Goal: Task Accomplishment & Management: Complete application form

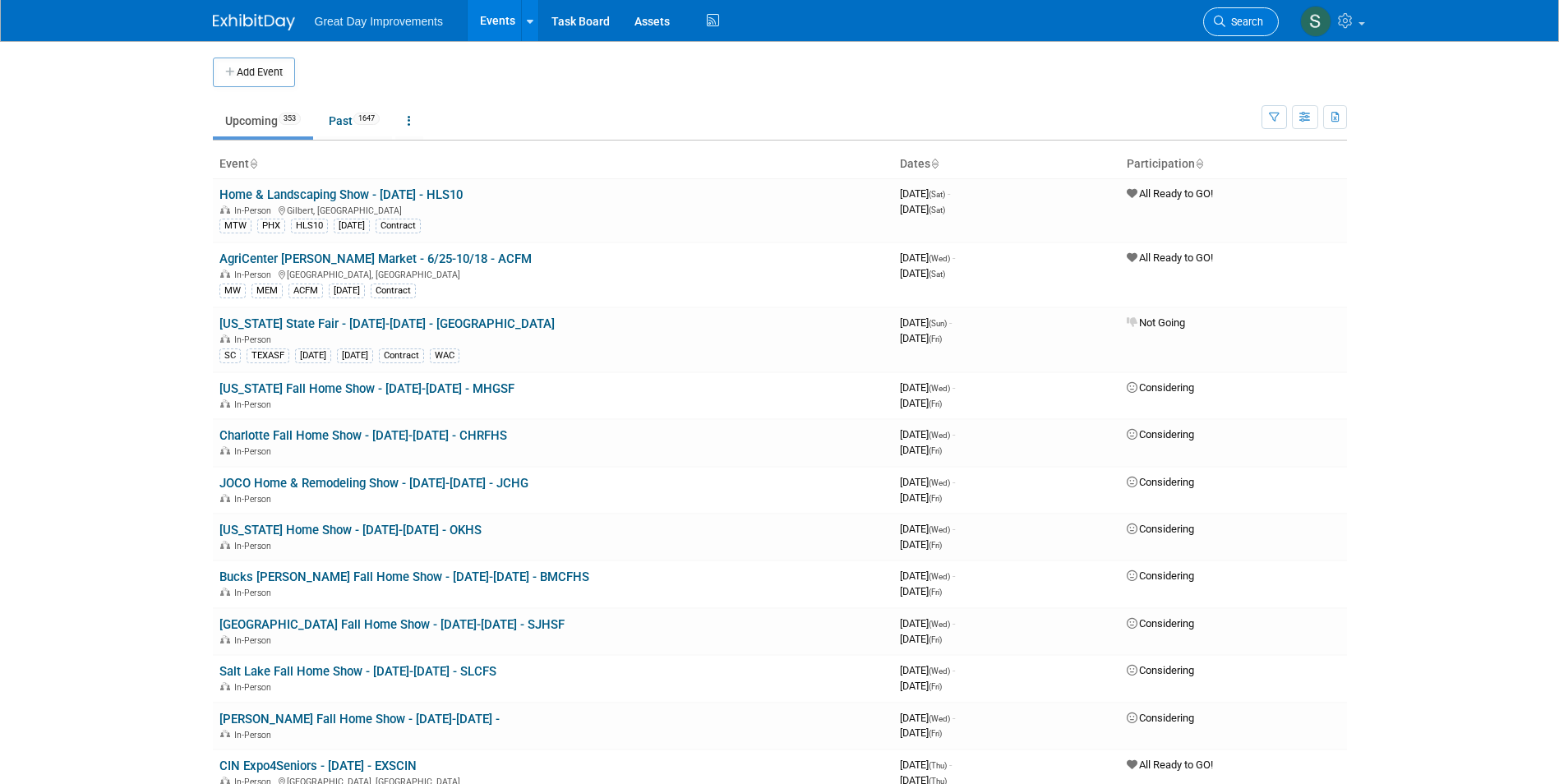
click at [1238, 13] on link "Search" at bounding box center [1241, 21] width 76 height 28
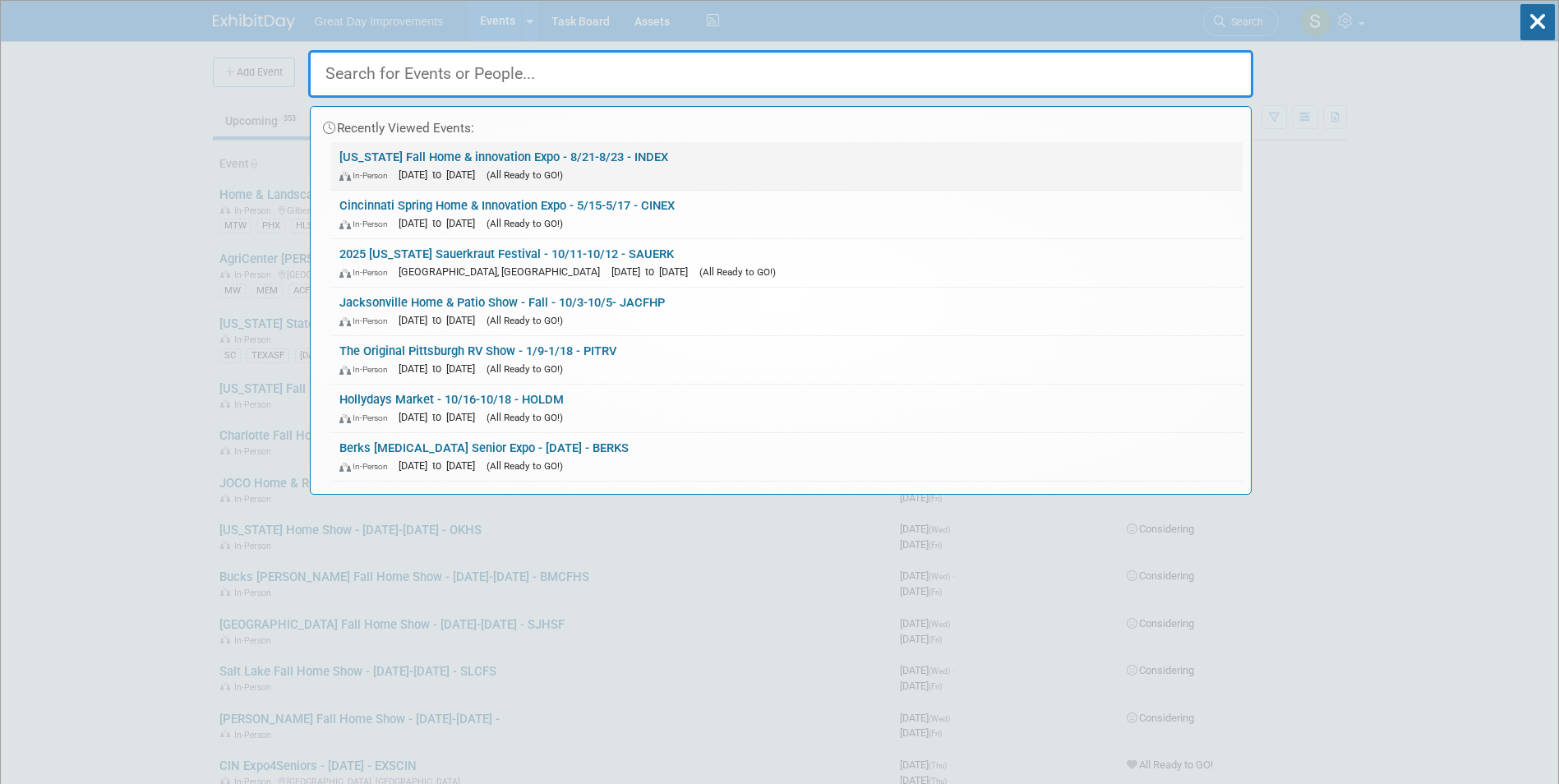
click at [653, 167] on div "In-Person Aug 21, 2026 to Aug 23, 2026 (All Ready to GO!)" at bounding box center [787, 174] width 895 height 17
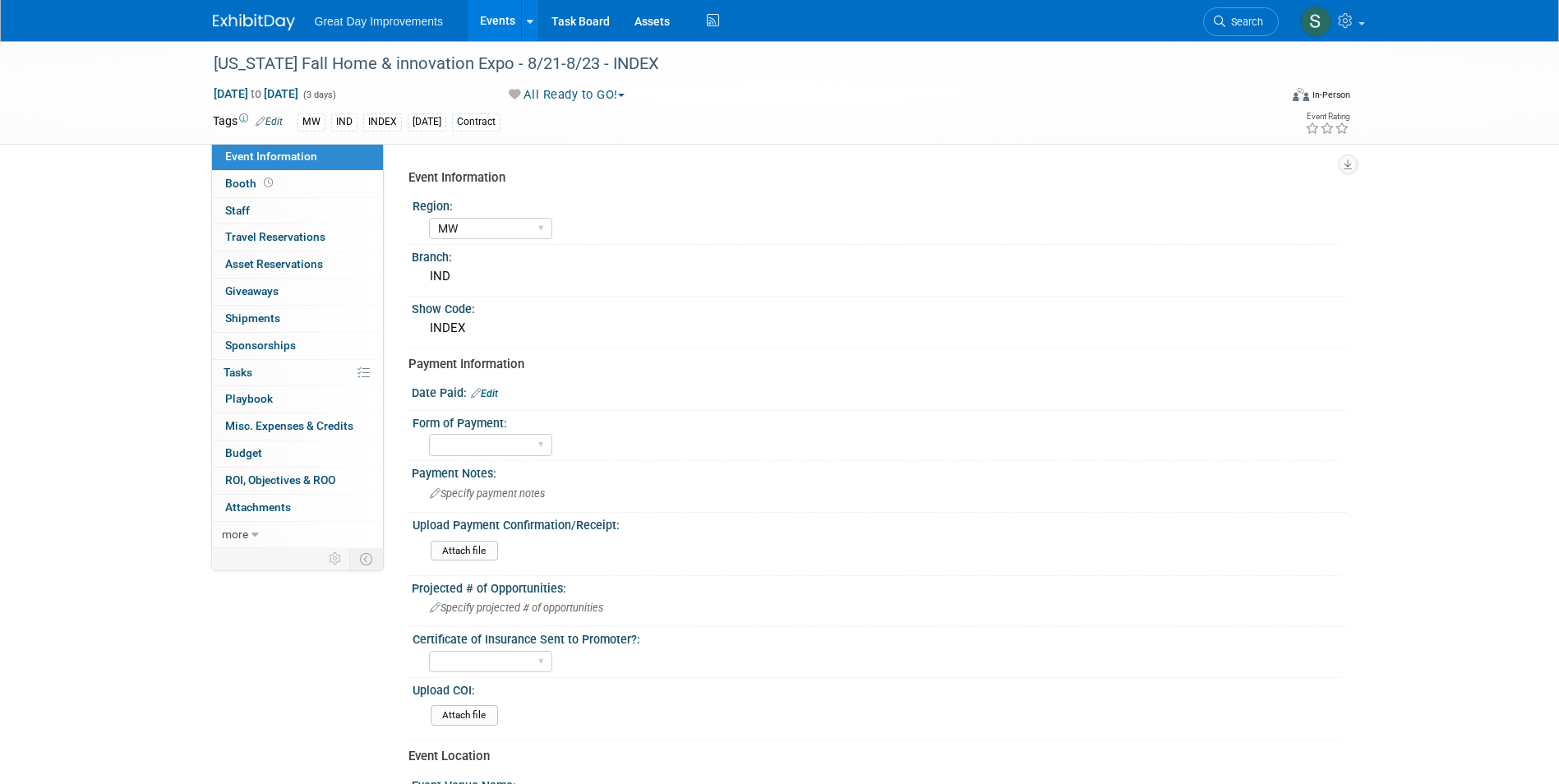
select select "MW"
click at [267, 31] on div "Great Day Improvements Events Add Event Bulk Upload Events Shareable Event Boar…" at bounding box center [780, 20] width 1134 height 41
click at [242, 32] on div "Great Day Improvements Events Add Event Bulk Upload Events Shareable Event Boar…" at bounding box center [780, 20] width 1134 height 41
click at [253, 12] on link at bounding box center [263, 14] width 102 height 13
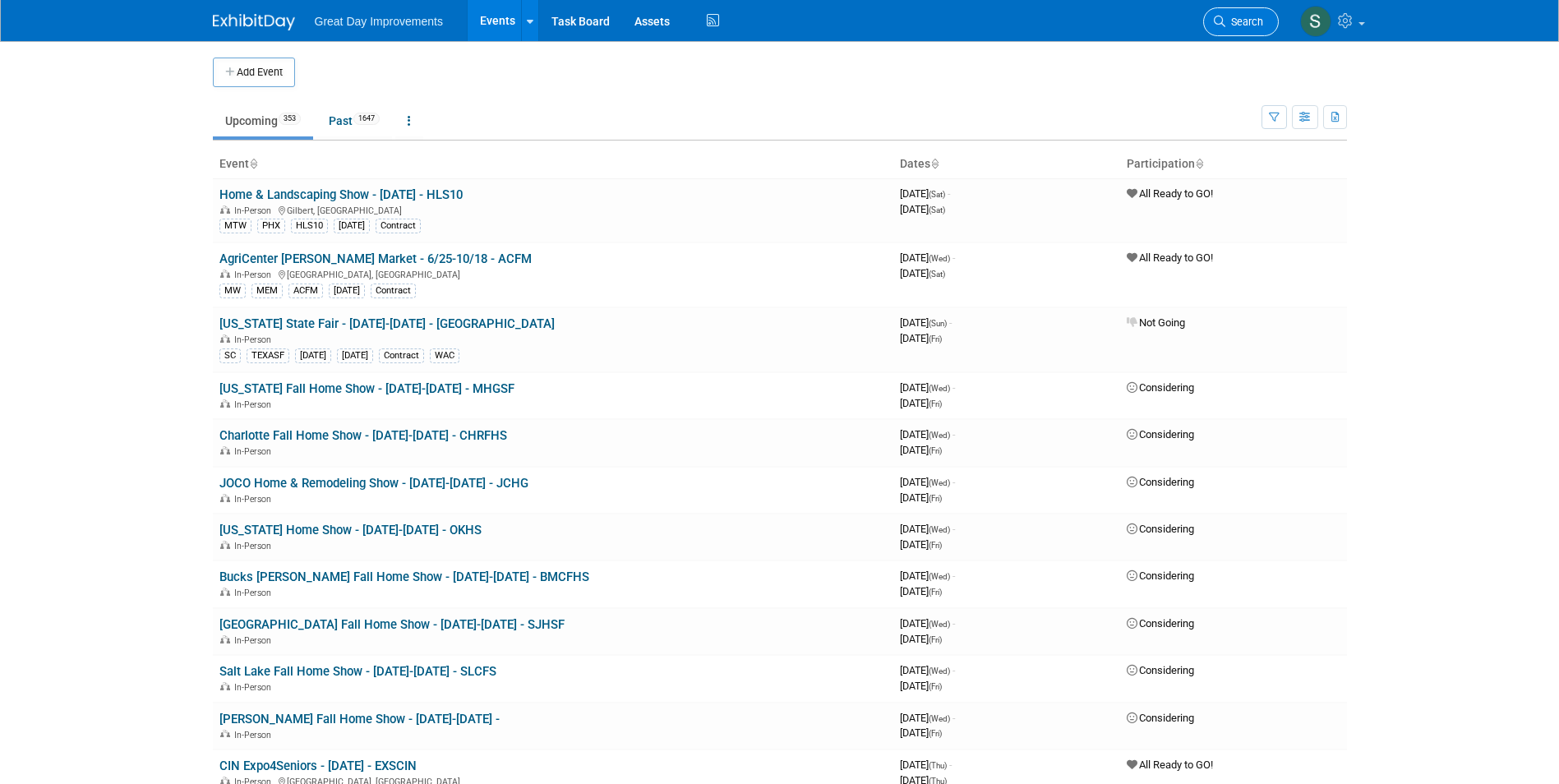
click at [1226, 32] on link "Search" at bounding box center [1241, 21] width 76 height 28
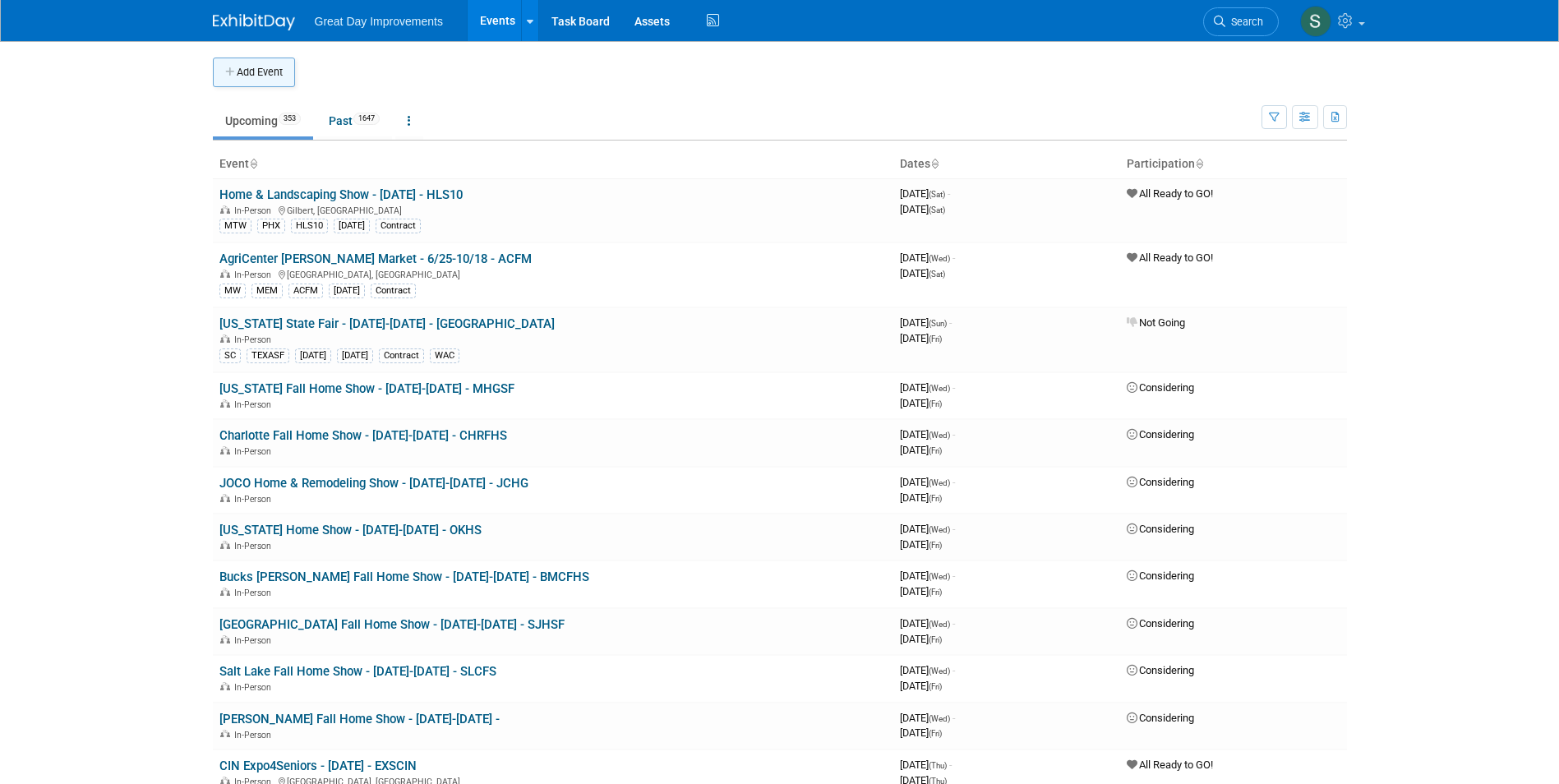
click at [263, 68] on button "Add Event" at bounding box center [254, 72] width 82 height 29
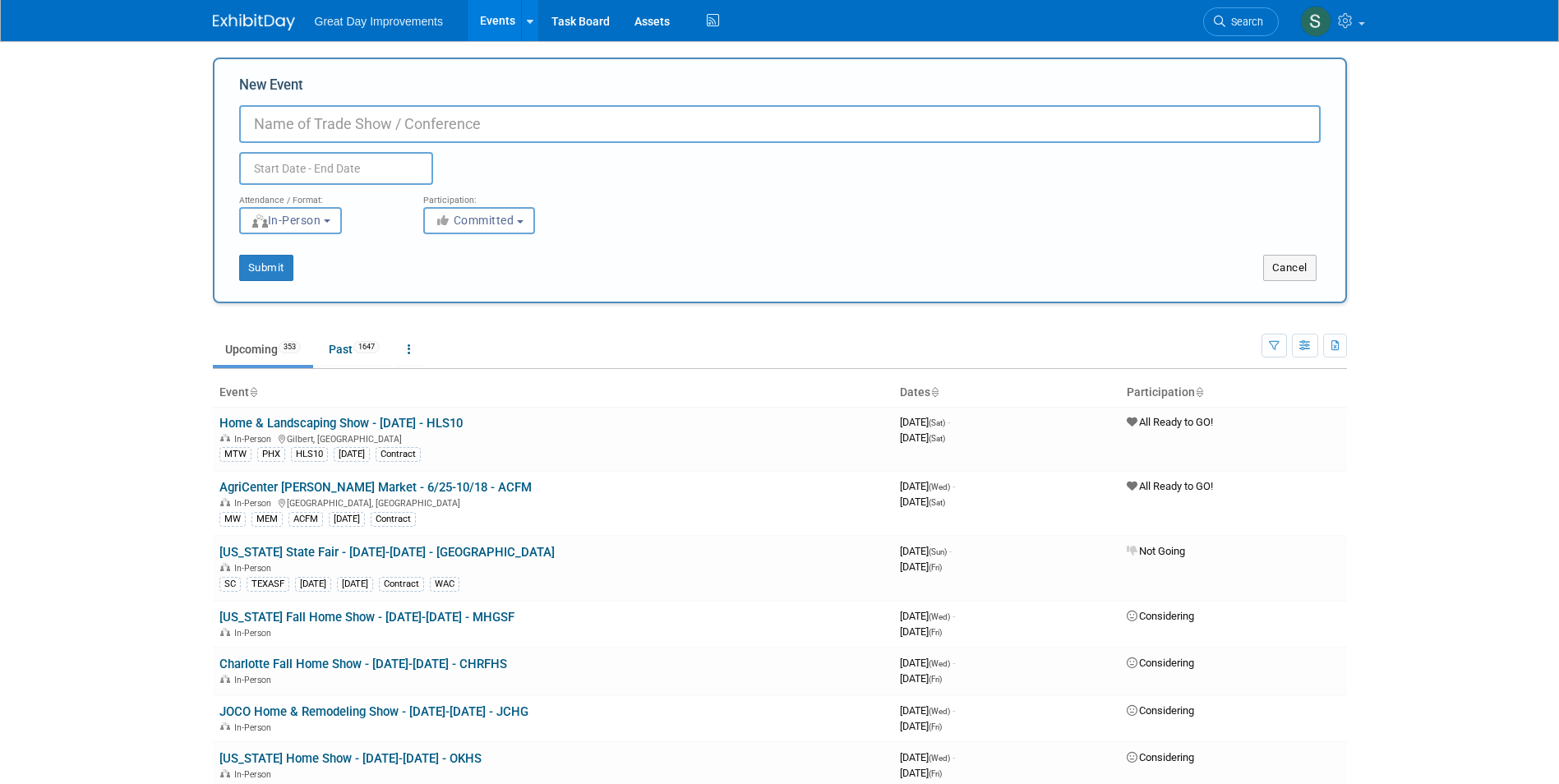
paste input "Cincinnati Fall Home & Innovation Expo"
type input "Cincinnati Fall Home & Innovation Expo - 9/11-9/13 - CINHI"
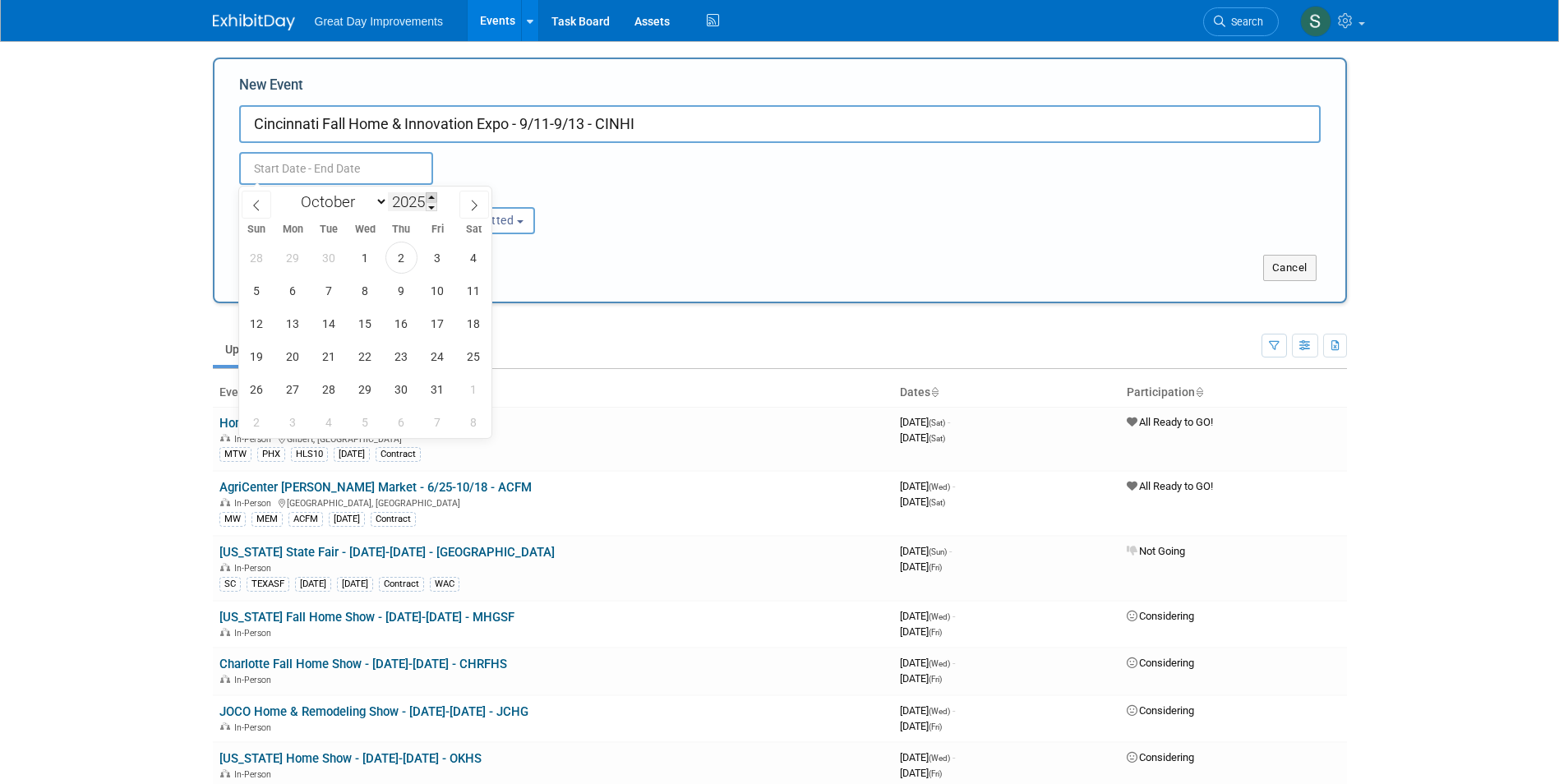
click at [429, 197] on span at bounding box center [431, 197] width 12 height 10
type input "2026"
click at [373, 203] on select "January February March April May June July August September October November De…" at bounding box center [340, 201] width 94 height 20
select select "8"
click at [293, 191] on select "January February March April May June July August September October November De…" at bounding box center [340, 201] width 94 height 20
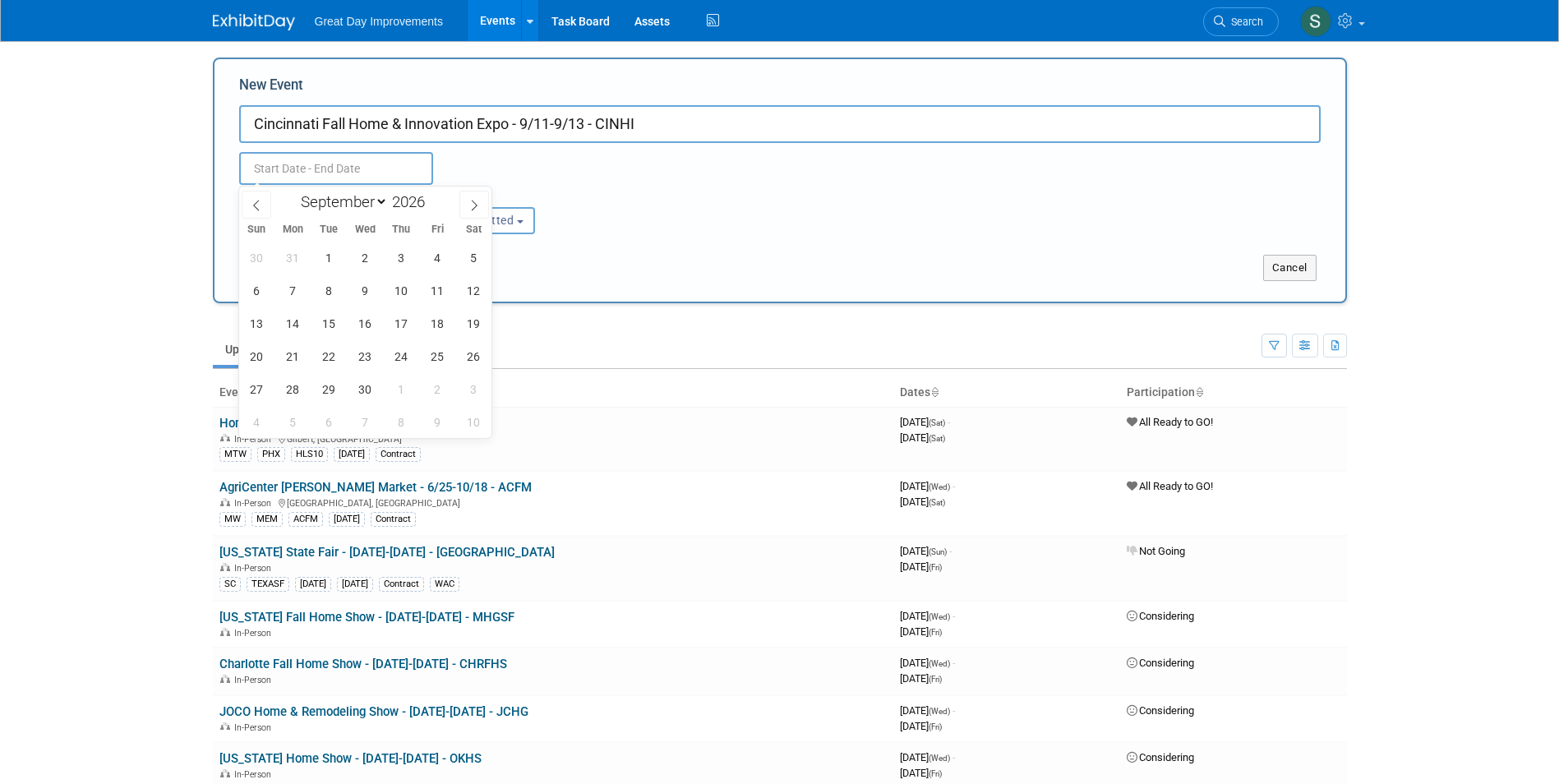
click at [744, 260] on div "Submit Cancel" at bounding box center [780, 267] width 1131 height 27
click at [385, 167] on input "text" at bounding box center [336, 169] width 194 height 33
click at [442, 293] on span "11" at bounding box center [437, 290] width 32 height 32
click at [258, 321] on span "13" at bounding box center [256, 323] width 32 height 32
type input "Sep 11, 2026 to Sep 13, 2026"
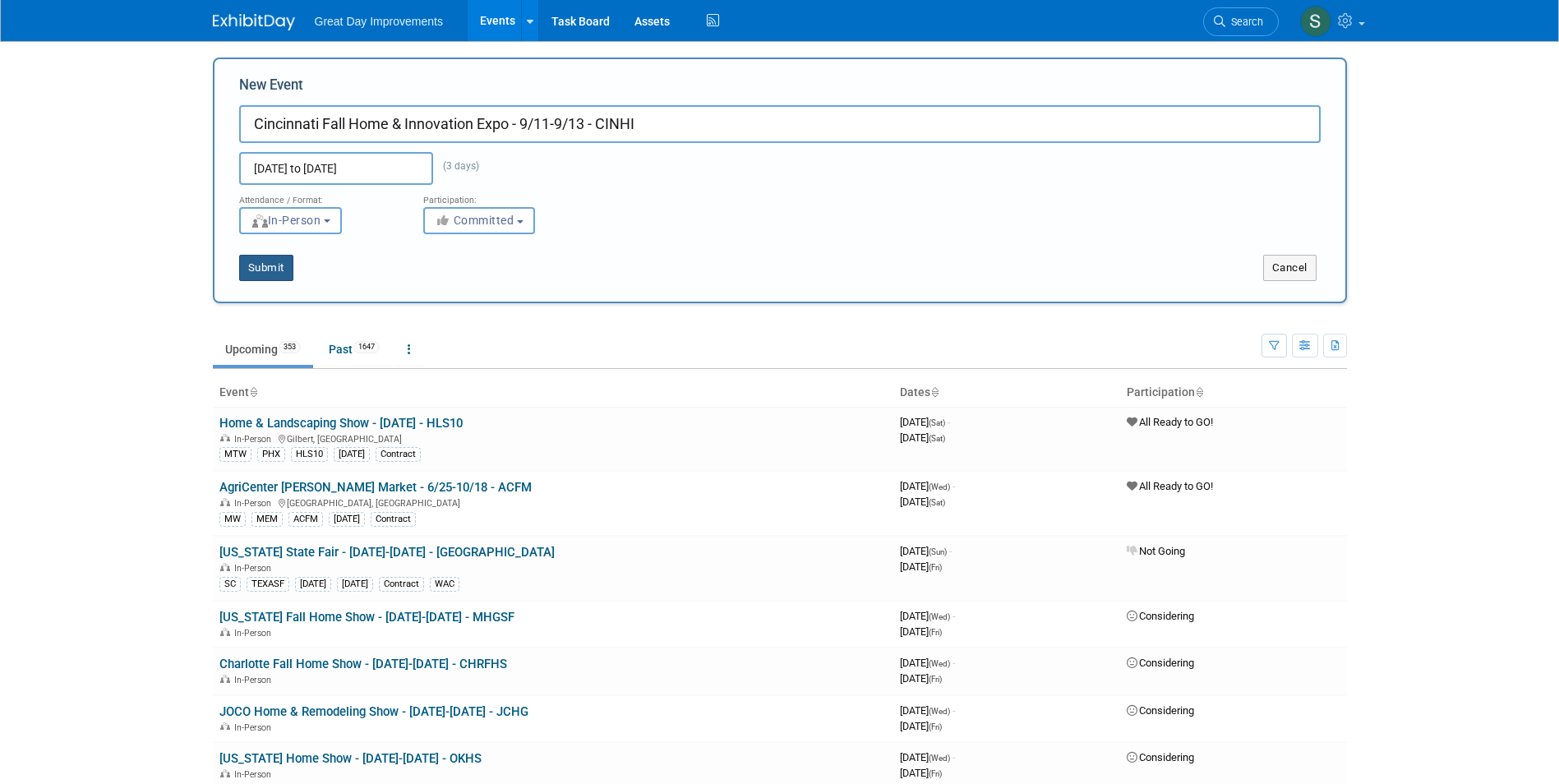
click at [260, 272] on button "Submit" at bounding box center [266, 267] width 54 height 27
type input "Cincinnati Fall Home & Innovation Expo - 9/11-9/13 - CINHI"
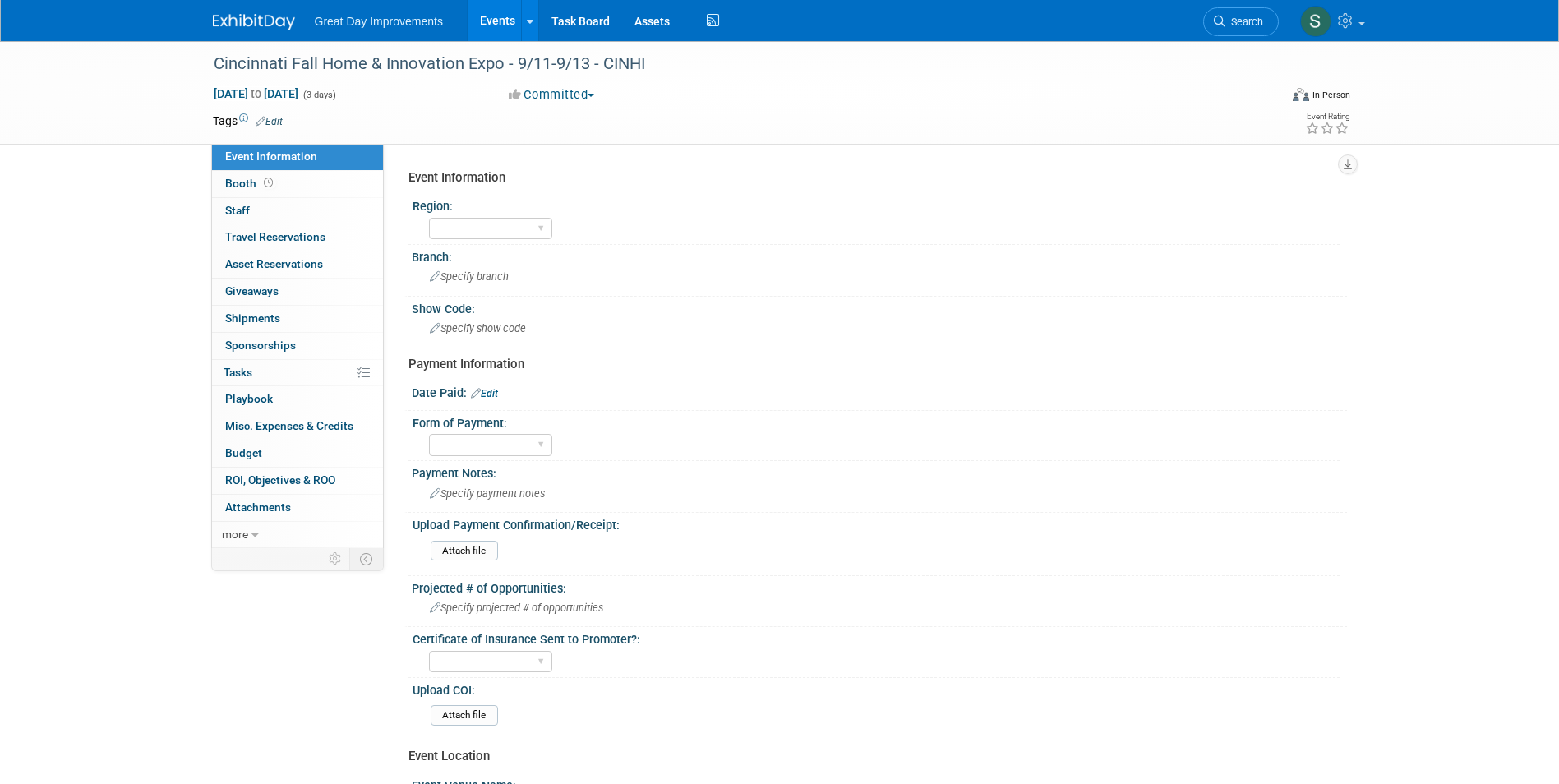
click at [274, 119] on link "Edit" at bounding box center [269, 122] width 27 height 12
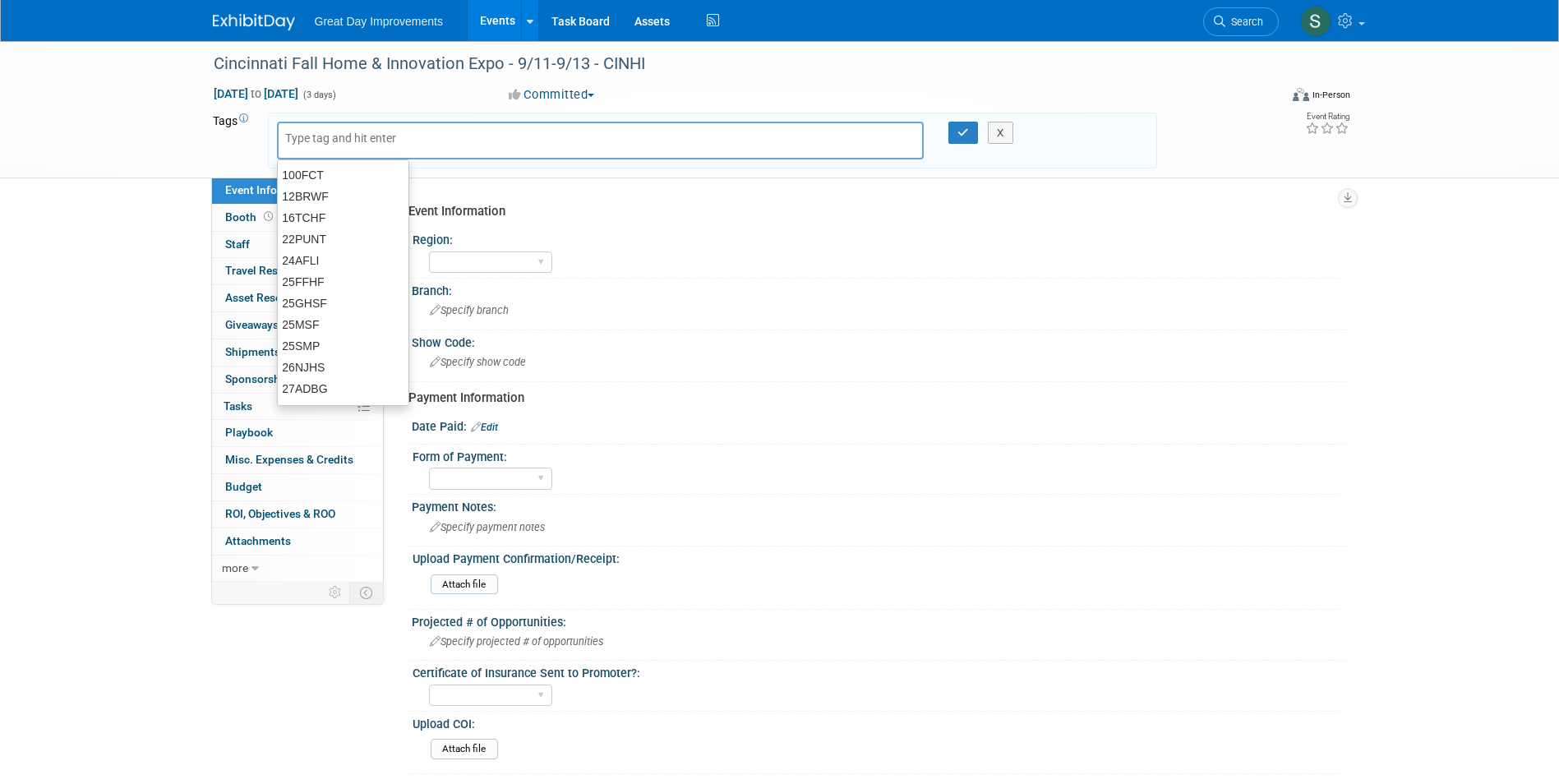
click at [314, 138] on input "text" at bounding box center [351, 138] width 132 height 16
type input "MW"
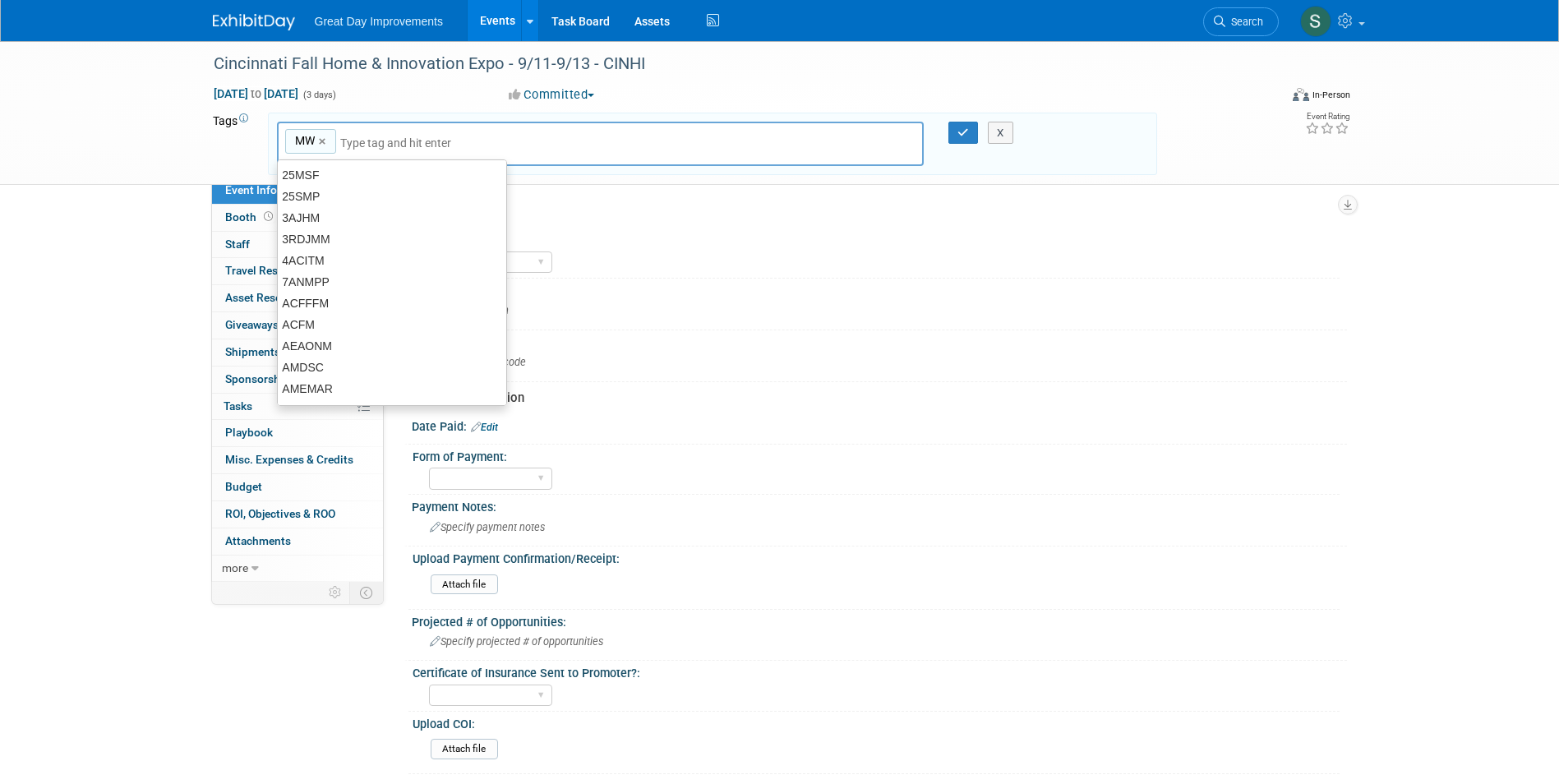
type input "MW"
type input "CDIN"
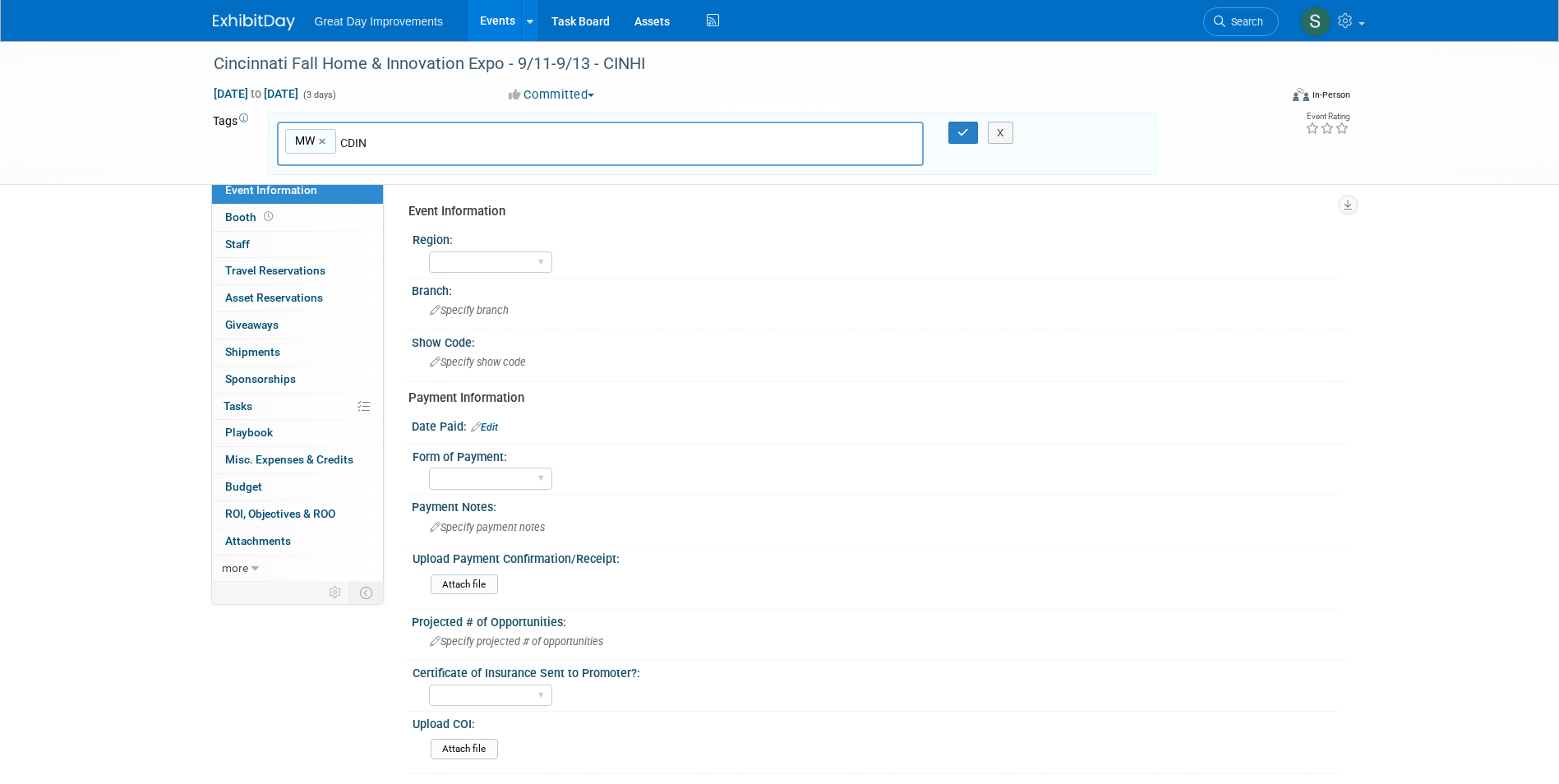
type input "MW, CDIN"
click at [384, 147] on link "×" at bounding box center [387, 141] width 11 height 19
type input "MW"
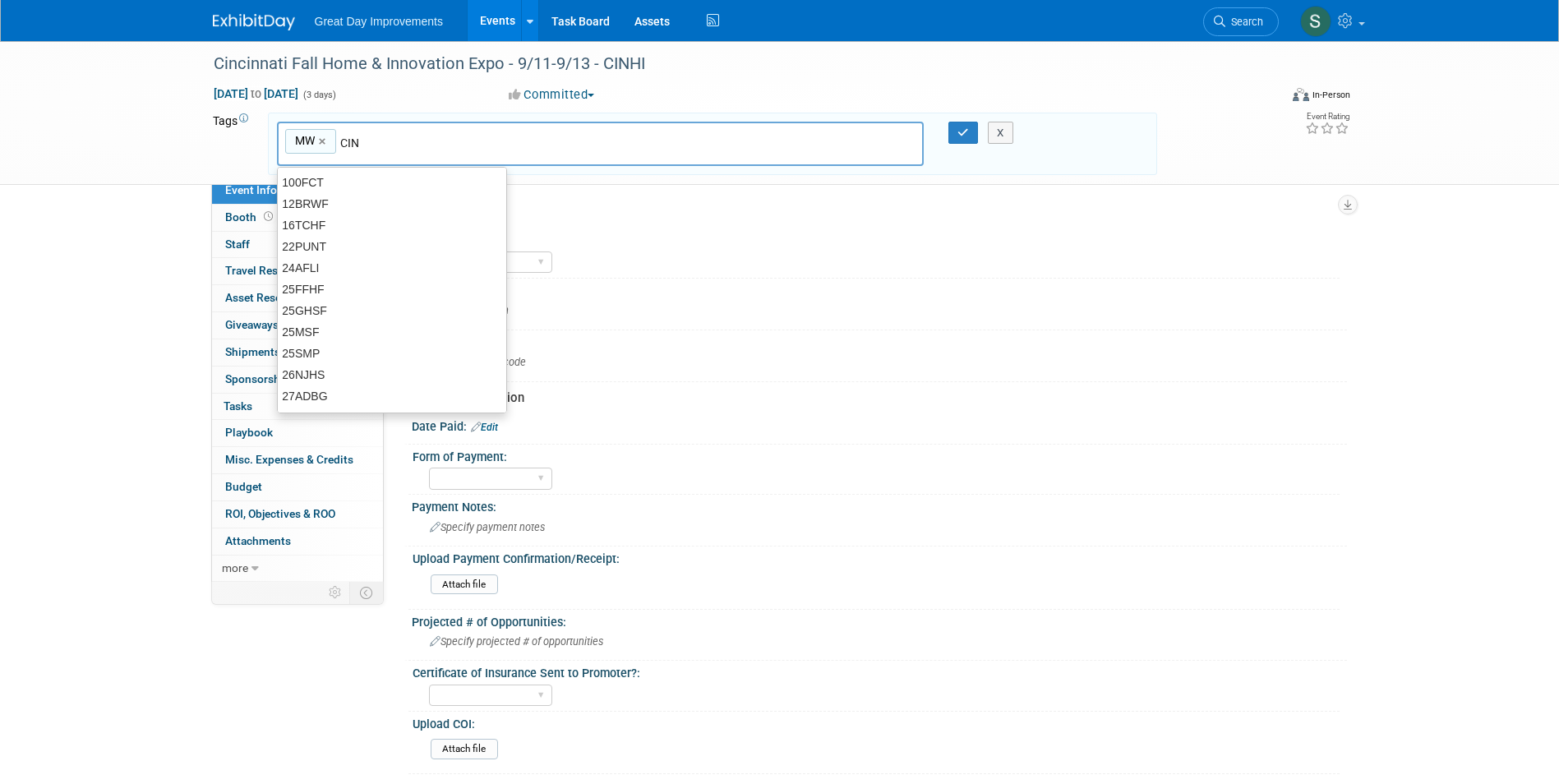
type input "CIN"
type input "MW, CIN"
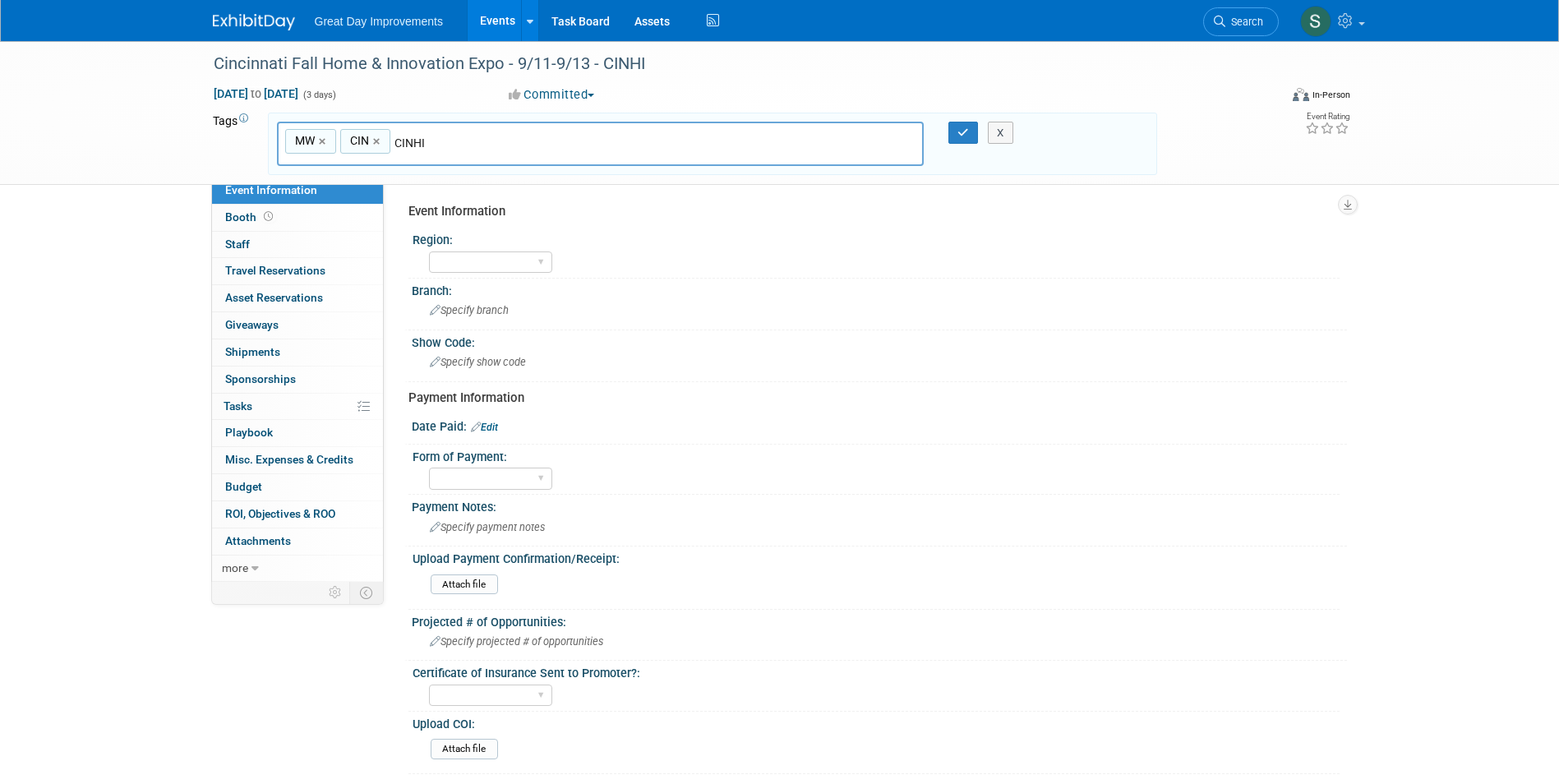
type input "CINHI"
type input "MW, CIN, CINHI"
type input "9"
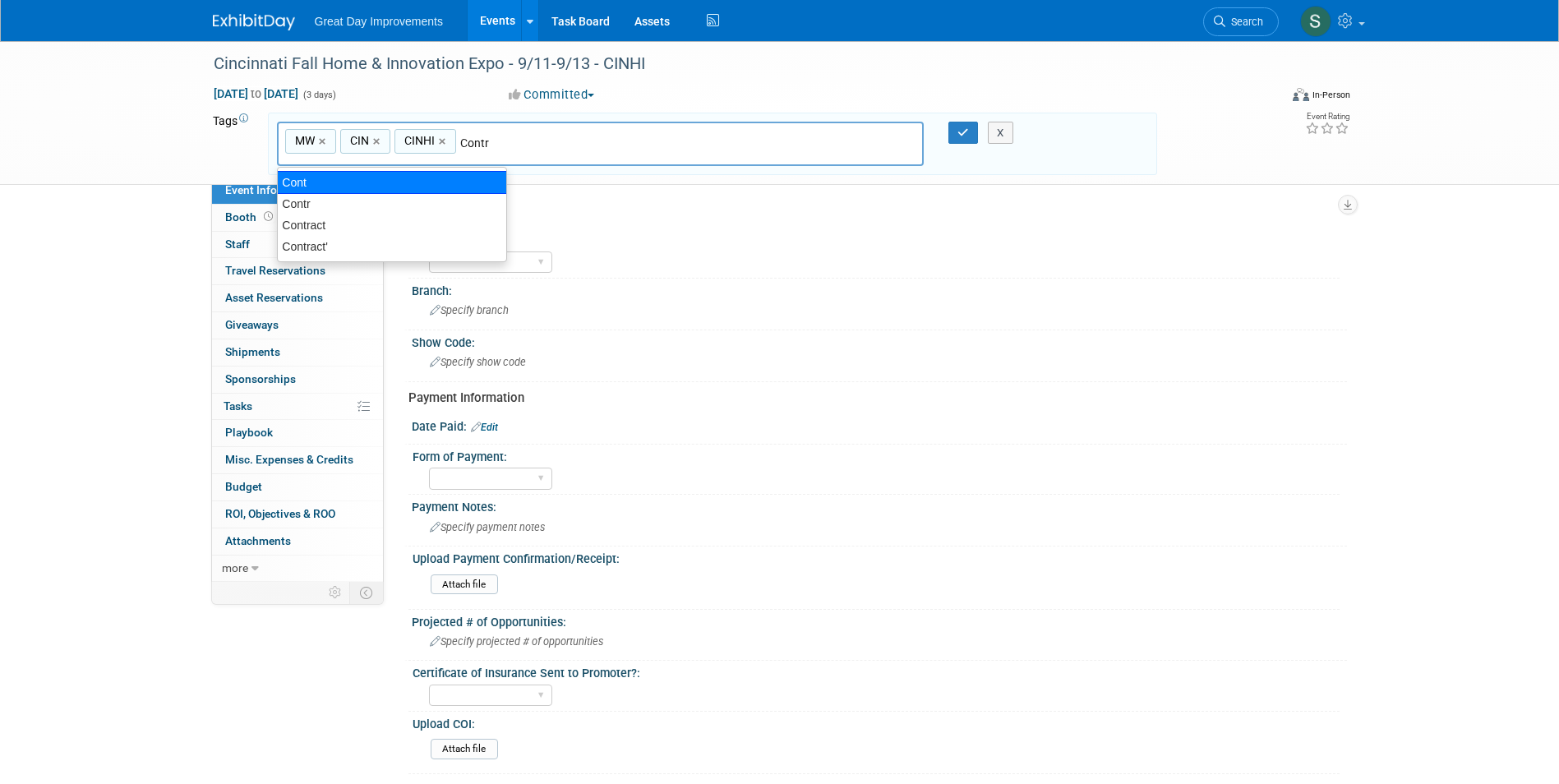
type input "Contract"
type input "MW, CIN, CINHI, Contract"
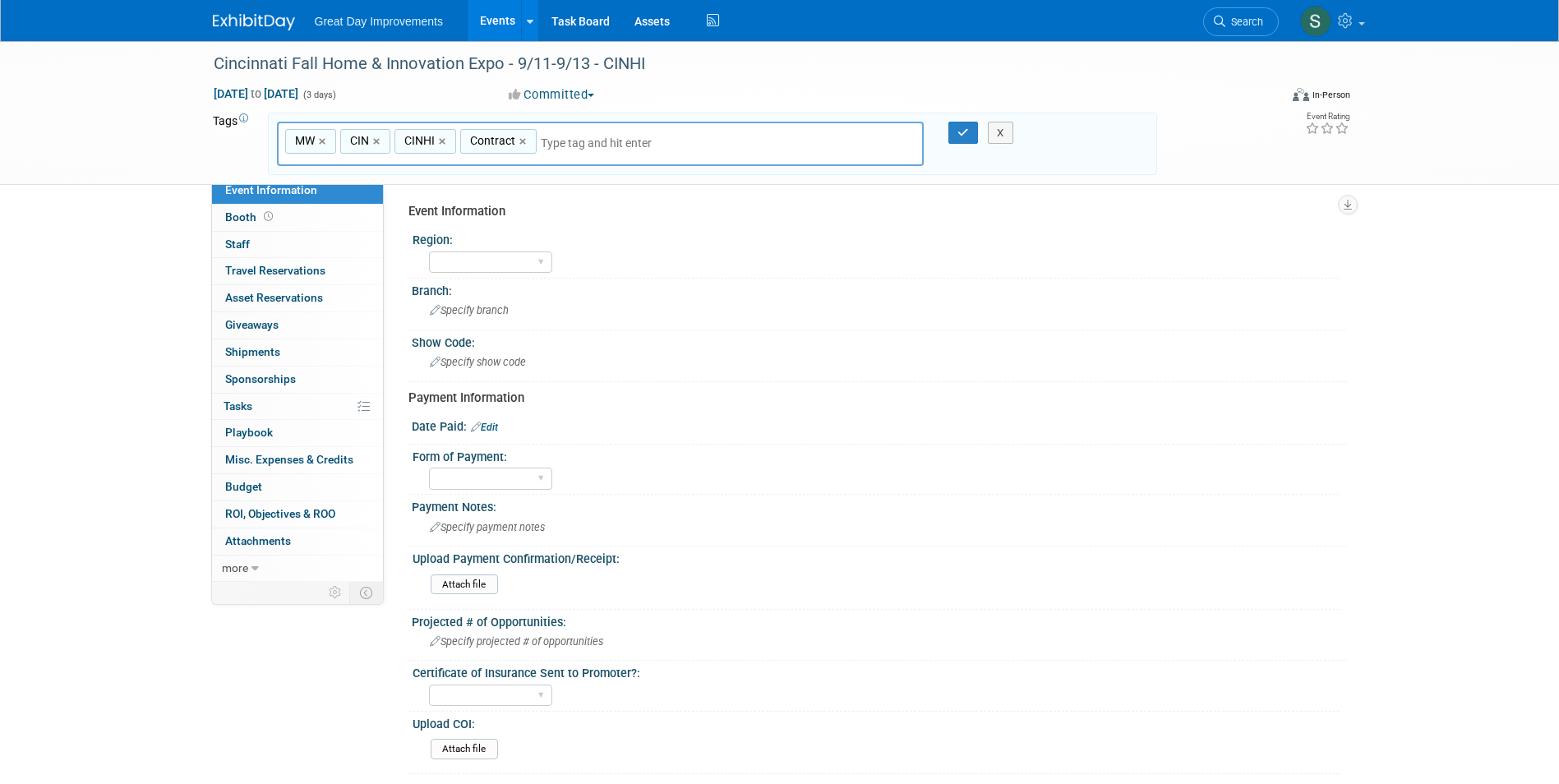
click at [563, 93] on button "Committed" at bounding box center [551, 94] width 98 height 17
click at [573, 164] on link "Not Going" at bounding box center [572, 168] width 136 height 23
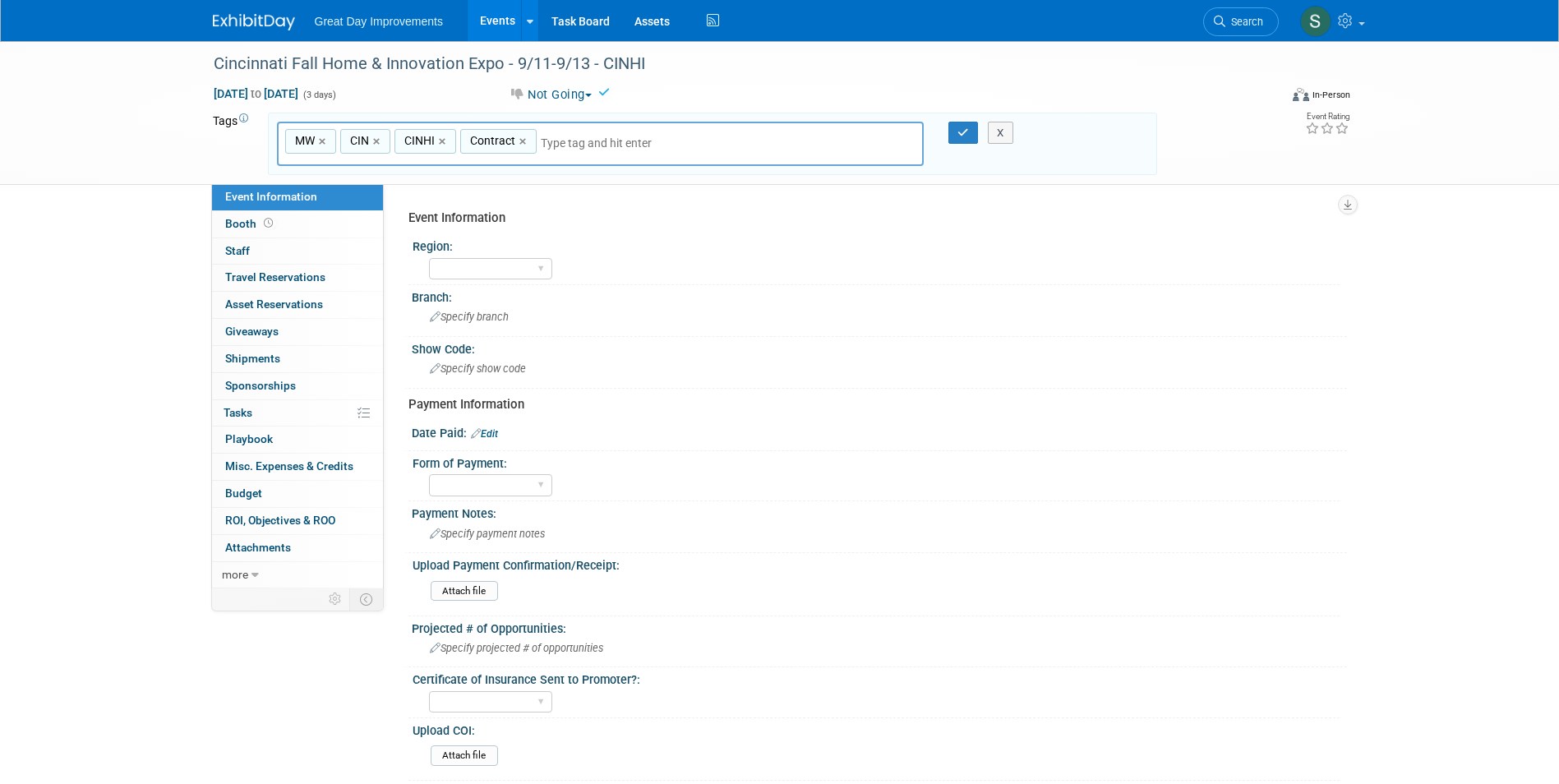
click at [563, 139] on input "text" at bounding box center [656, 143] width 230 height 16
type input "Sept26"
type input "MW, CIN, CINHI, Contract, Sept26"
click at [594, 136] on link "×" at bounding box center [594, 141] width 11 height 19
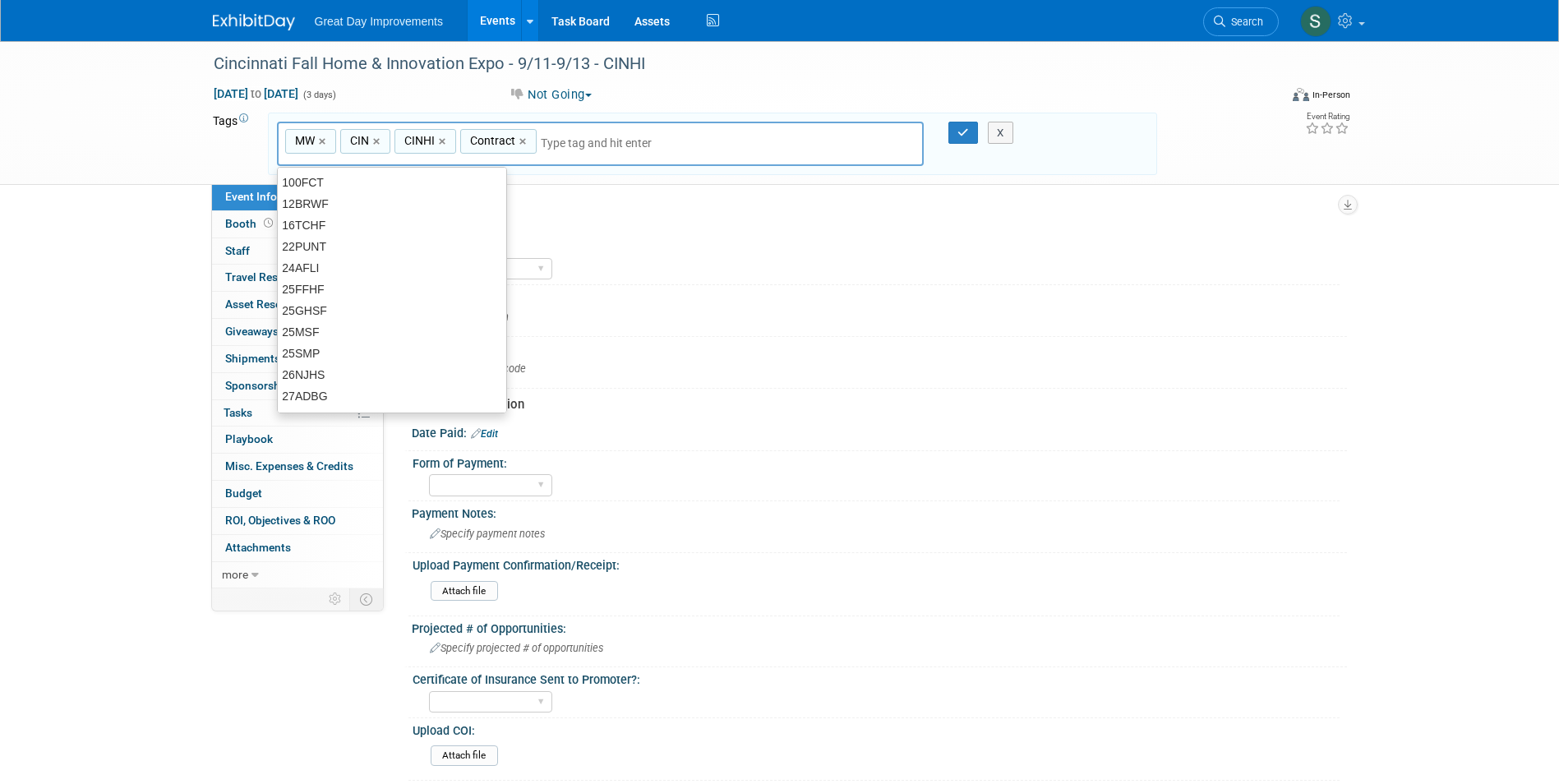
type input "MW, CIN, CINHI, Contract"
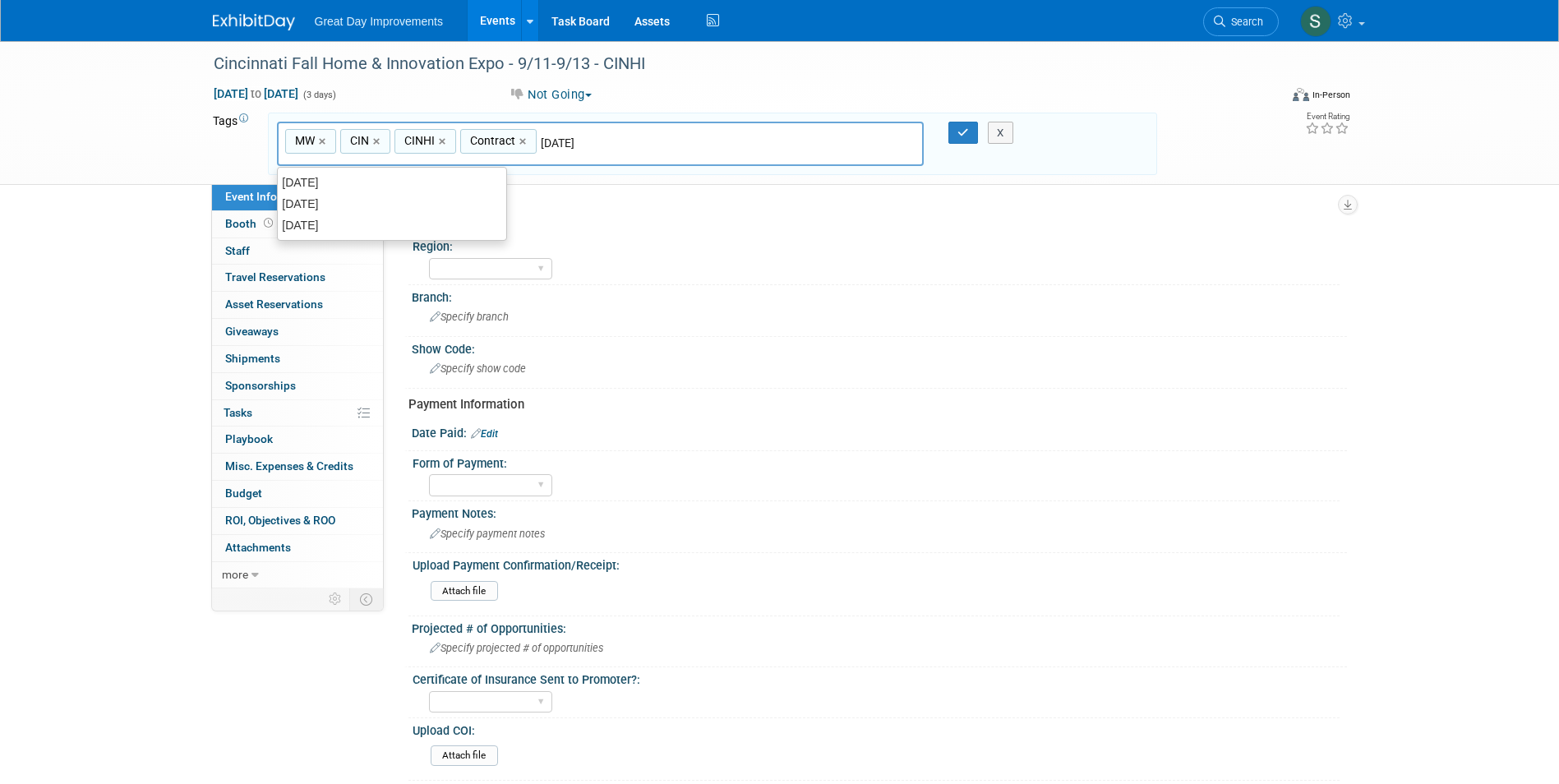
type input "[DATE]"
type input "MW, CIN, CINHI, Contract, SEPT25"
click at [594, 144] on link "×" at bounding box center [594, 141] width 11 height 19
type input "MW, CIN, CINHI, Contract"
type input "[DATE]"
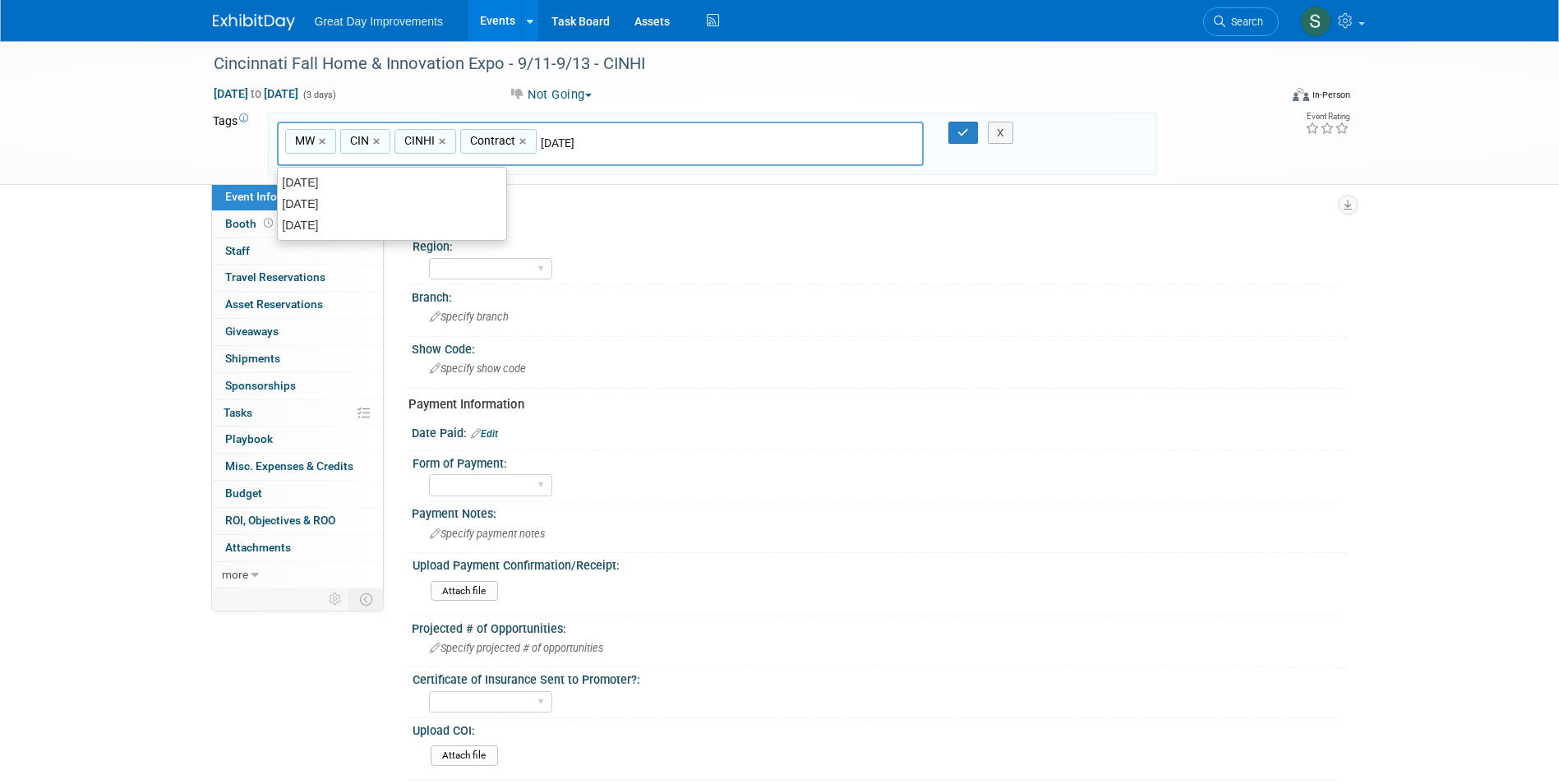
type input "MW, CIN, CINHI, Contract, SEPT26"
click at [966, 133] on icon "button" at bounding box center [964, 133] width 12 height 11
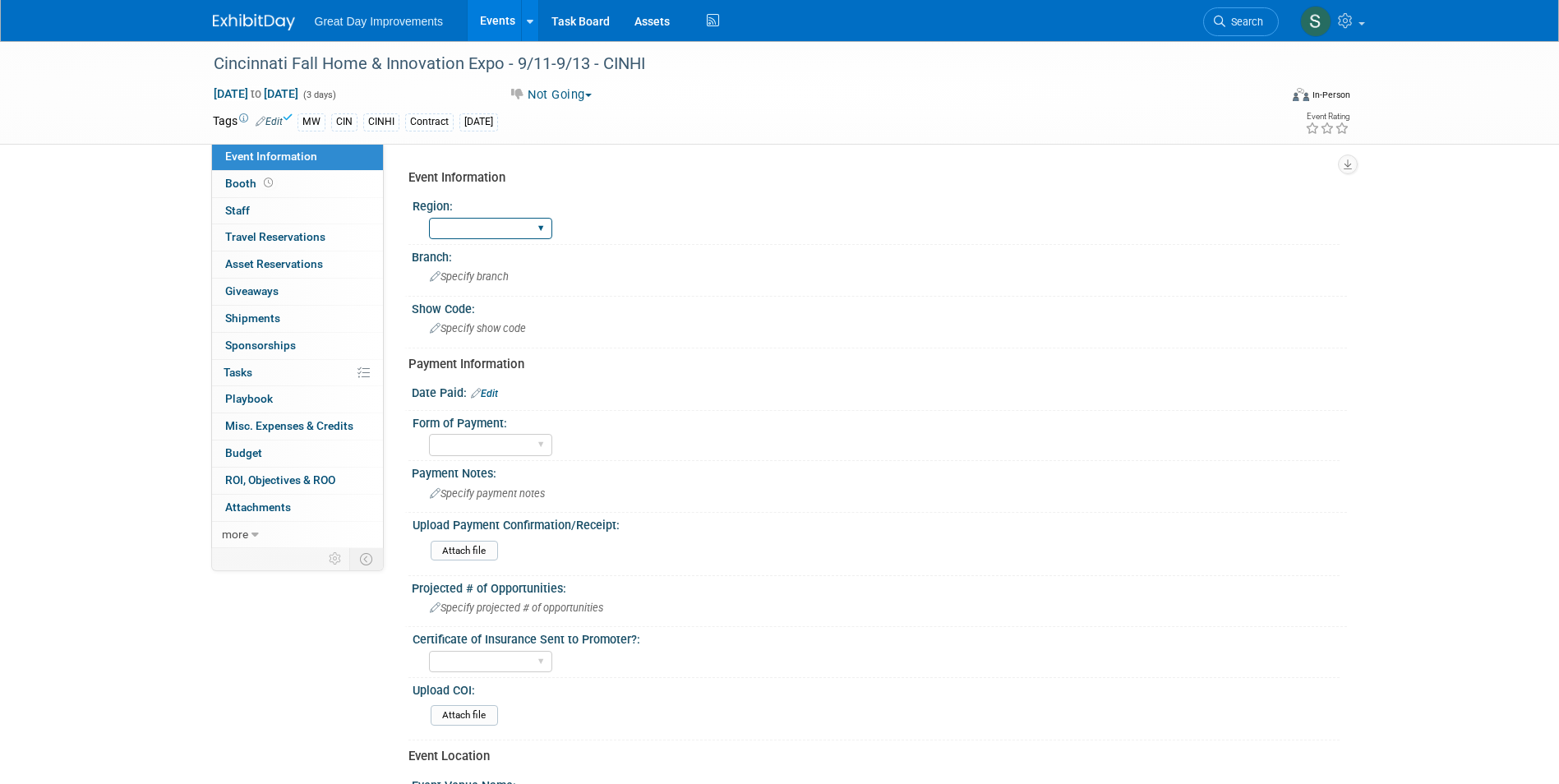
click at [519, 226] on select "GC MA MW MTW NE NEW OV PL PNW SA SE SC UMW FL" at bounding box center [490, 229] width 124 height 22
select select "MW"
click at [429, 218] on select "GC MA MW MTW NE NEW OV PL PNW SA SE SC UMW FL" at bounding box center [490, 229] width 124 height 22
click at [463, 275] on span "Specify branch" at bounding box center [469, 276] width 79 height 12
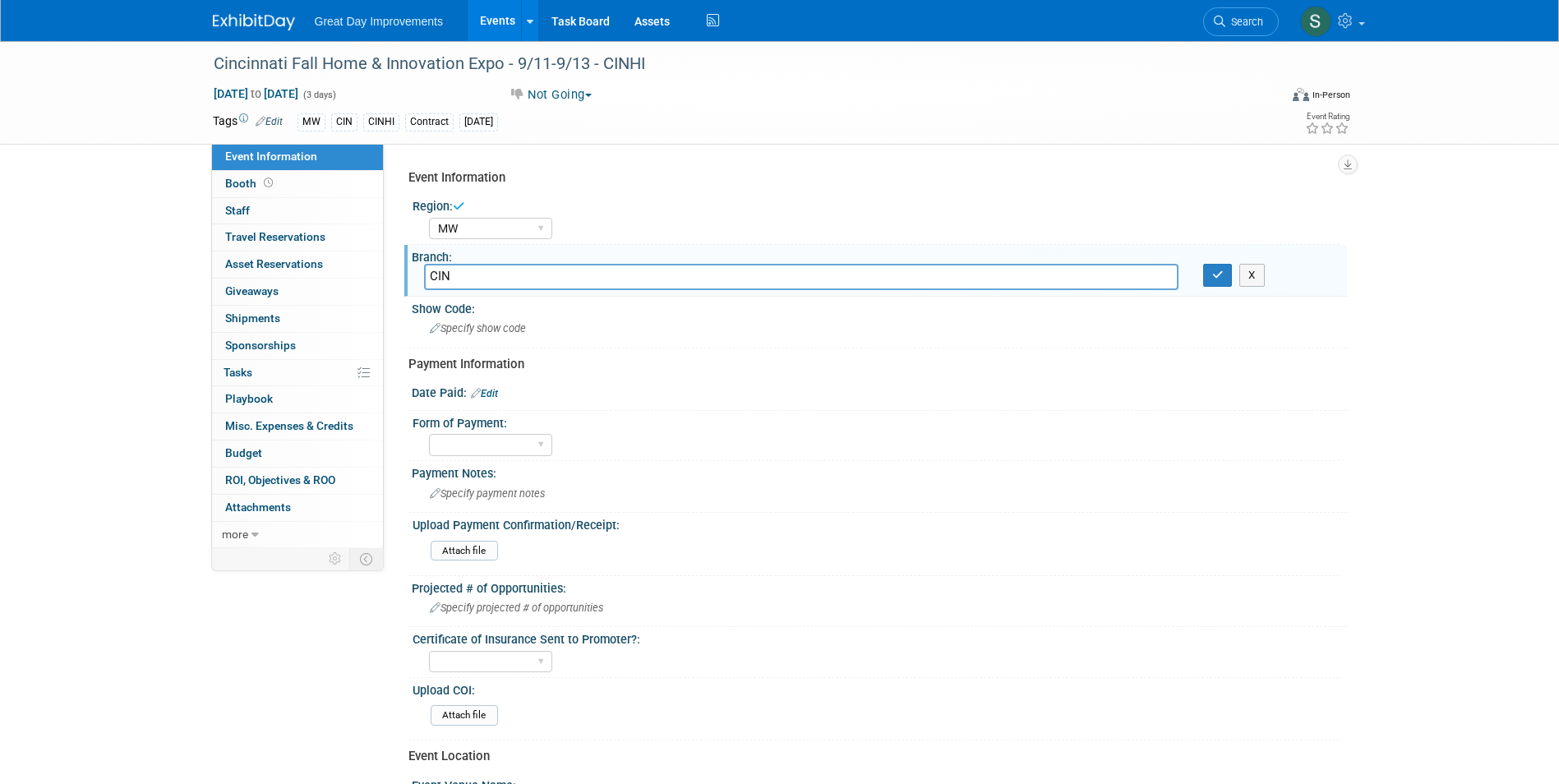
type input "CIN"
click at [1204, 264] on button "button" at bounding box center [1218, 275] width 29 height 23
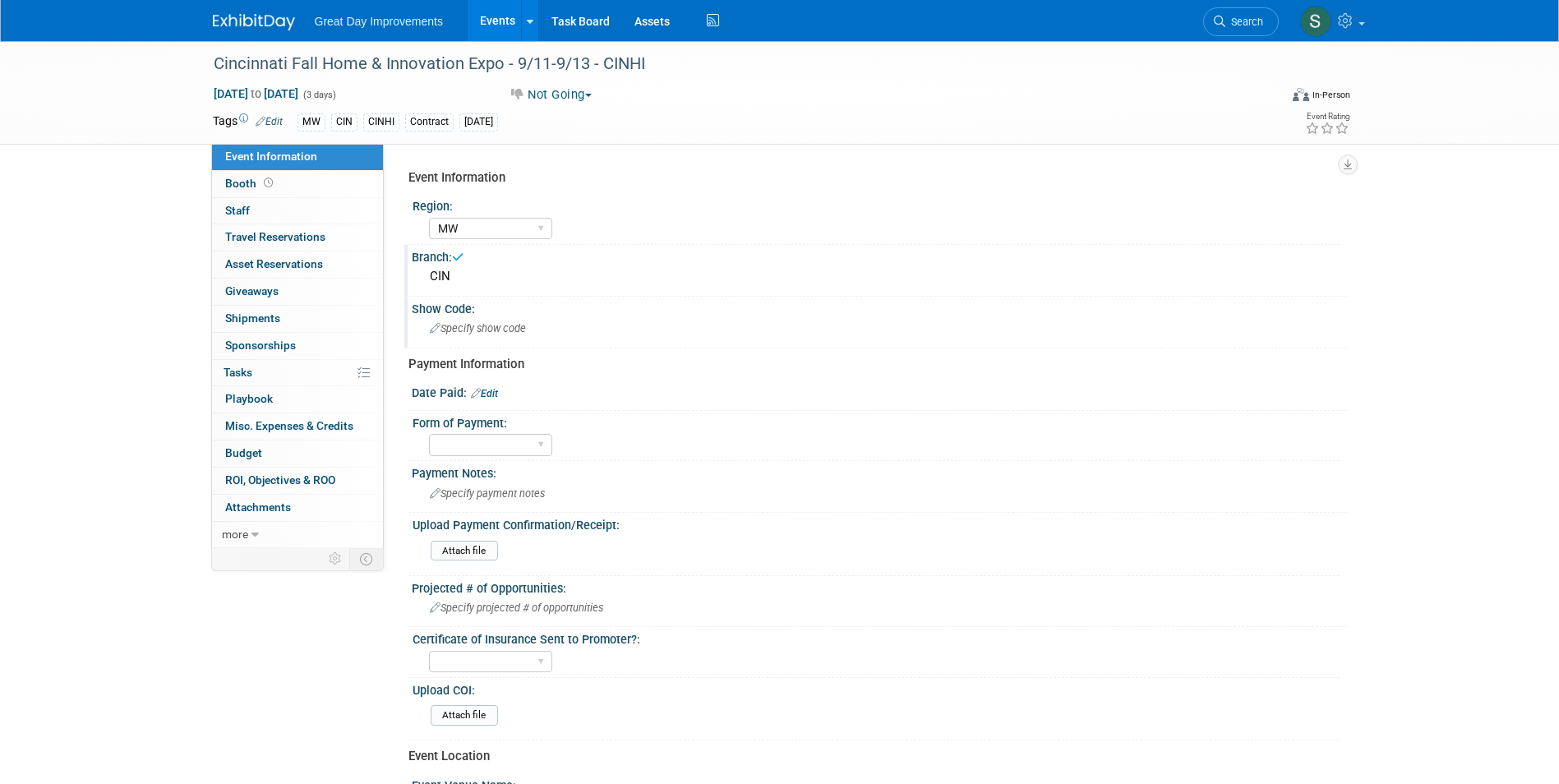
click at [471, 326] on span "Specify show code" at bounding box center [477, 328] width 96 height 12
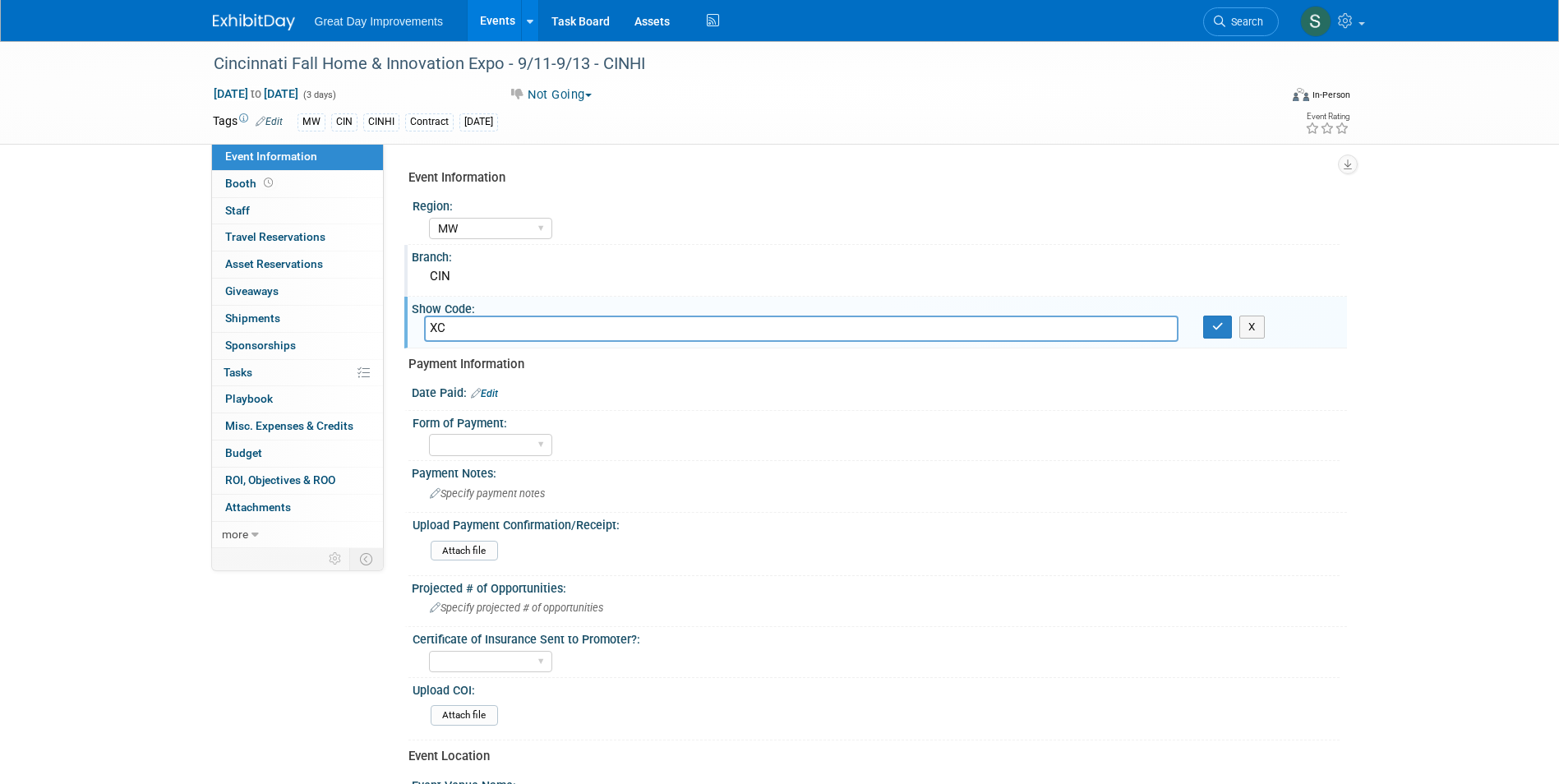
type input "X"
type input "CINHI"
click at [1204, 316] on button "button" at bounding box center [1218, 327] width 29 height 23
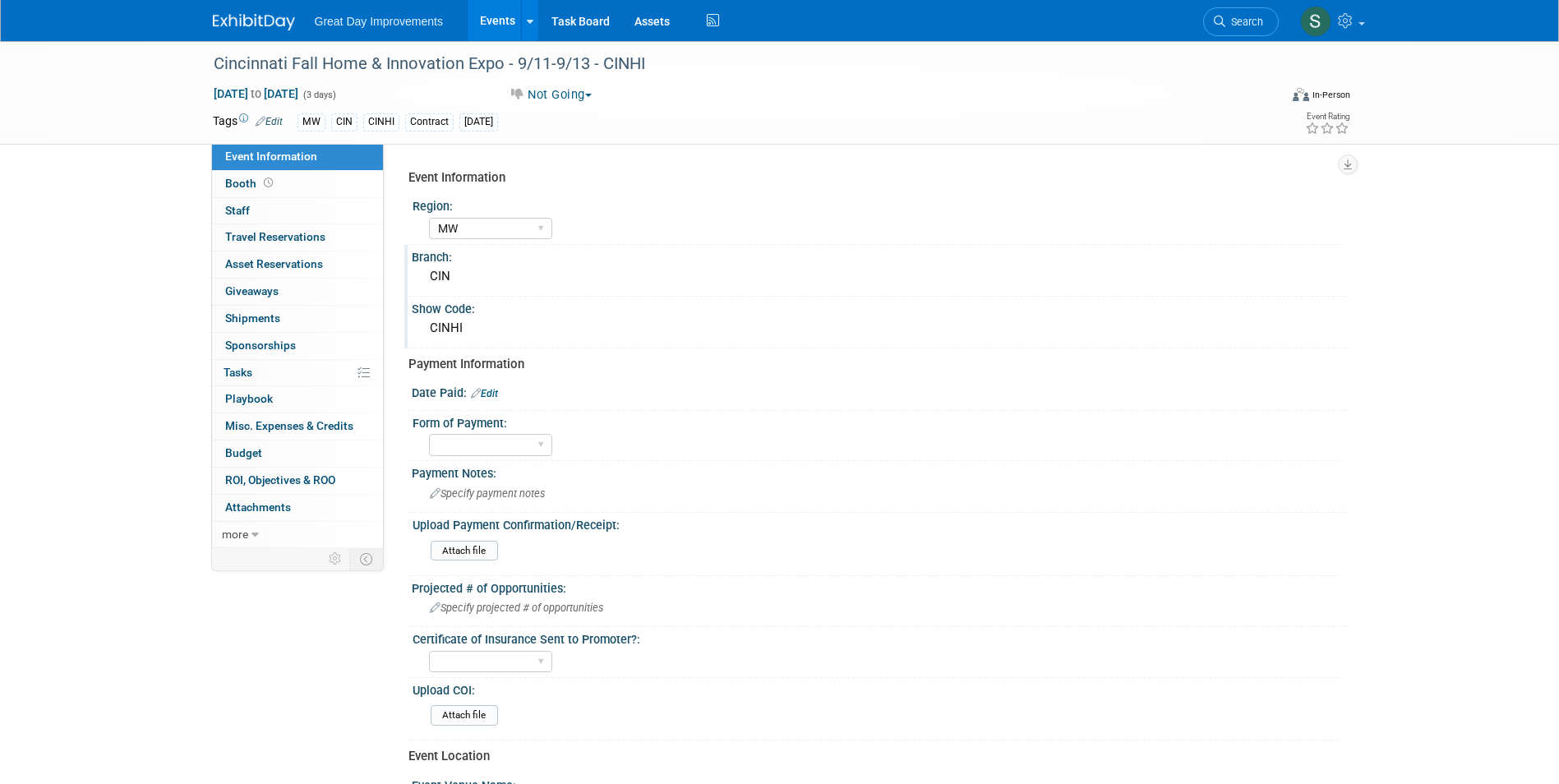
click at [551, 93] on button "Not Going" at bounding box center [551, 94] width 95 height 17
click at [581, 211] on link "All Ready to GO!" at bounding box center [572, 213] width 136 height 23
click at [281, 9] on link at bounding box center [263, 14] width 102 height 13
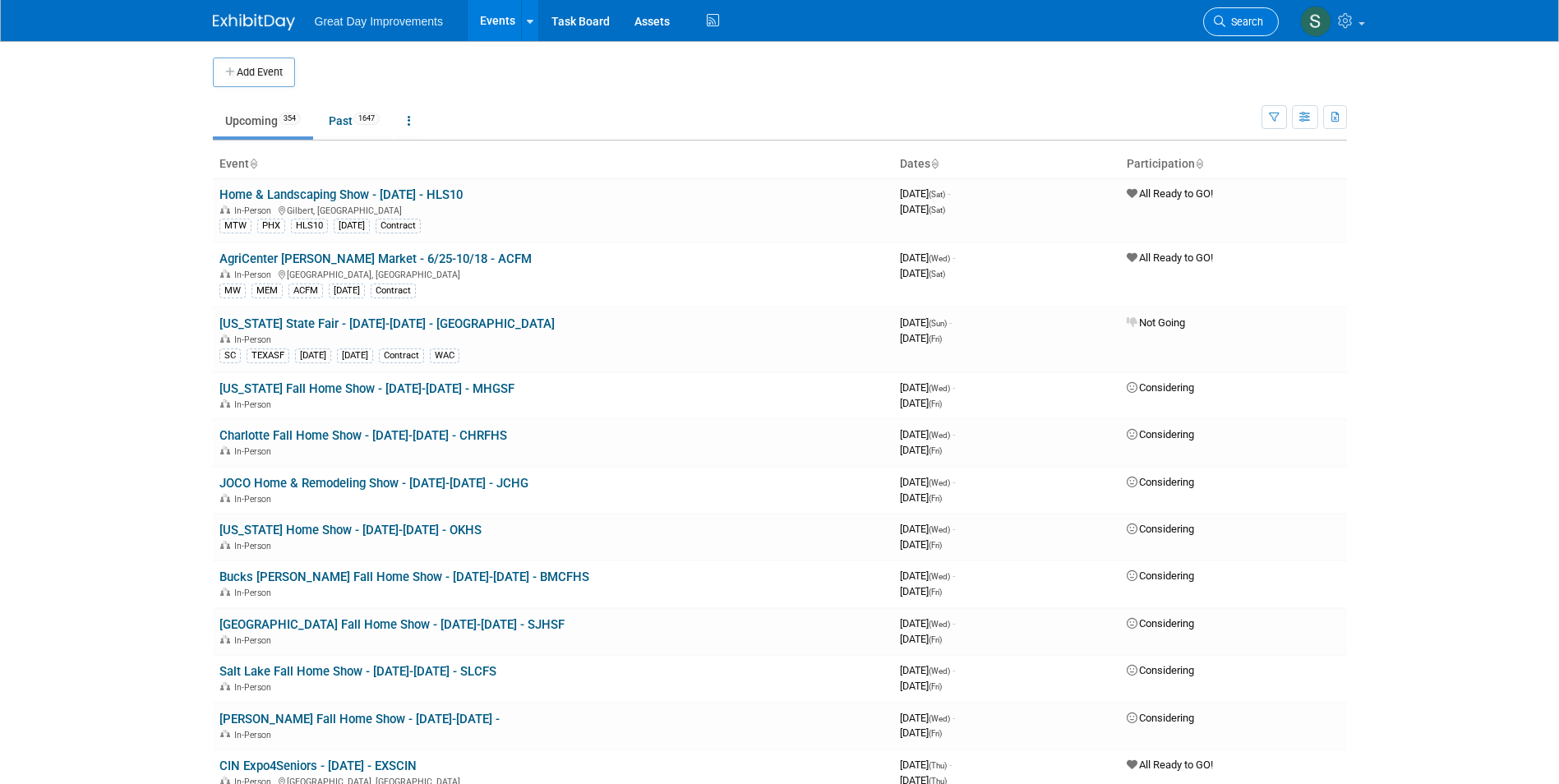
click at [1233, 28] on link "Search" at bounding box center [1241, 21] width 76 height 28
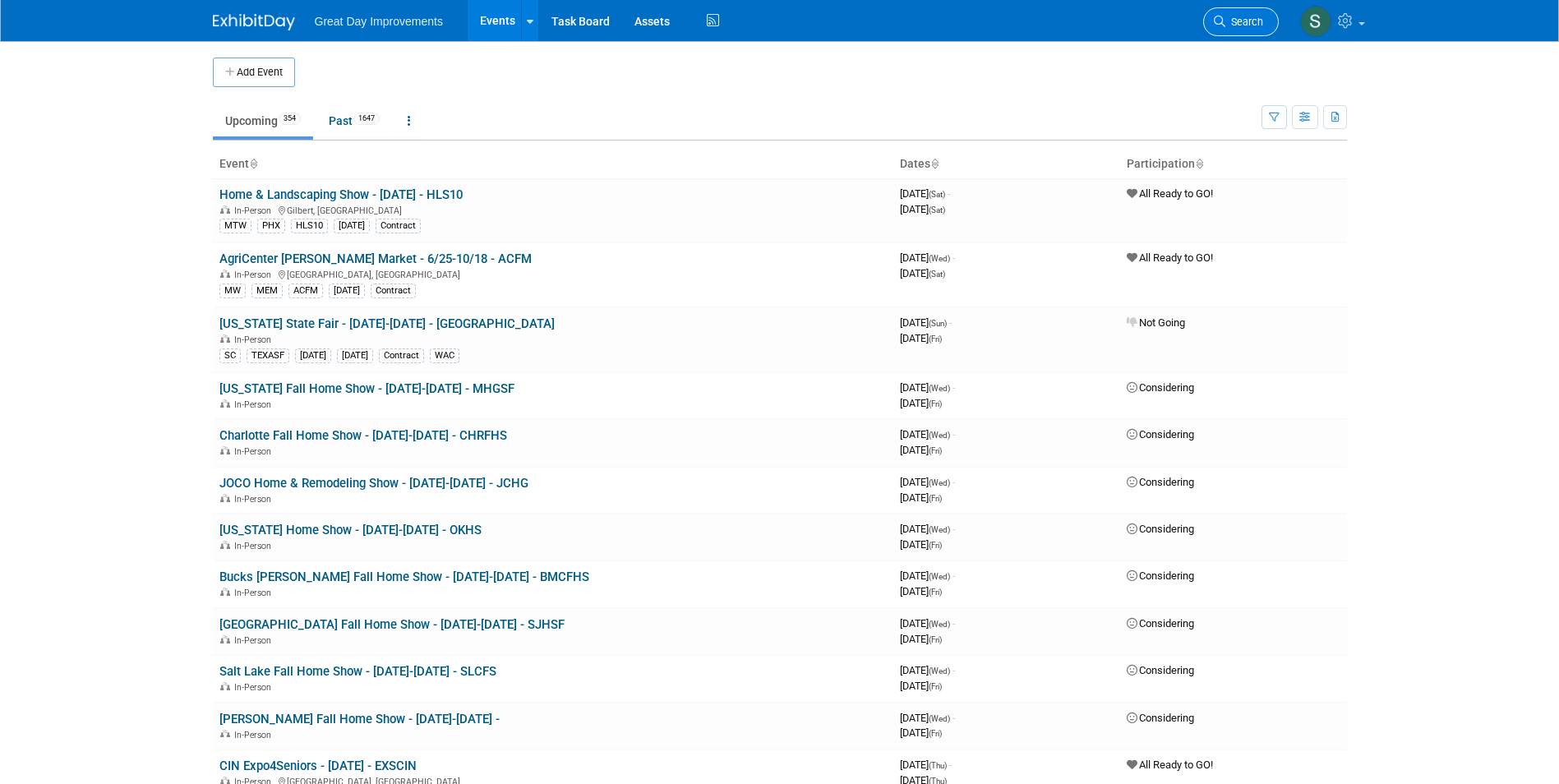
click at [1224, 16] on link "Search" at bounding box center [1241, 21] width 76 height 28
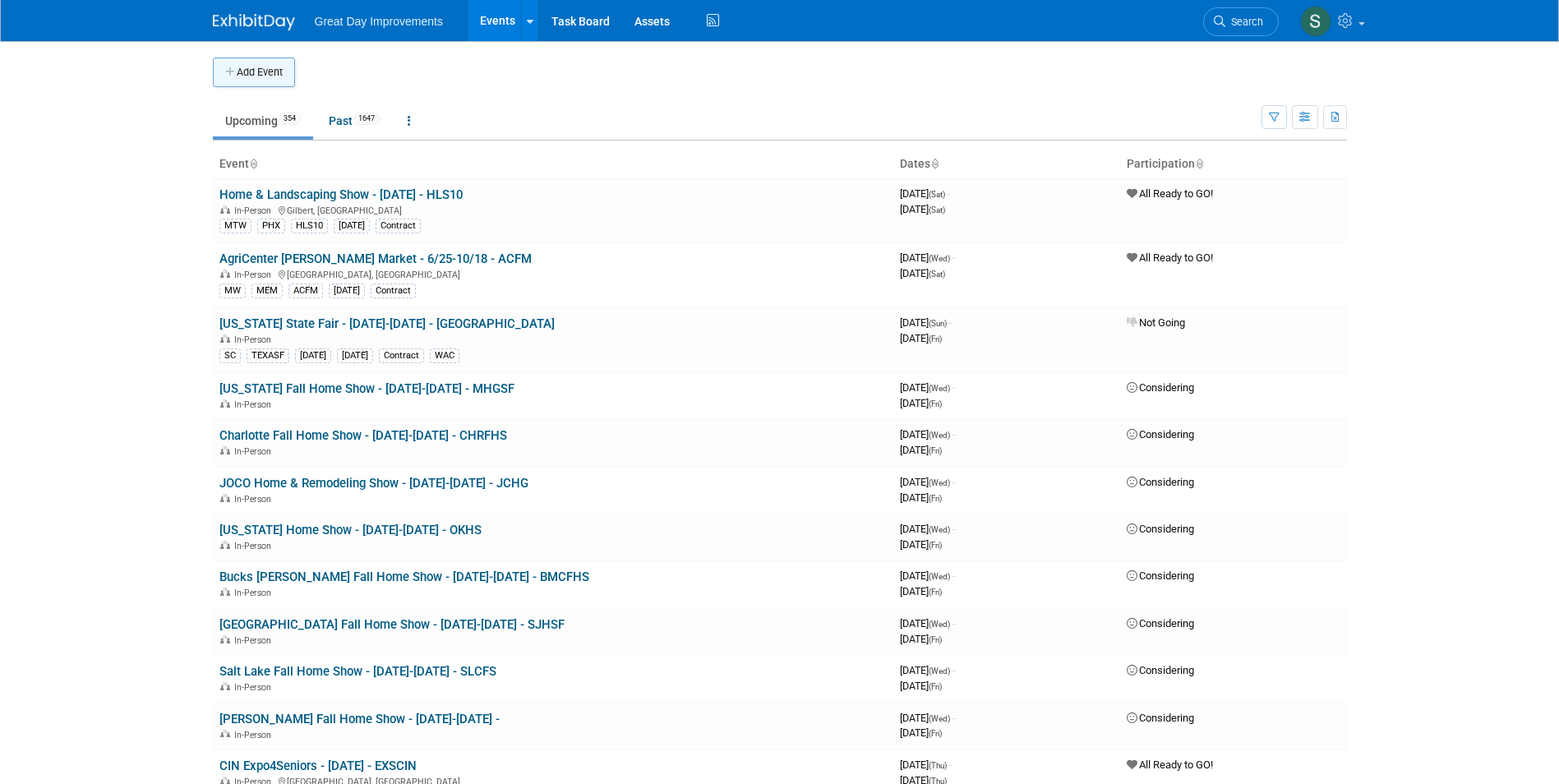
click at [234, 71] on icon "button" at bounding box center [231, 73] width 12 height 11
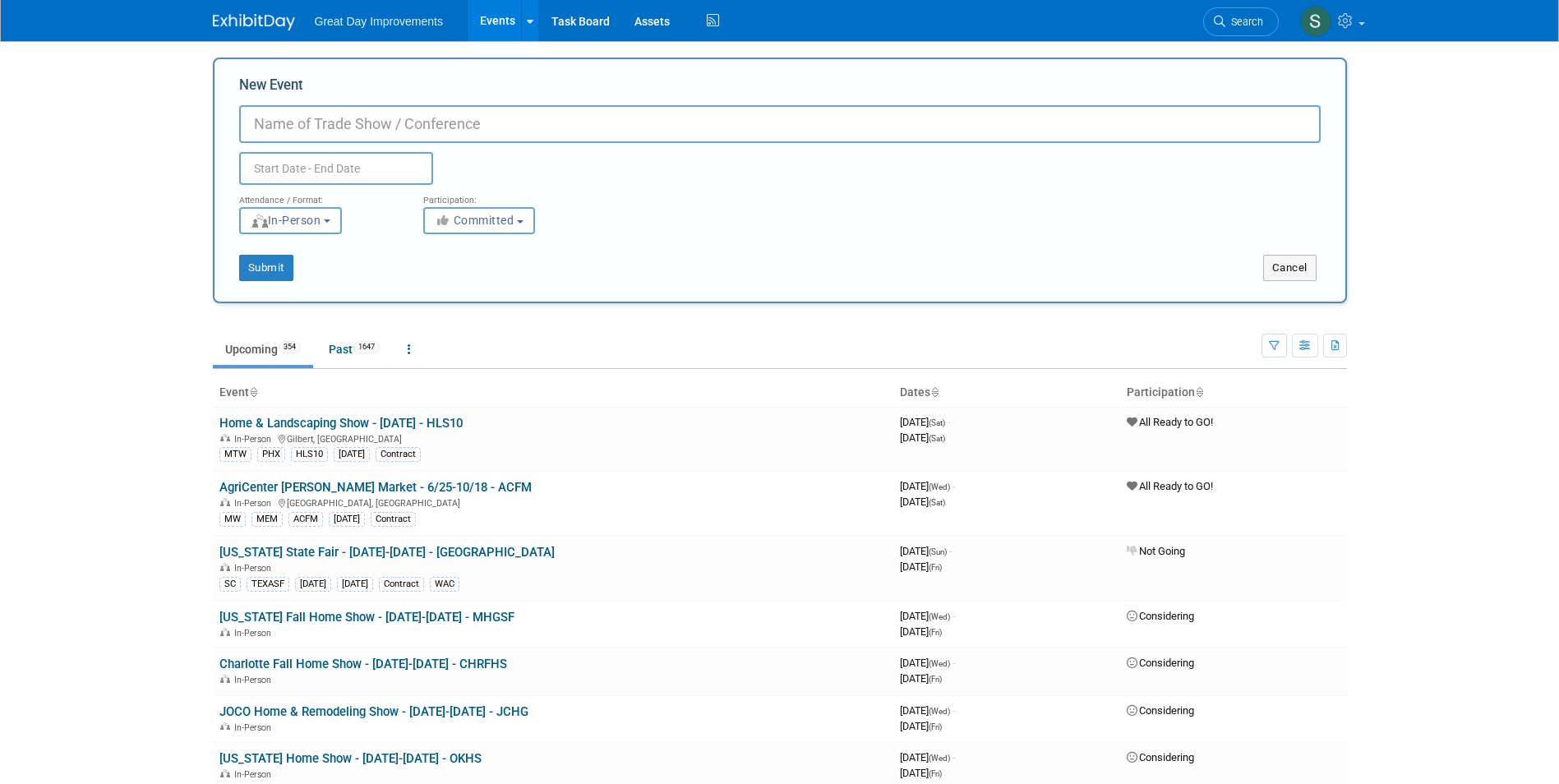
paste input "Tennessee Spring Home & Innovation Show"
type input "[US_STATE] Spring Home & Innovation Show - 6/5-6/7 - TENNHI"
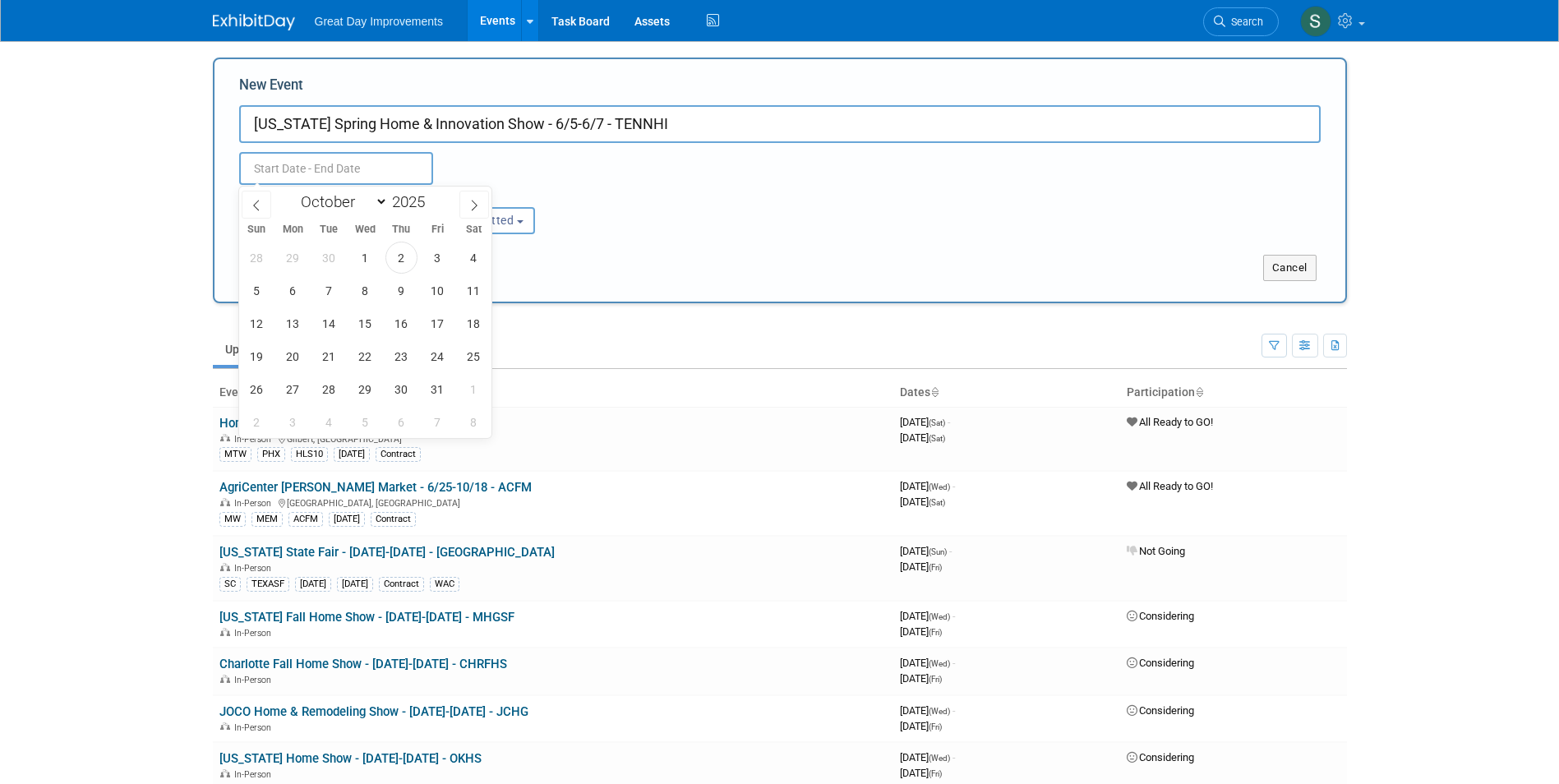
click at [341, 170] on input "text" at bounding box center [336, 169] width 194 height 33
click at [265, 210] on span at bounding box center [256, 204] width 29 height 28
select select "7"
click at [433, 193] on span at bounding box center [431, 197] width 12 height 10
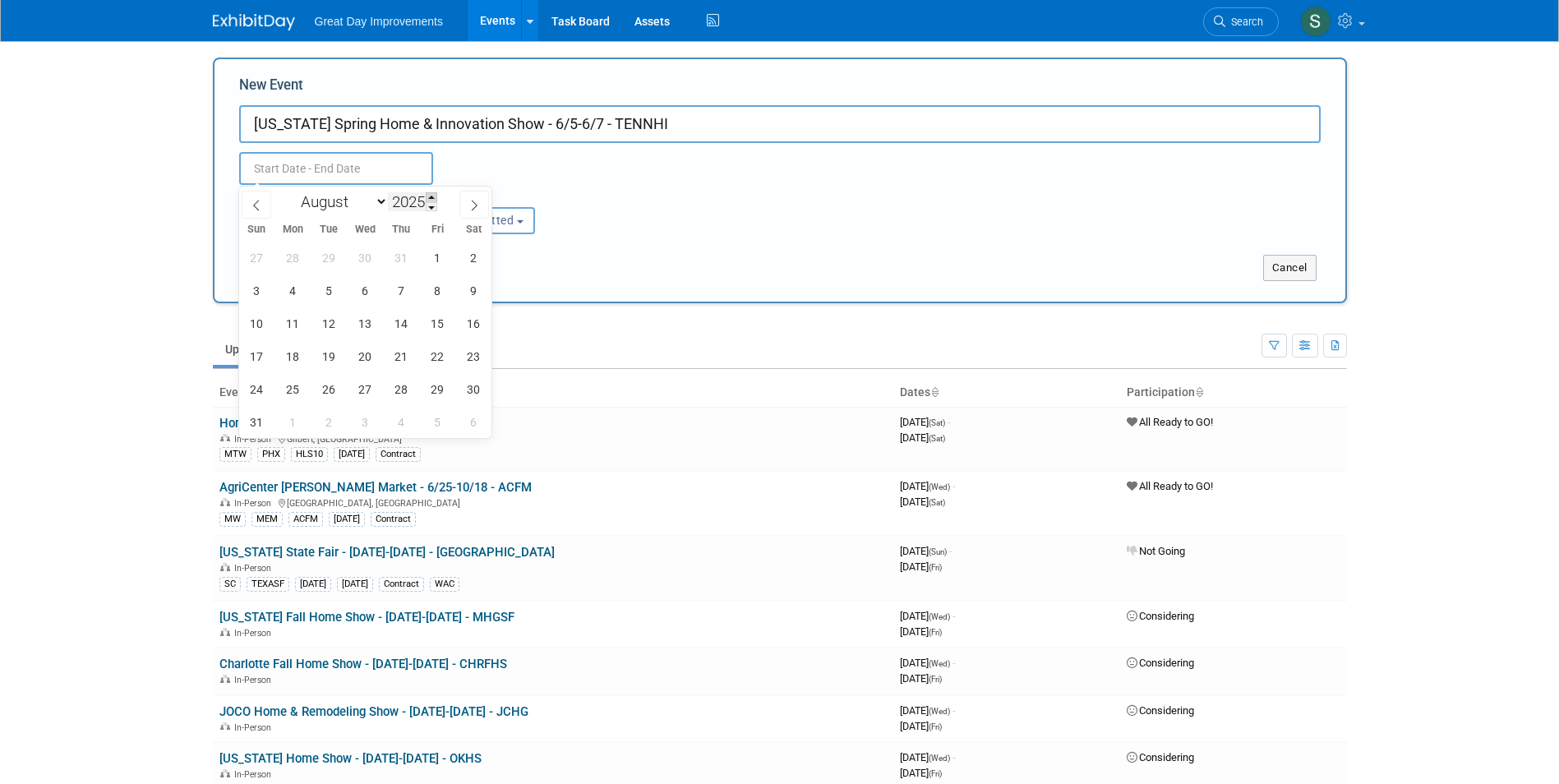
type input "2026"
click at [381, 204] on select "January February March April May June July August September October November De…" at bounding box center [340, 201] width 94 height 20
select select "5"
click at [293, 191] on select "January February March April May June July August September October November De…" at bounding box center [340, 201] width 94 height 20
click at [439, 261] on span "5" at bounding box center [437, 257] width 32 height 32
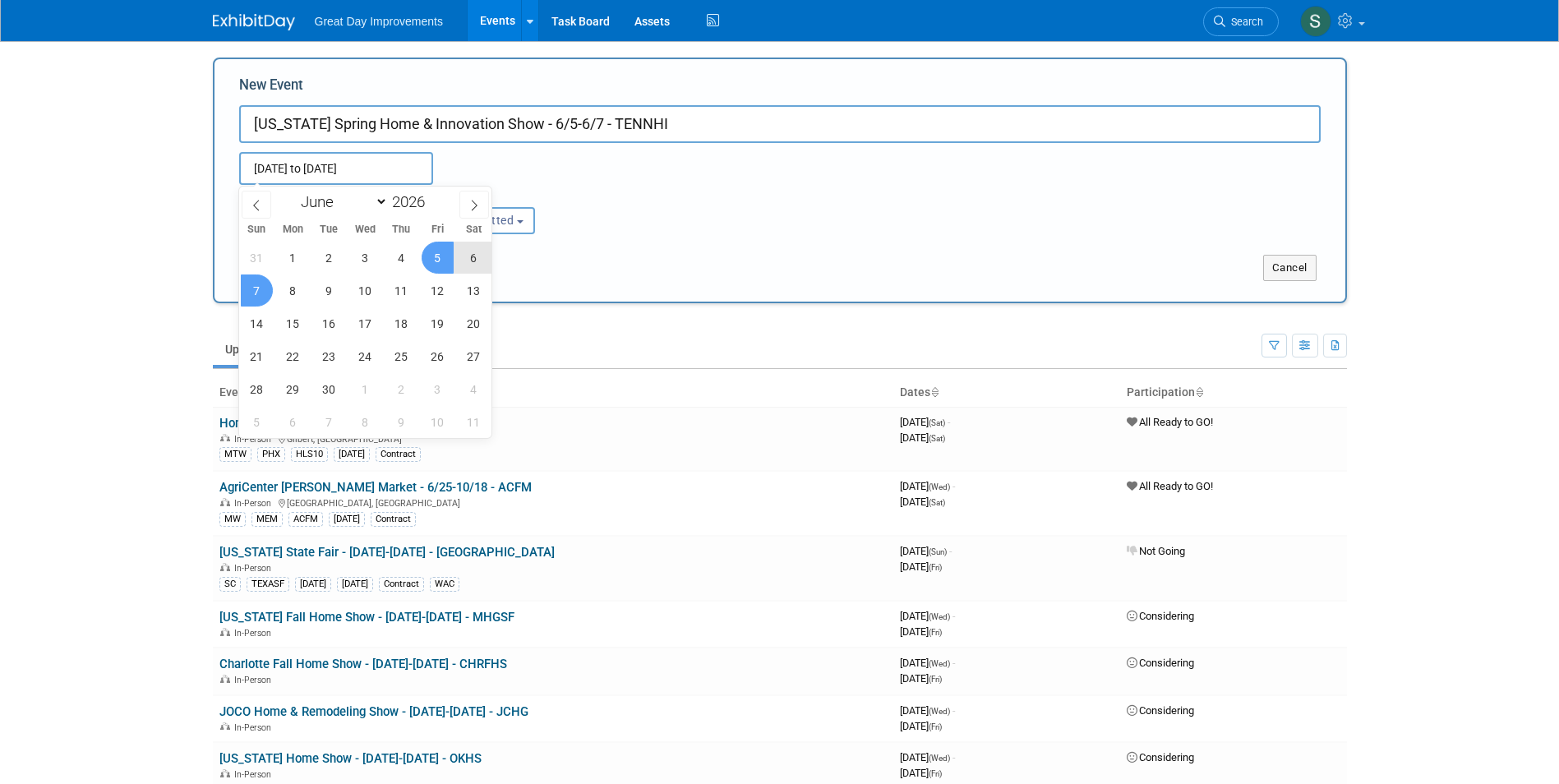
click at [256, 300] on span "7" at bounding box center [256, 290] width 32 height 32
type input "[DATE] to [DATE]"
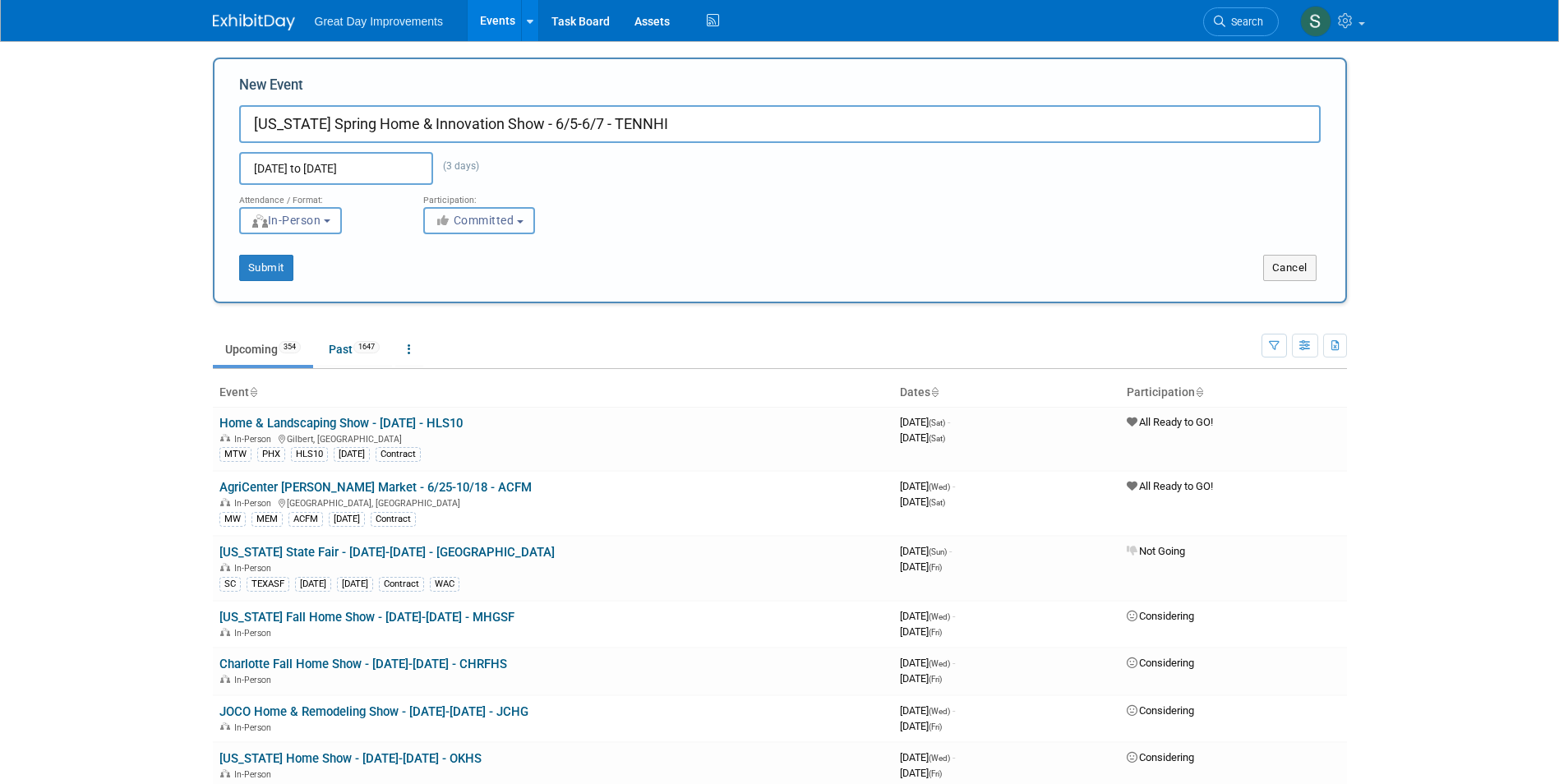
click at [454, 220] on span "Committed" at bounding box center [474, 220] width 80 height 13
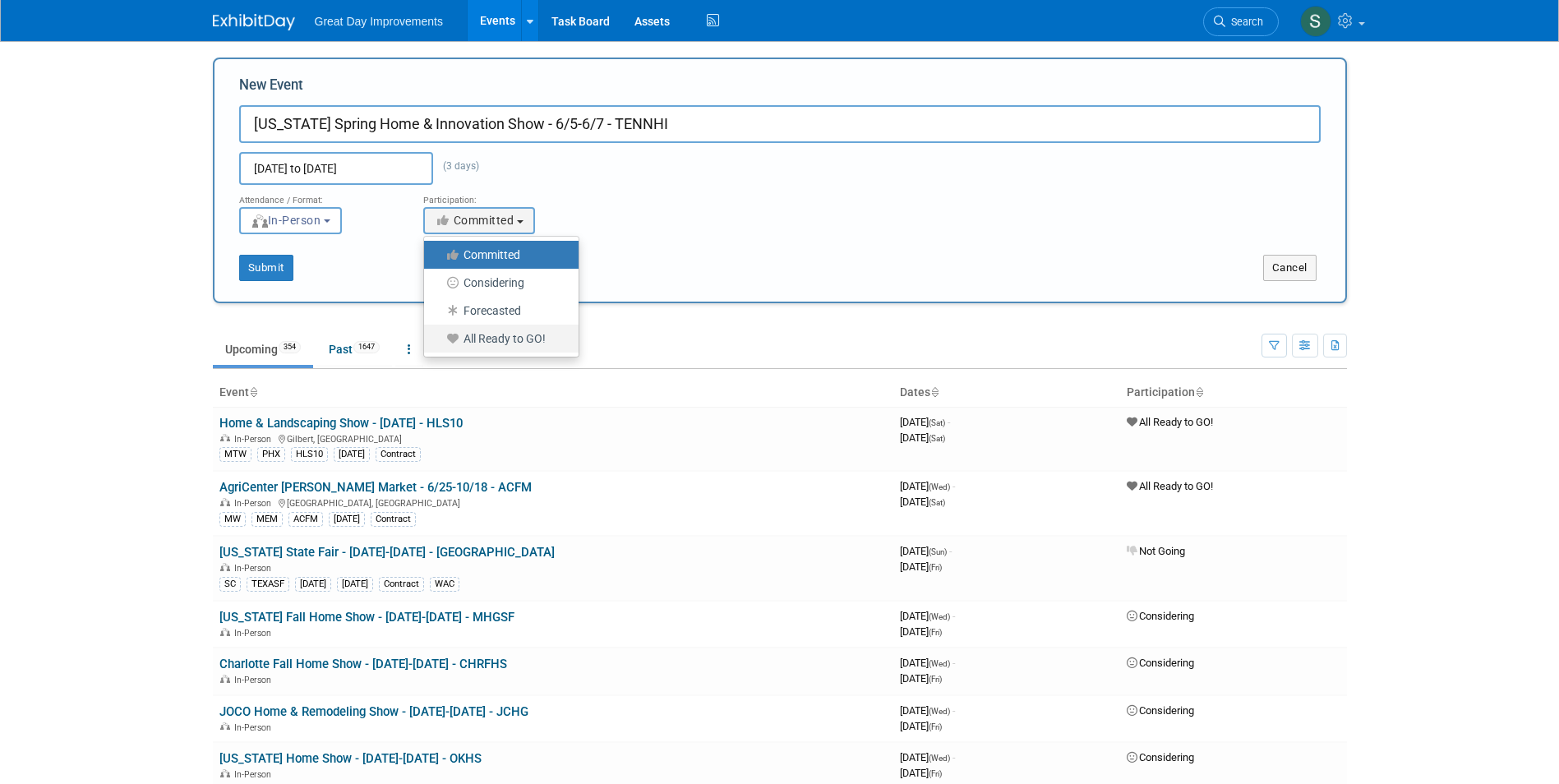
click at [471, 343] on label "All Ready to GO!" at bounding box center [497, 338] width 130 height 21
click at [439, 343] on input "All Ready to GO!" at bounding box center [434, 339] width 11 height 11
select select "102"
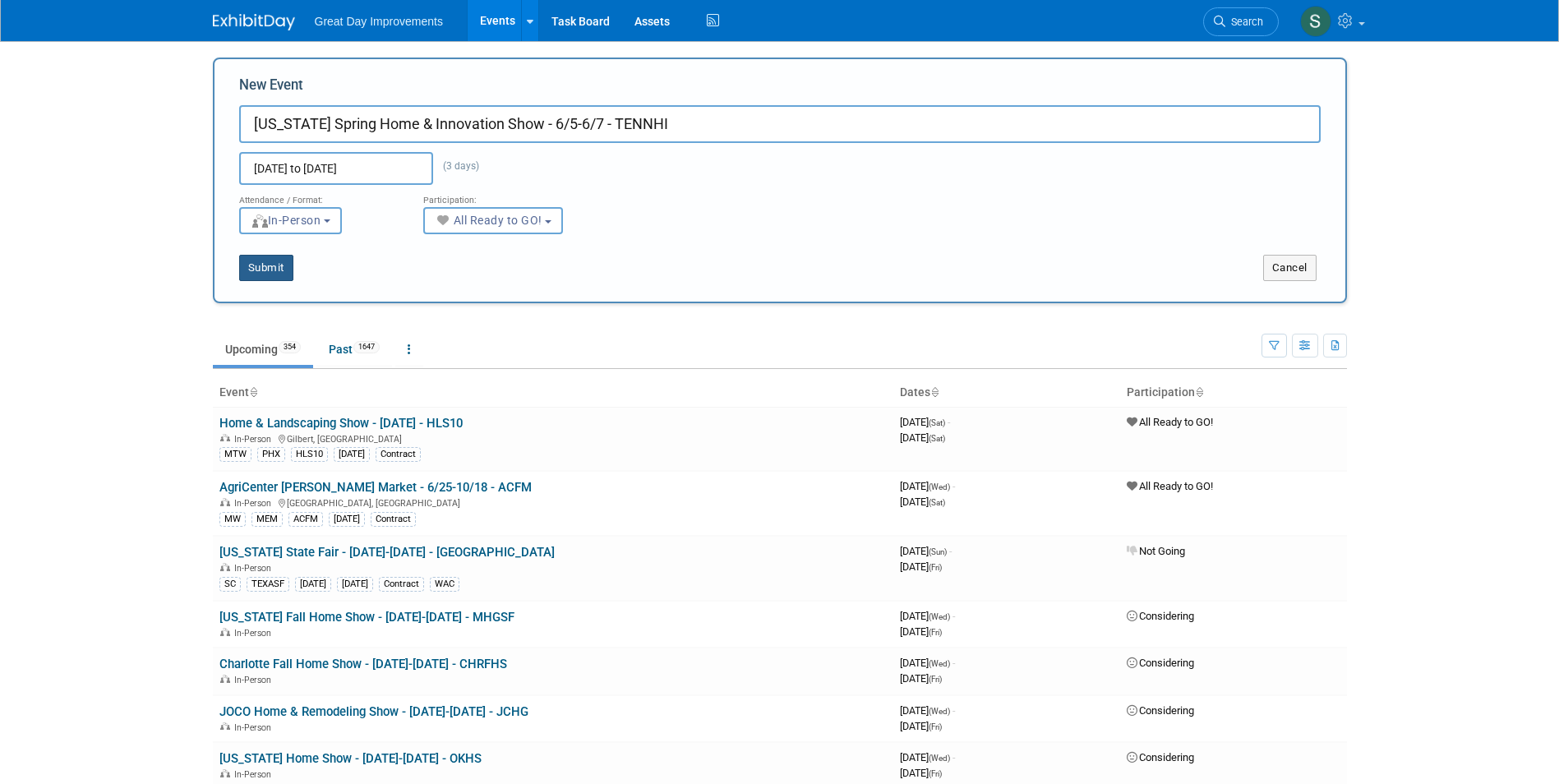
click at [276, 268] on button "Submit" at bounding box center [266, 267] width 54 height 27
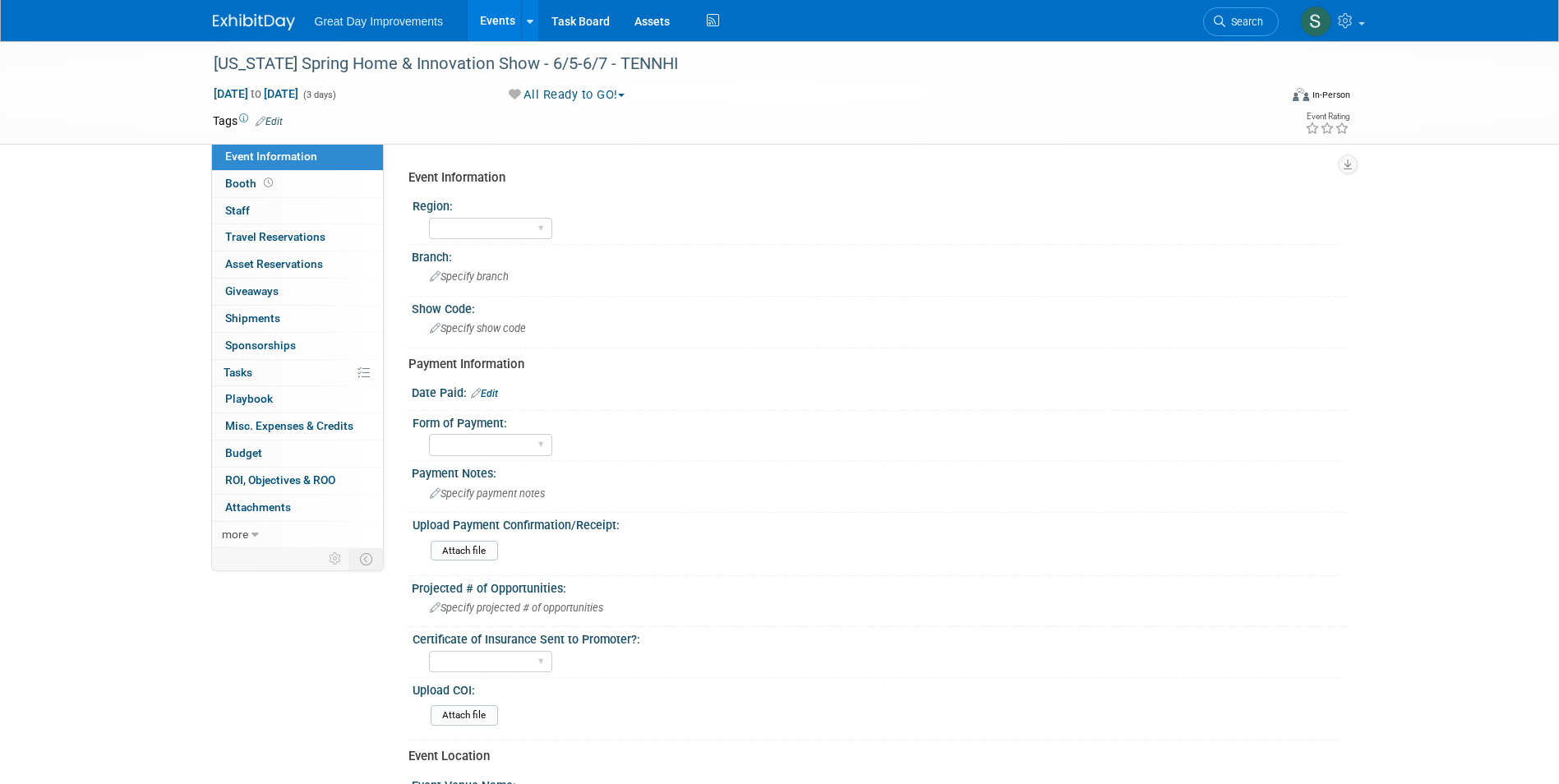
click at [270, 124] on link "Edit" at bounding box center [269, 122] width 27 height 12
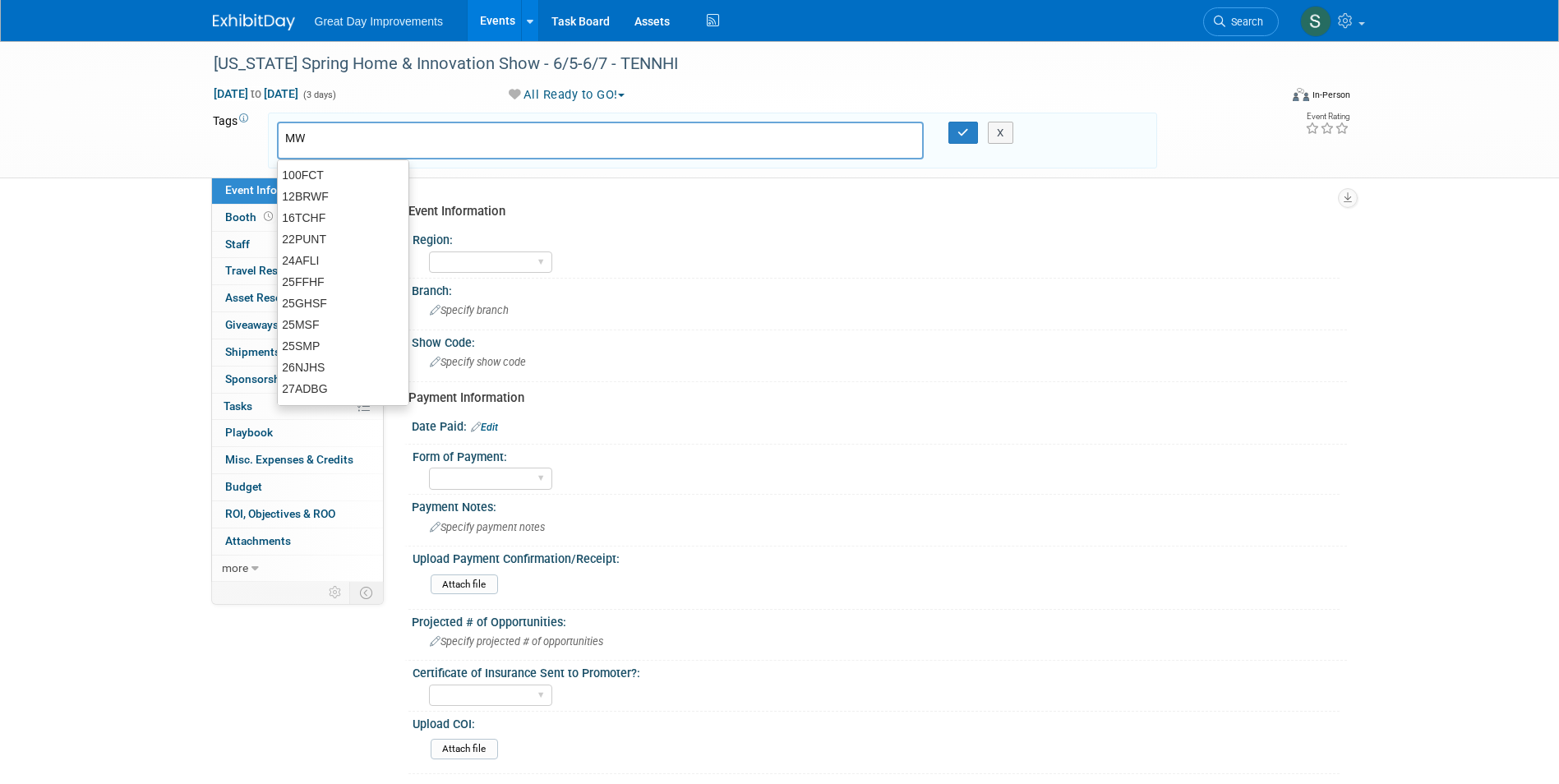
type input "MW"
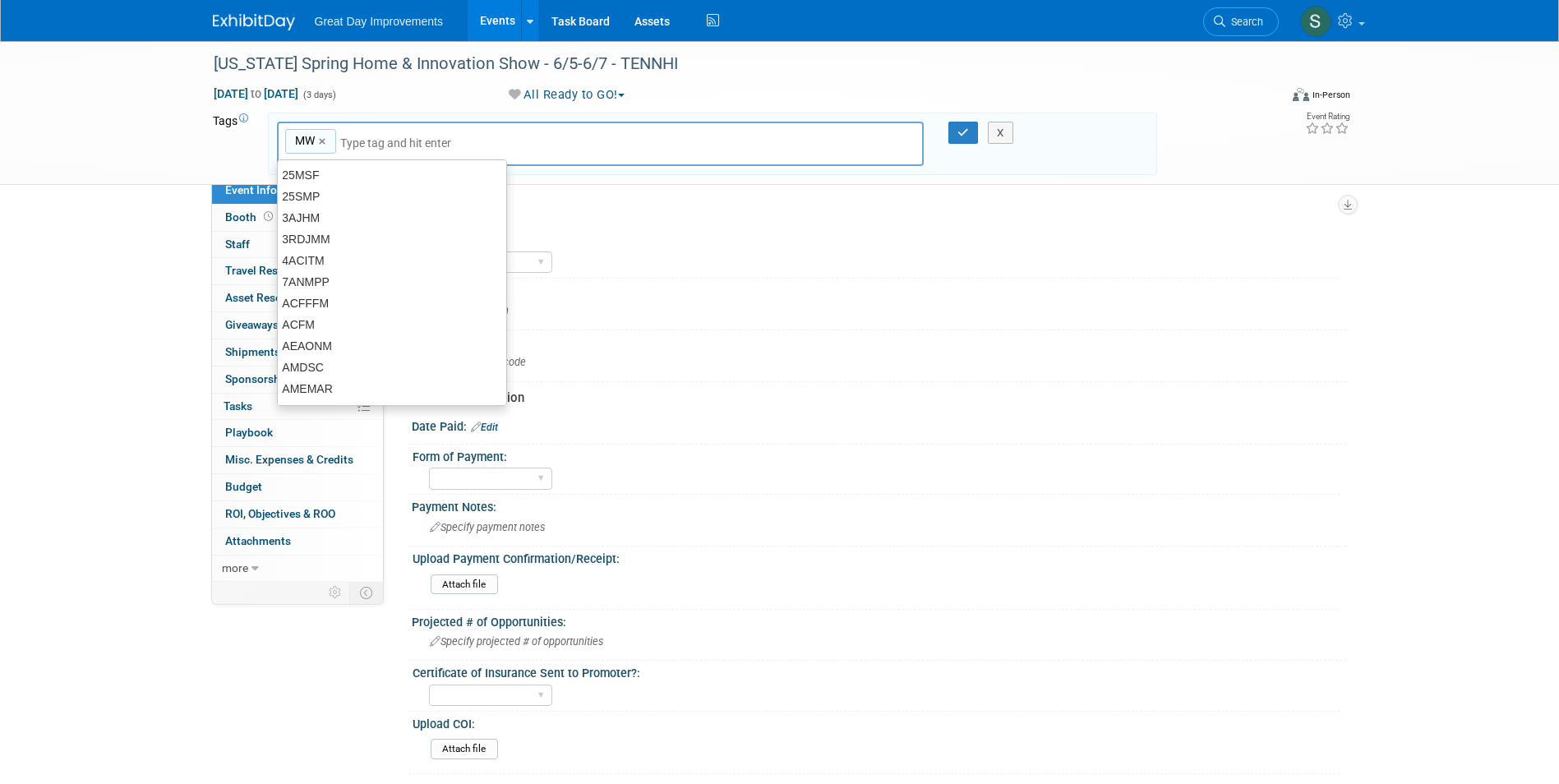
type input "MW"
type input "NAS"
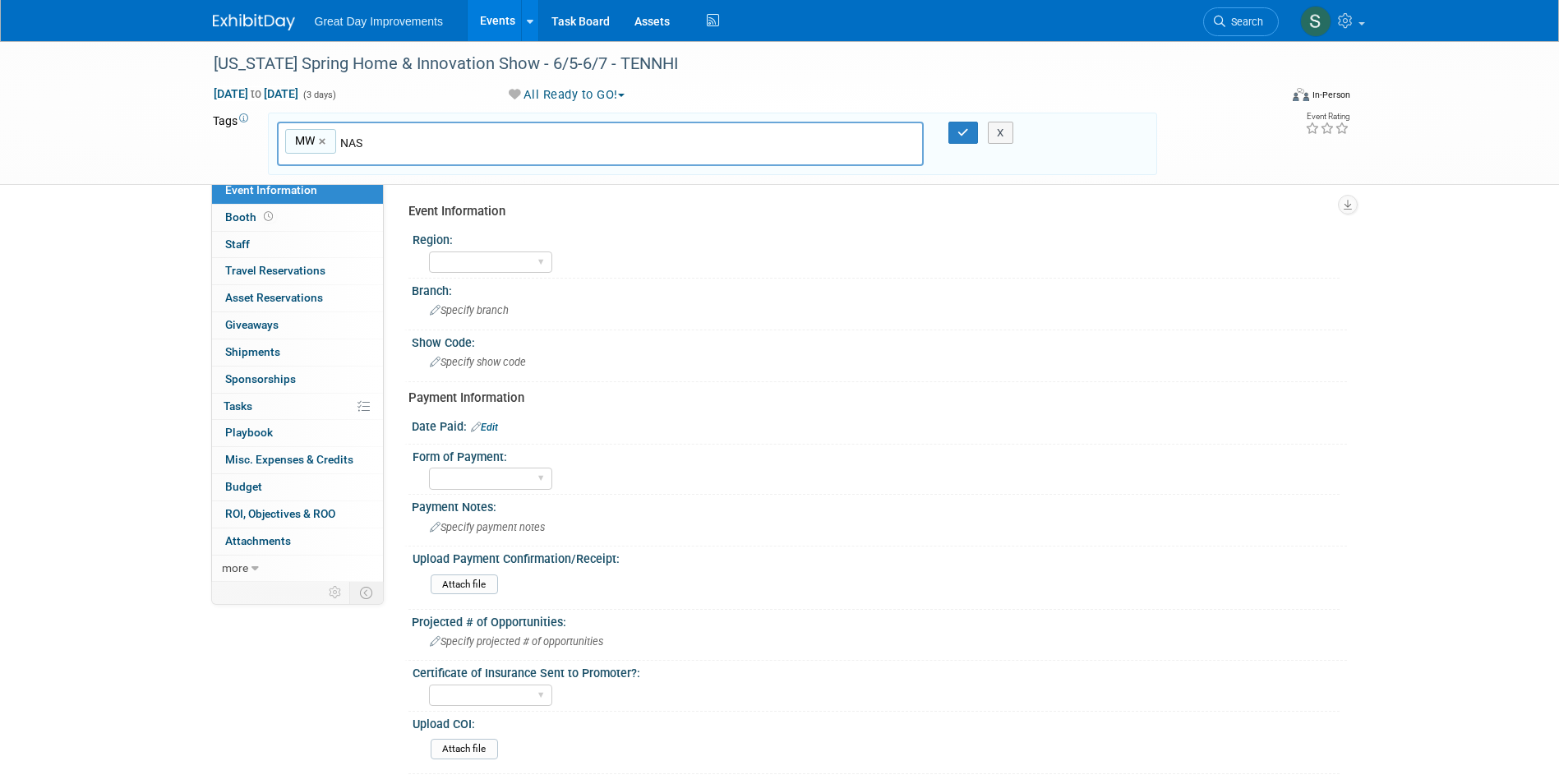
type input "MW, NAS"
type input "TENNHI"
type input "MW, NAS, TENNHI"
type input "[DATE]"
type input "MW, NAS, TENNHI, [DATE]"
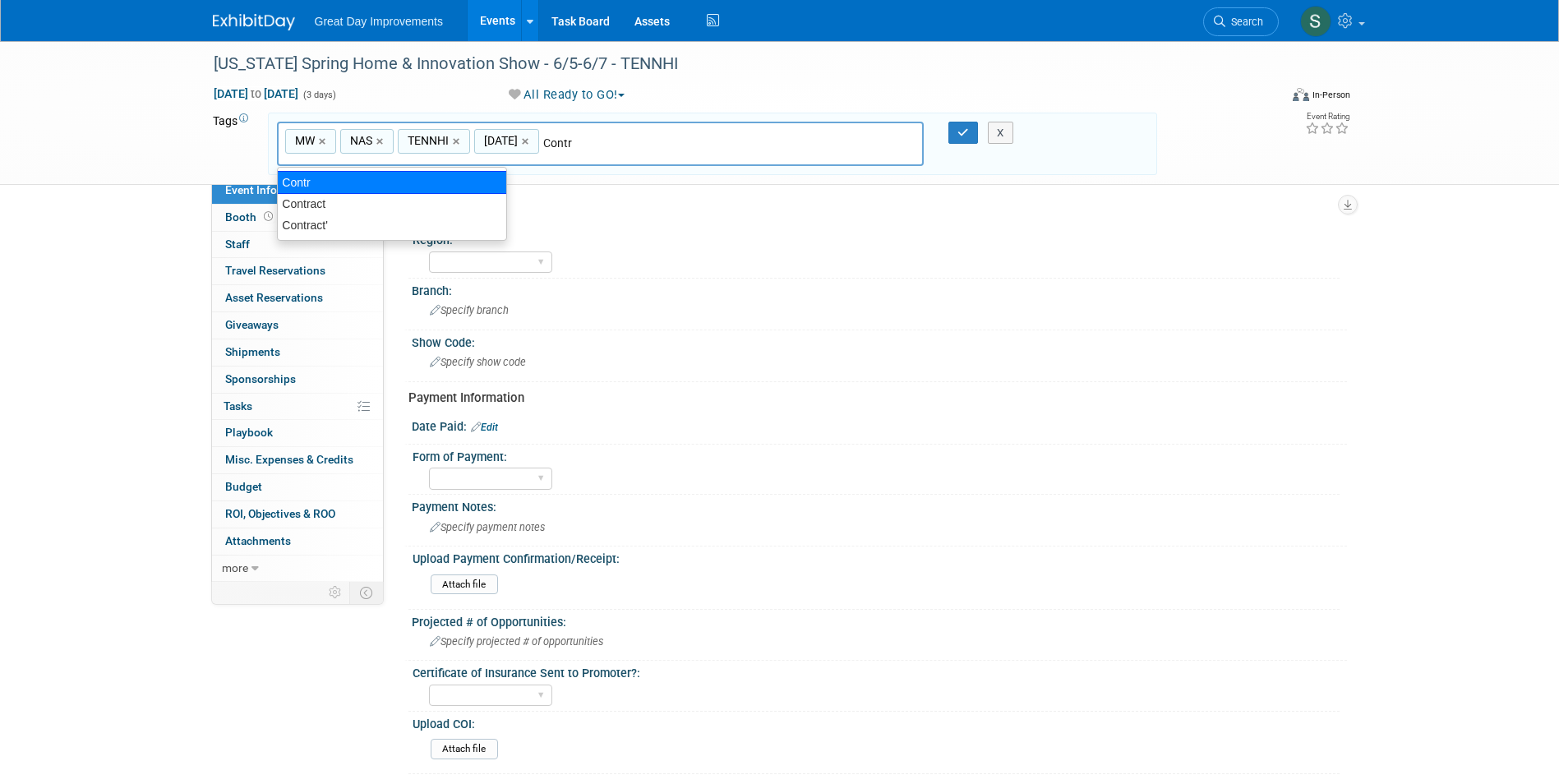
type input "Contract"
type input "MW, NAS, TENNHI, [DATE], Contract"
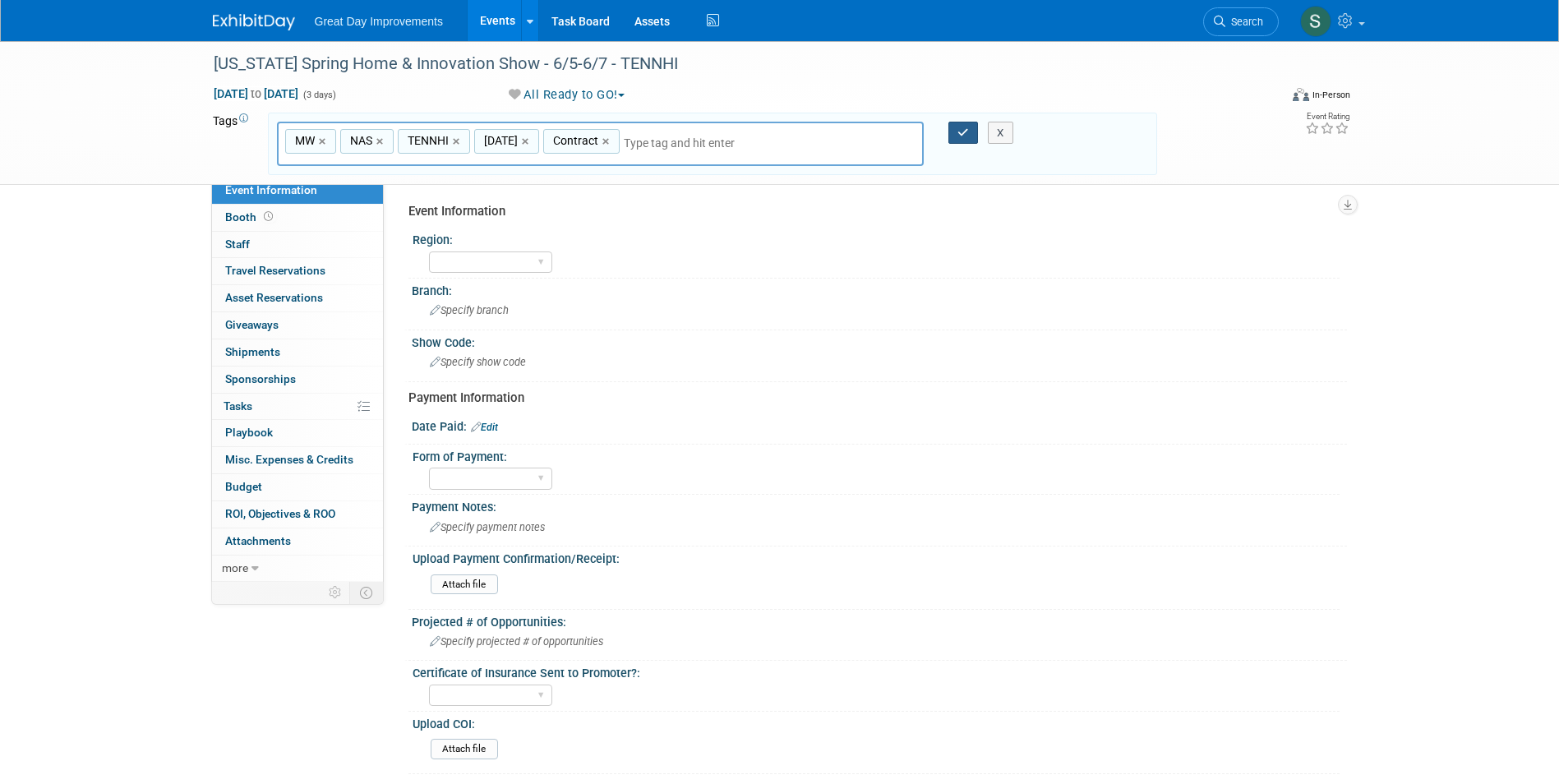
click at [968, 134] on icon "button" at bounding box center [964, 133] width 12 height 11
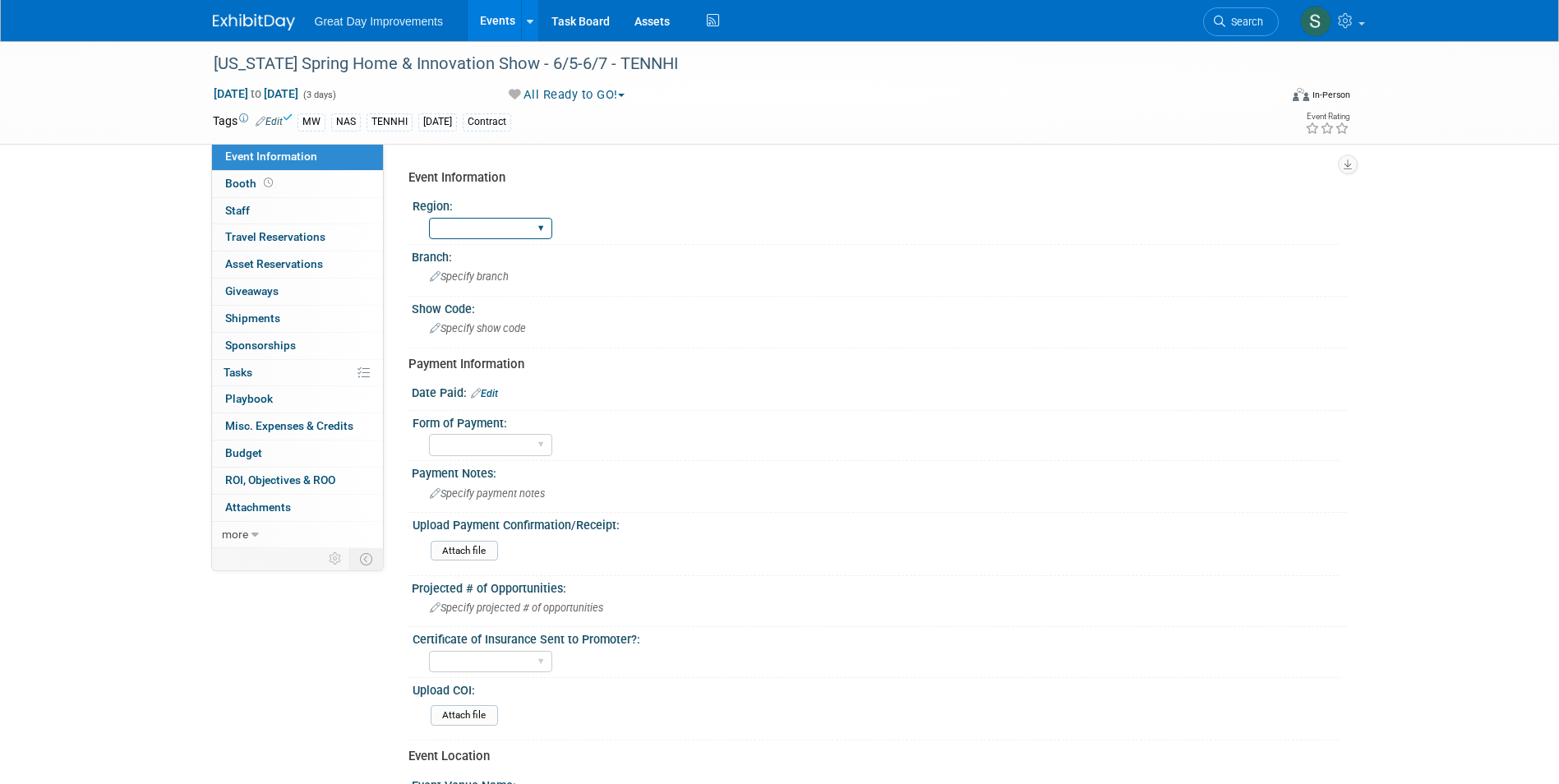
click at [509, 228] on select "GC MA MW MTW NE NEW OV PL PNW SA SE SC UMW FL" at bounding box center [490, 229] width 124 height 22
select select "MW"
click at [429, 218] on select "GC MA MW MTW NE NEW OV PL PNW SA SE SC UMW FL" at bounding box center [490, 229] width 124 height 22
click at [463, 298] on div "Show Code:" at bounding box center [879, 307] width 935 height 20
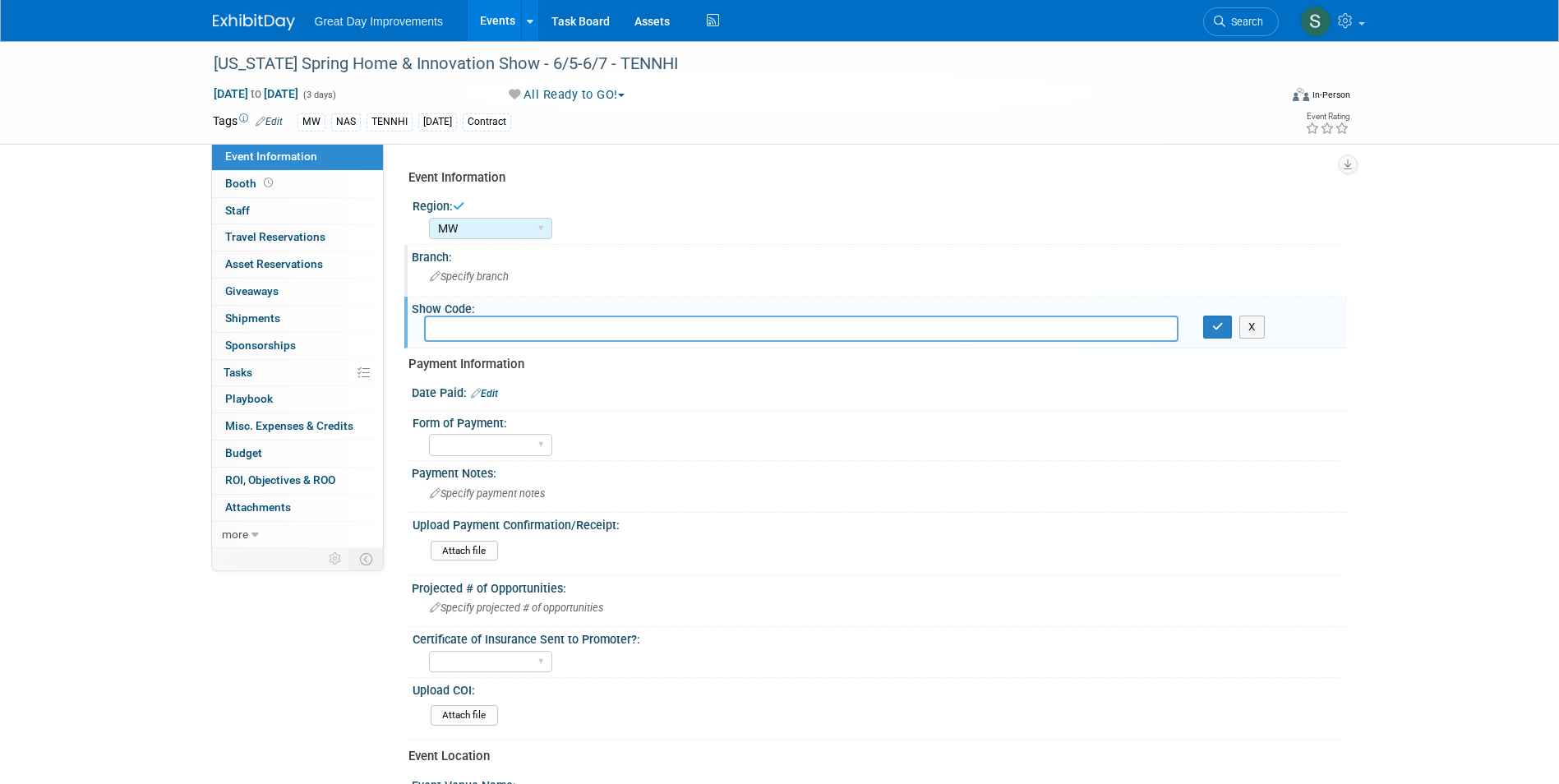
click at [463, 269] on div "Specify branch" at bounding box center [879, 277] width 910 height 26
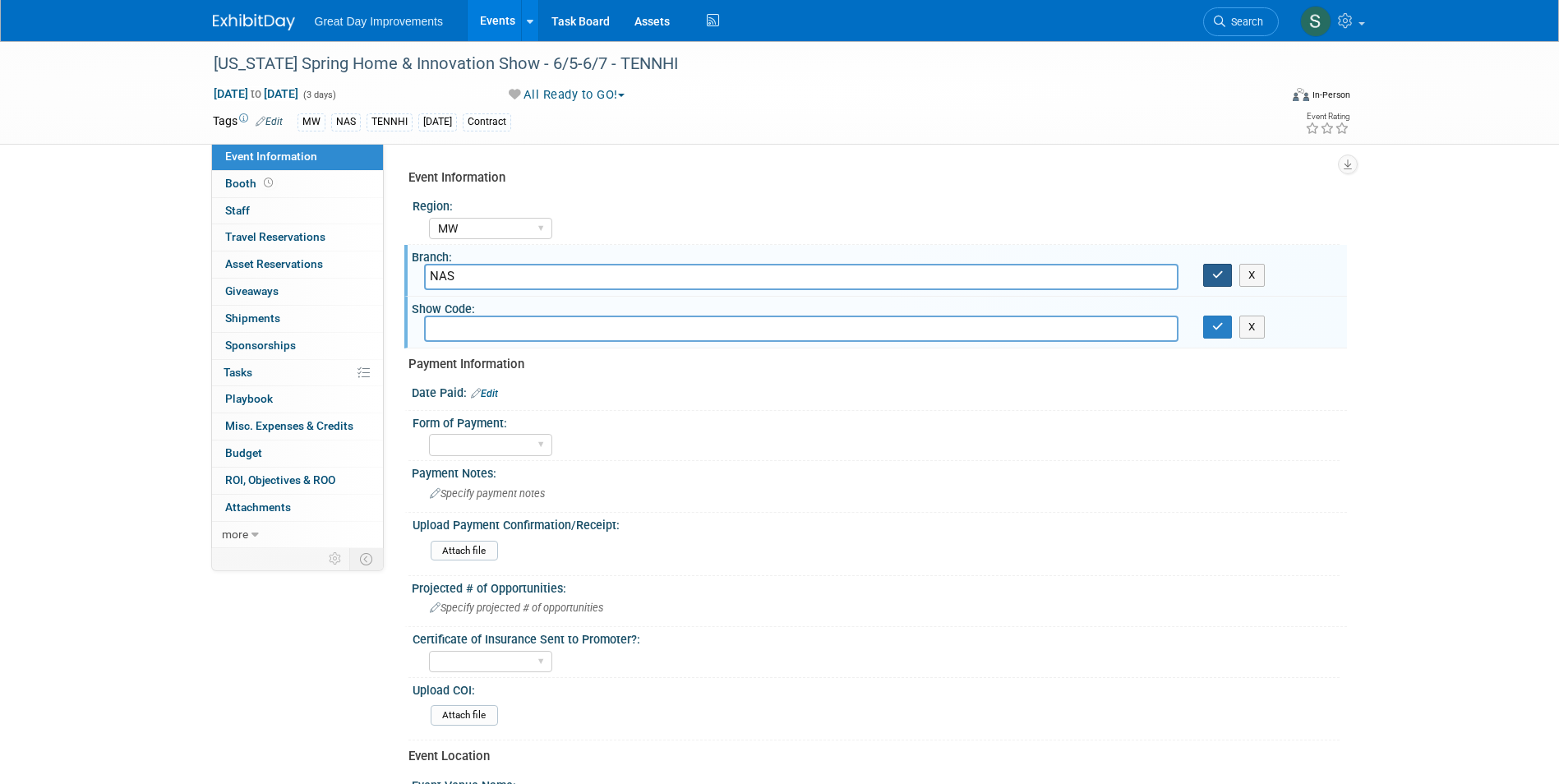
type input "NAS"
click at [1220, 276] on icon "button" at bounding box center [1218, 275] width 12 height 11
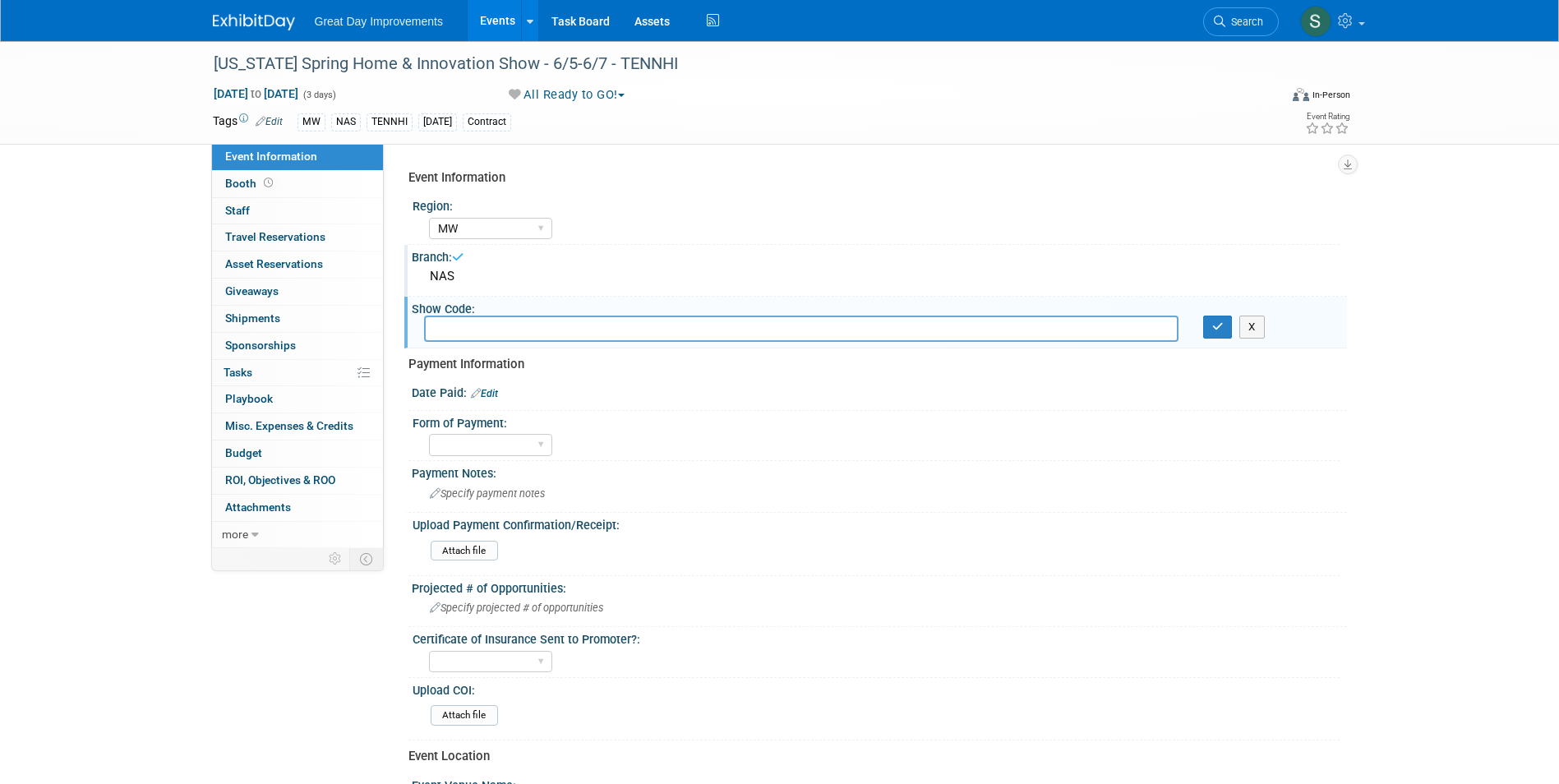
click at [775, 327] on input "text" at bounding box center [801, 329] width 755 height 26
drag, startPoint x: 556, startPoint y: 333, endPoint x: 409, endPoint y: 348, distance: 147.8
click at [429, 343] on div "Specify show code TANNHI X" at bounding box center [879, 330] width 935 height 27
type input "TENNHI"
click at [1208, 329] on button "button" at bounding box center [1218, 327] width 29 height 23
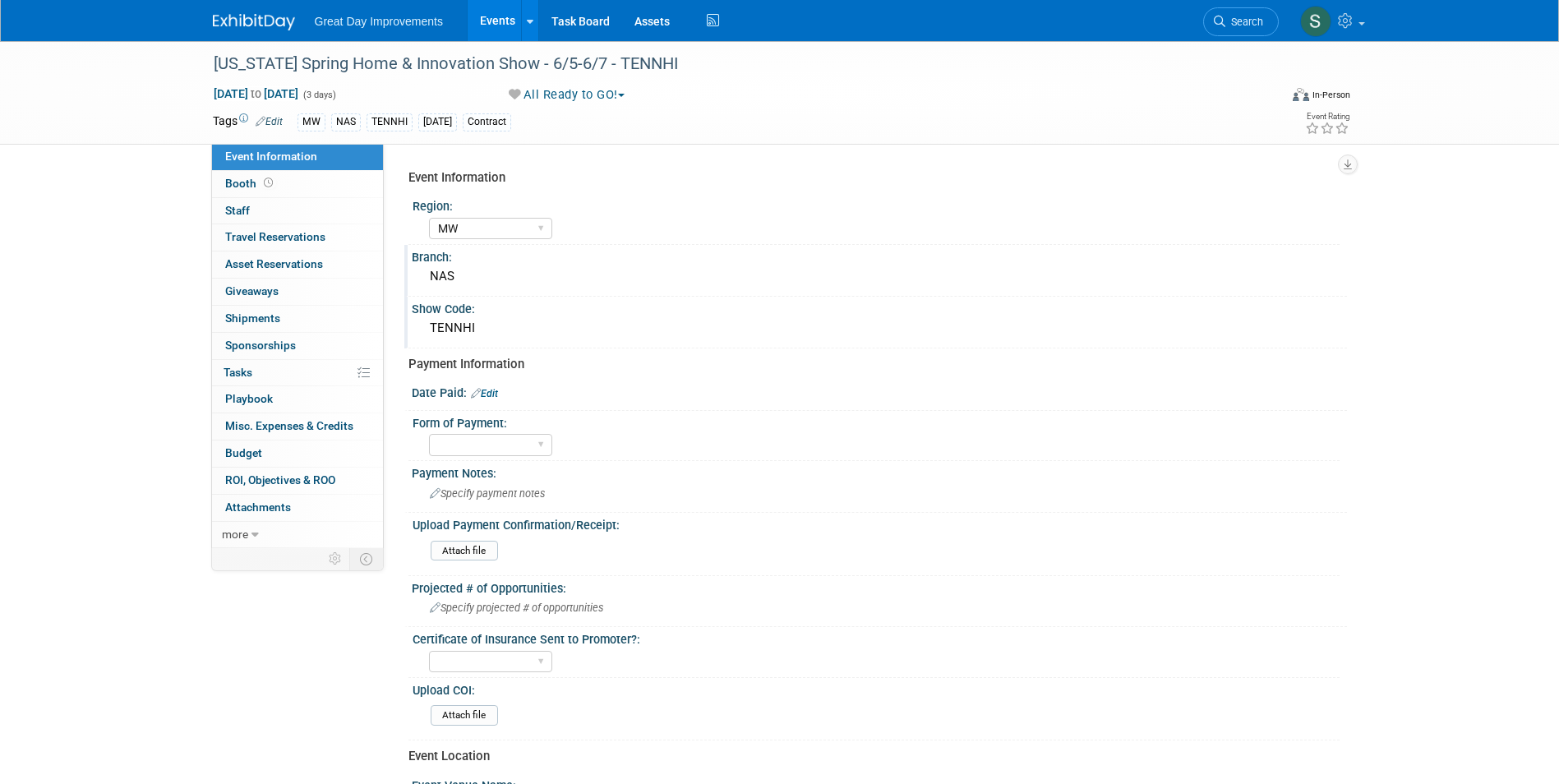
click at [273, 27] on img at bounding box center [254, 22] width 82 height 16
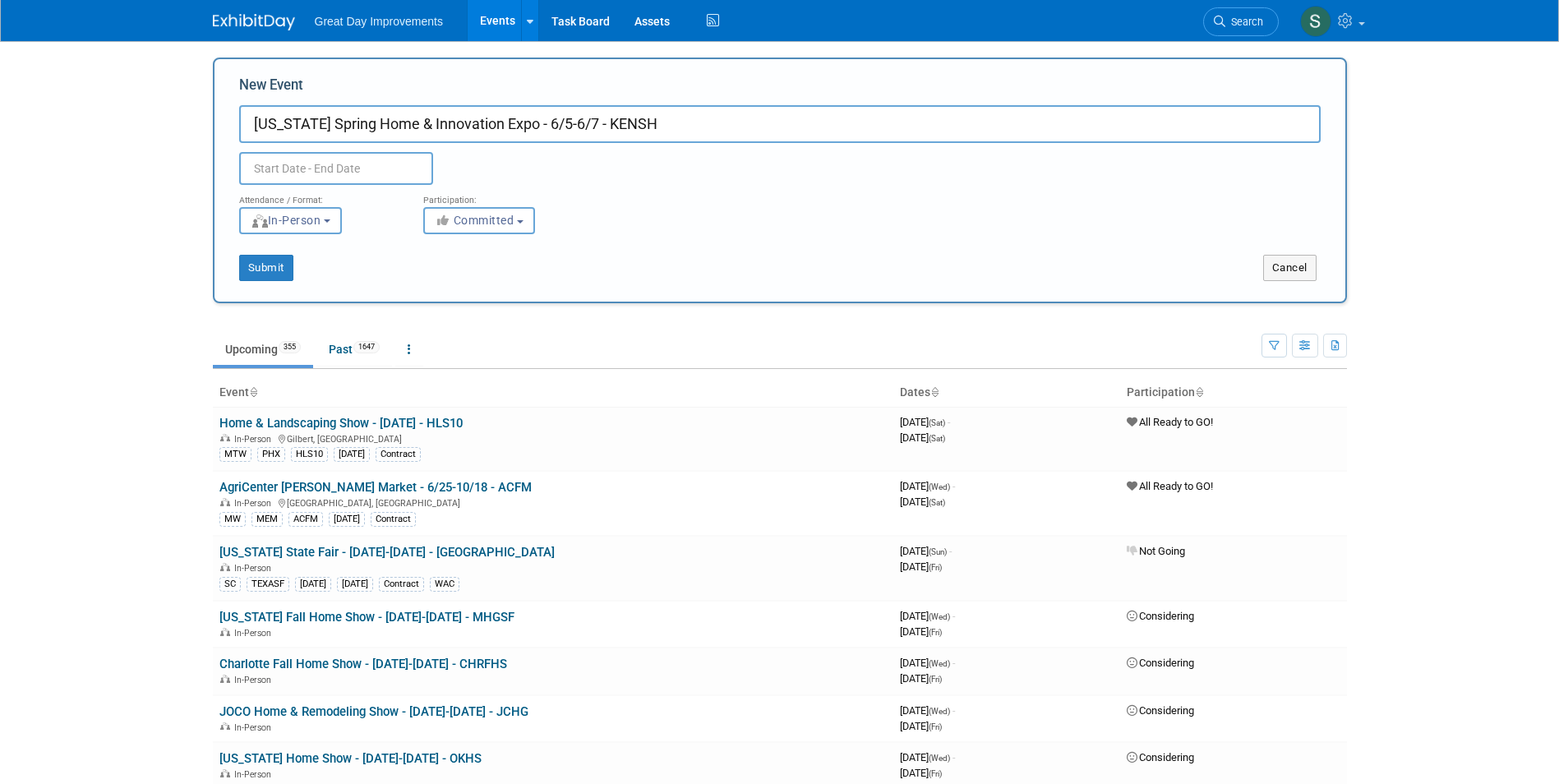
type input "[US_STATE] Spring Home & Innovation Expo - 6/5-6/7 - KENSH"
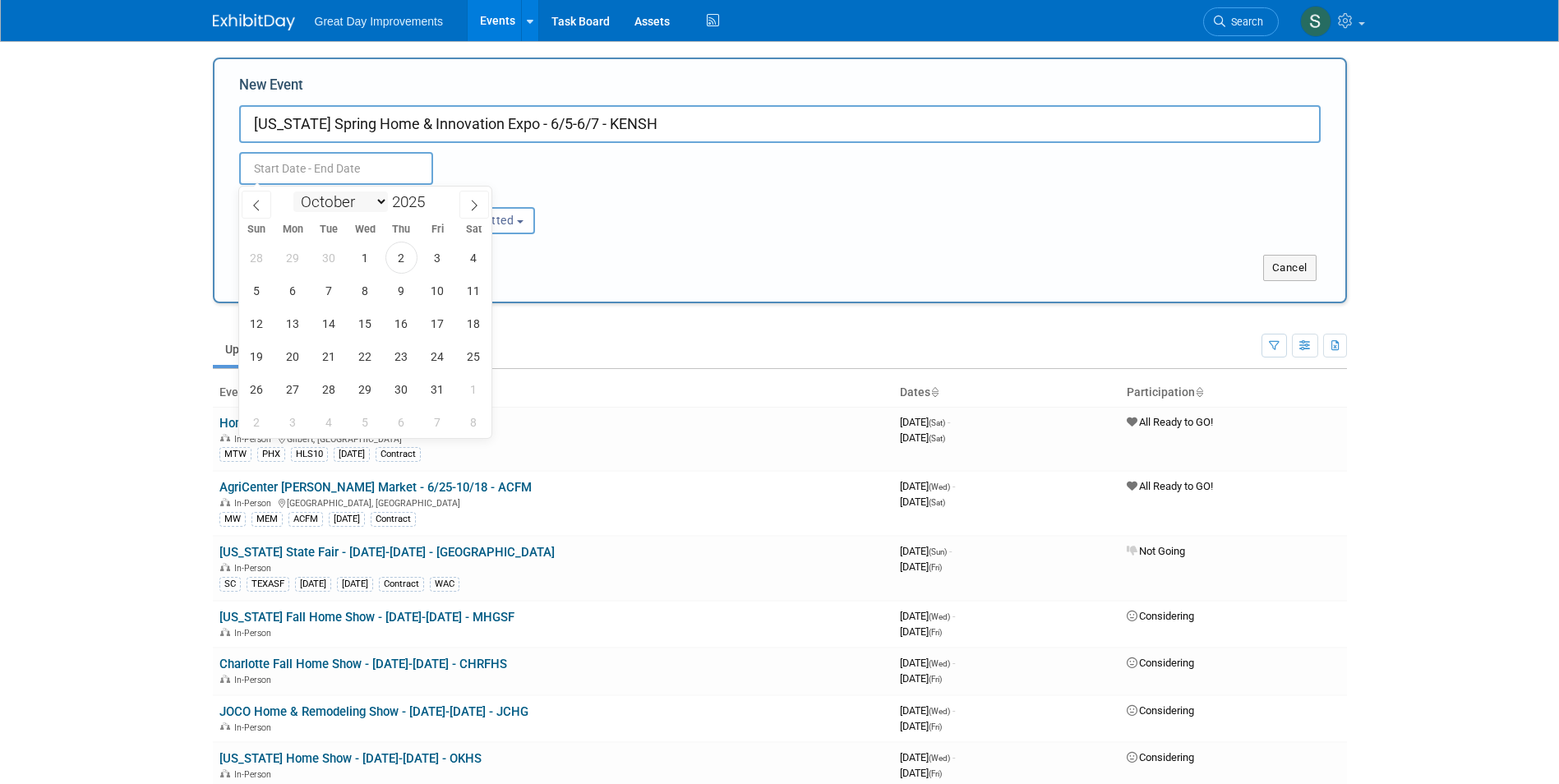
click at [328, 202] on select "January February March April May June July August September October November De…" at bounding box center [340, 201] width 94 height 20
select select "5"
click at [293, 191] on select "January February March April May June July August September October November De…" at bounding box center [340, 201] width 94 height 20
click at [431, 200] on span at bounding box center [431, 197] width 12 height 10
type input "2026"
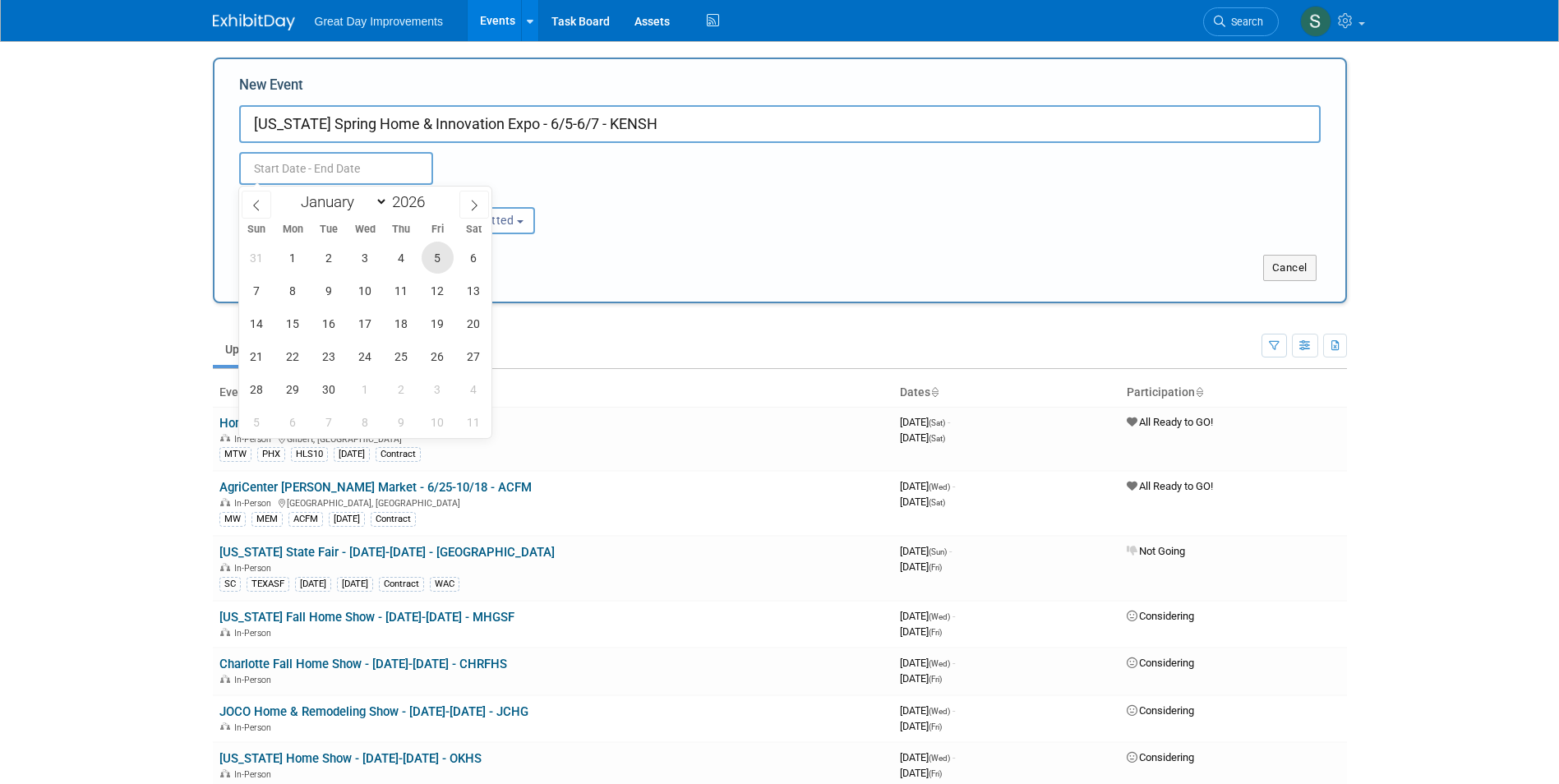
click at [431, 258] on span "5" at bounding box center [437, 257] width 32 height 32
click at [241, 294] on span "7" at bounding box center [256, 290] width 32 height 32
type input "[DATE] to [DATE]"
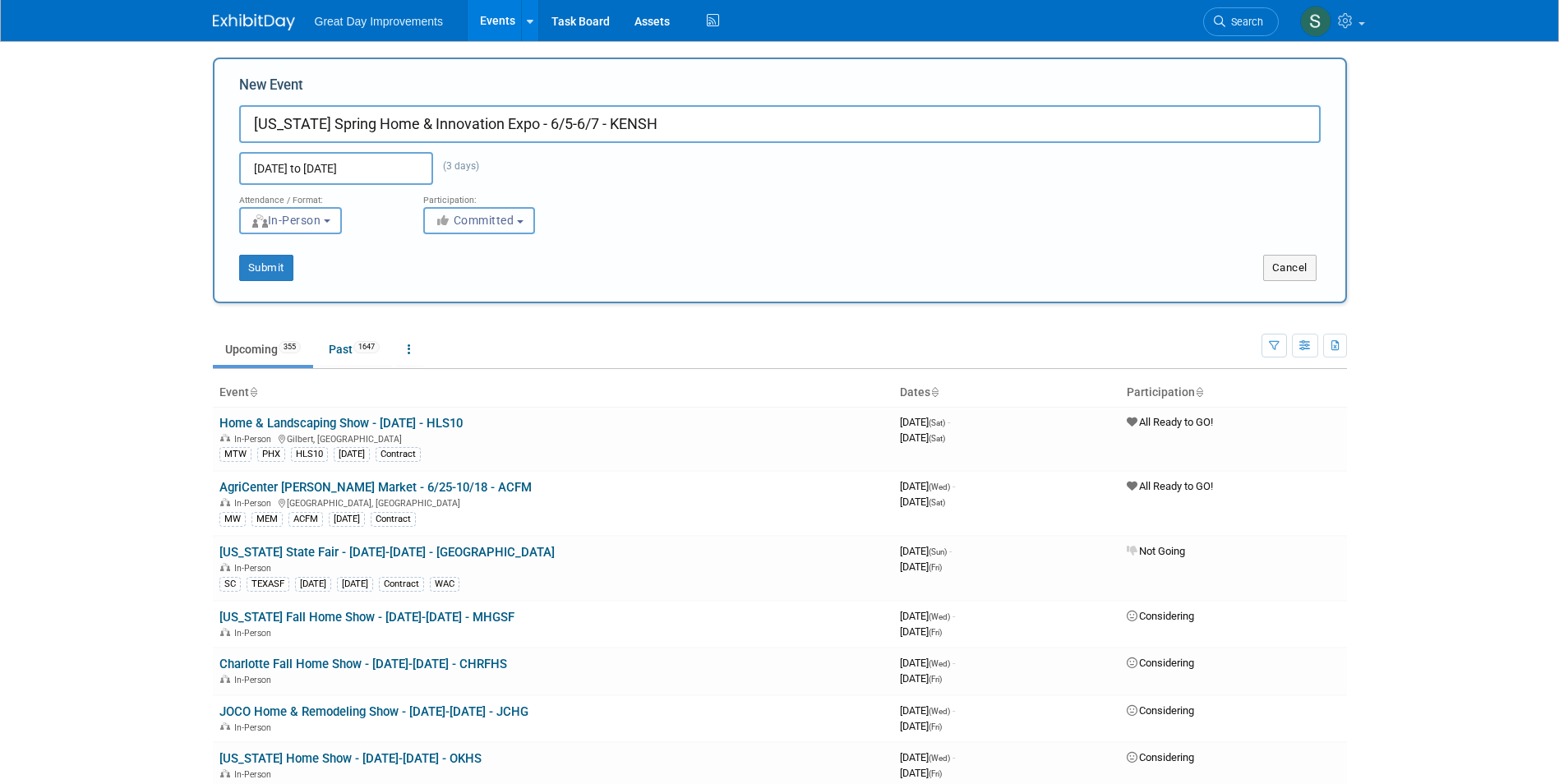
click at [429, 224] on button "Committed" at bounding box center [479, 221] width 112 height 27
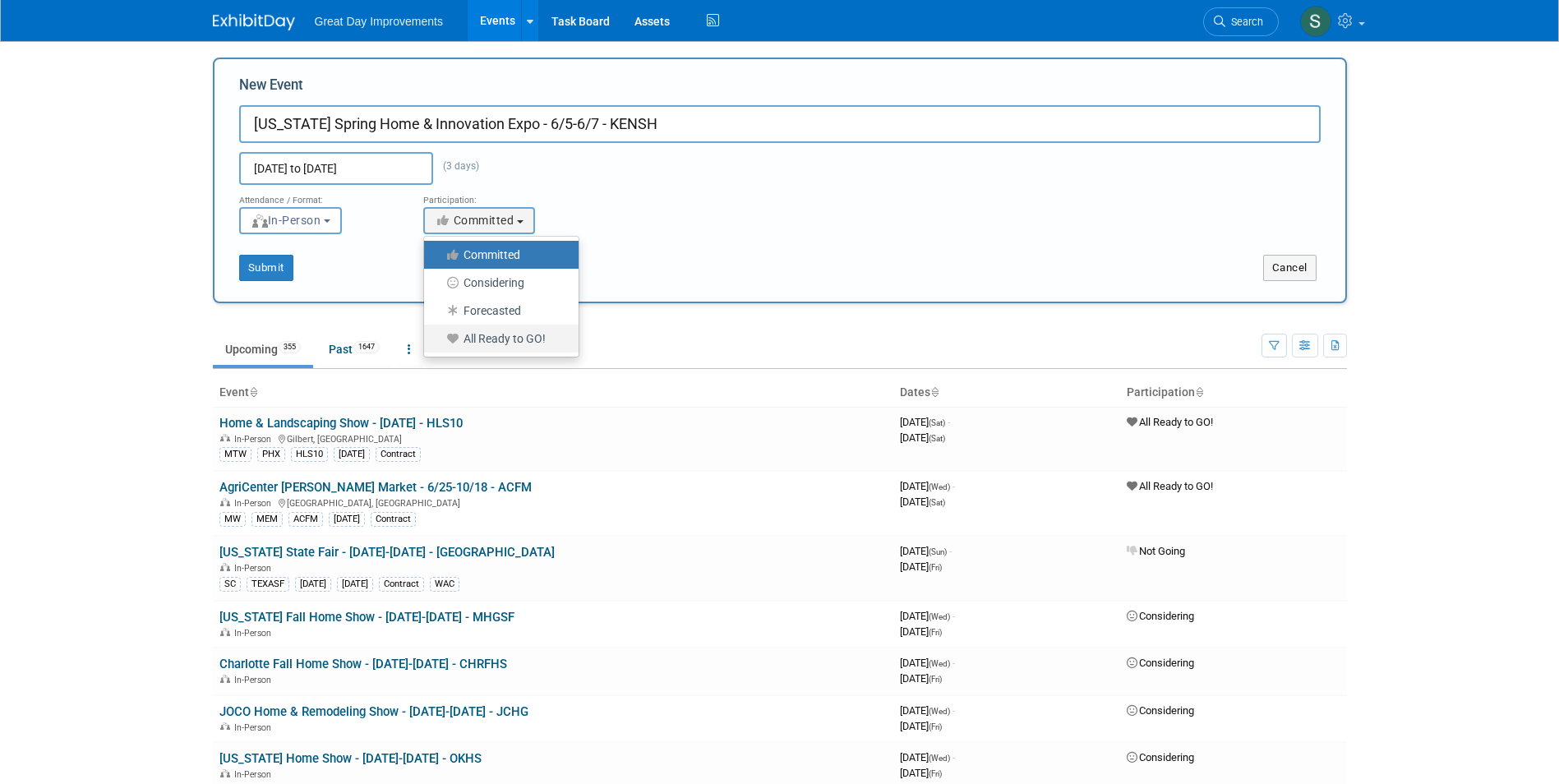
drag, startPoint x: 489, startPoint y: 340, endPoint x: 451, endPoint y: 323, distance: 41.6
click at [489, 341] on label "All Ready to GO!" at bounding box center [497, 338] width 130 height 21
click at [439, 341] on input "All Ready to GO!" at bounding box center [434, 339] width 11 height 11
select select "102"
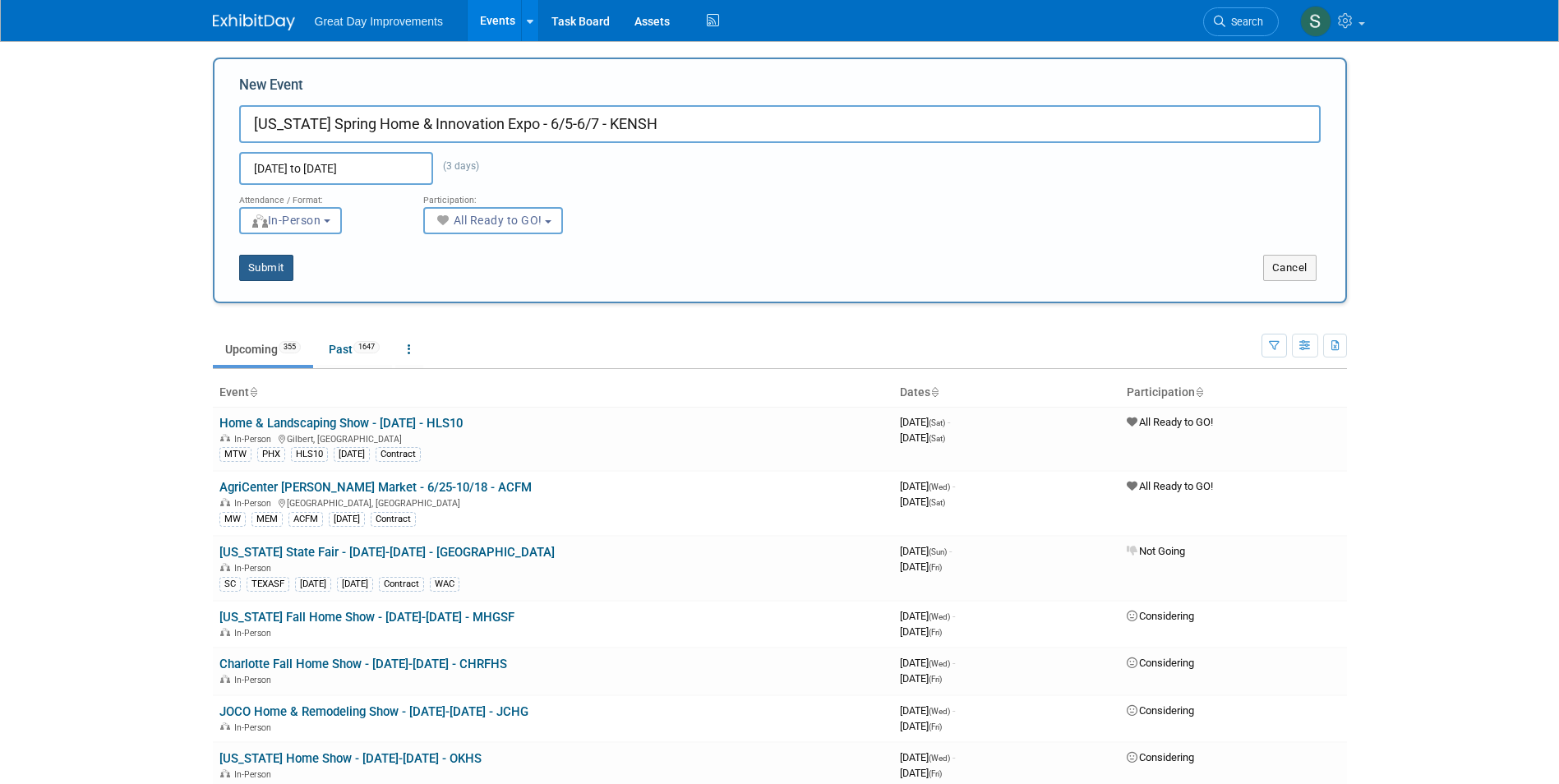
click at [267, 270] on button "Submit" at bounding box center [266, 267] width 54 height 27
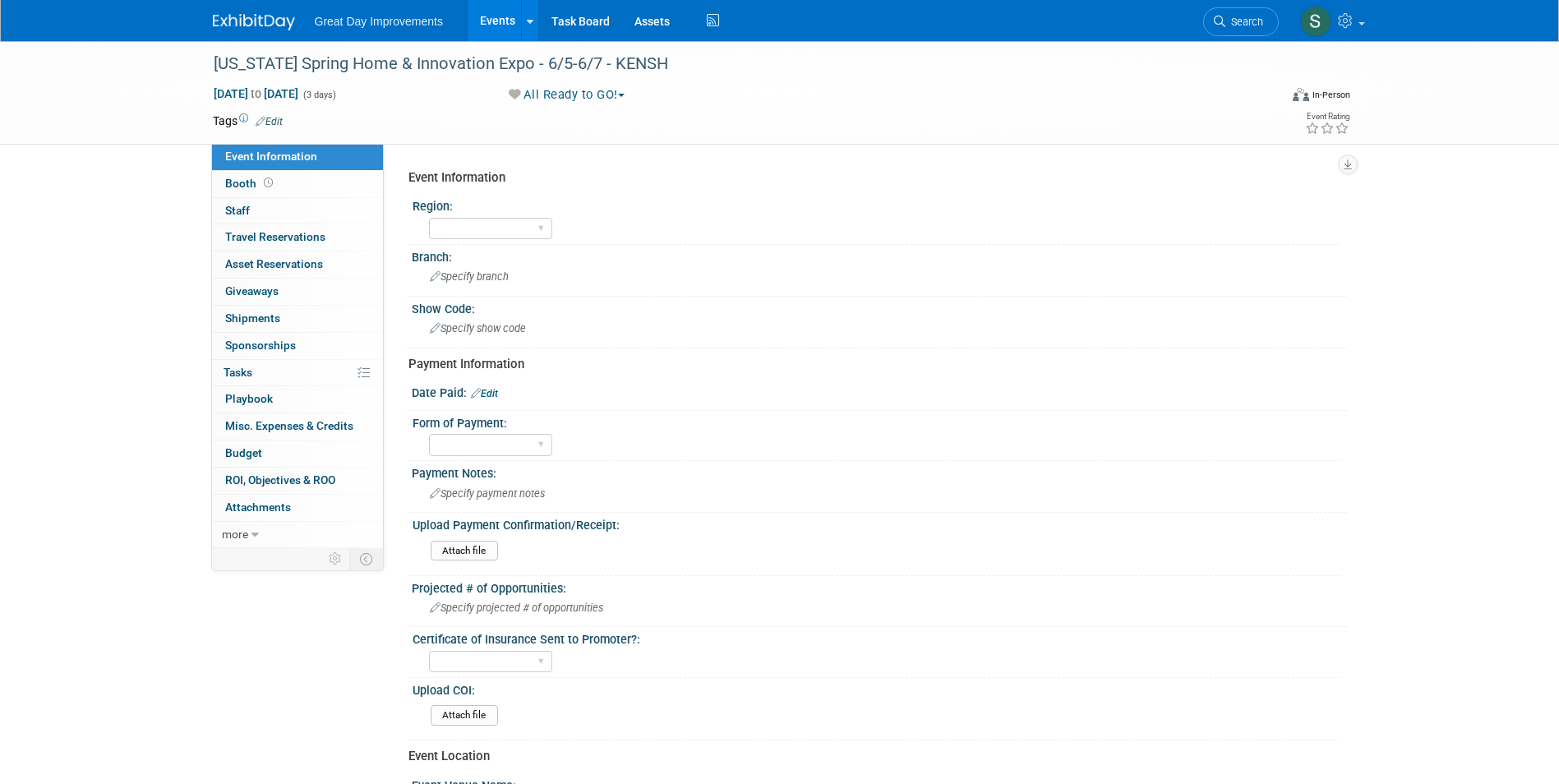
click at [269, 119] on link "Edit" at bounding box center [269, 122] width 27 height 12
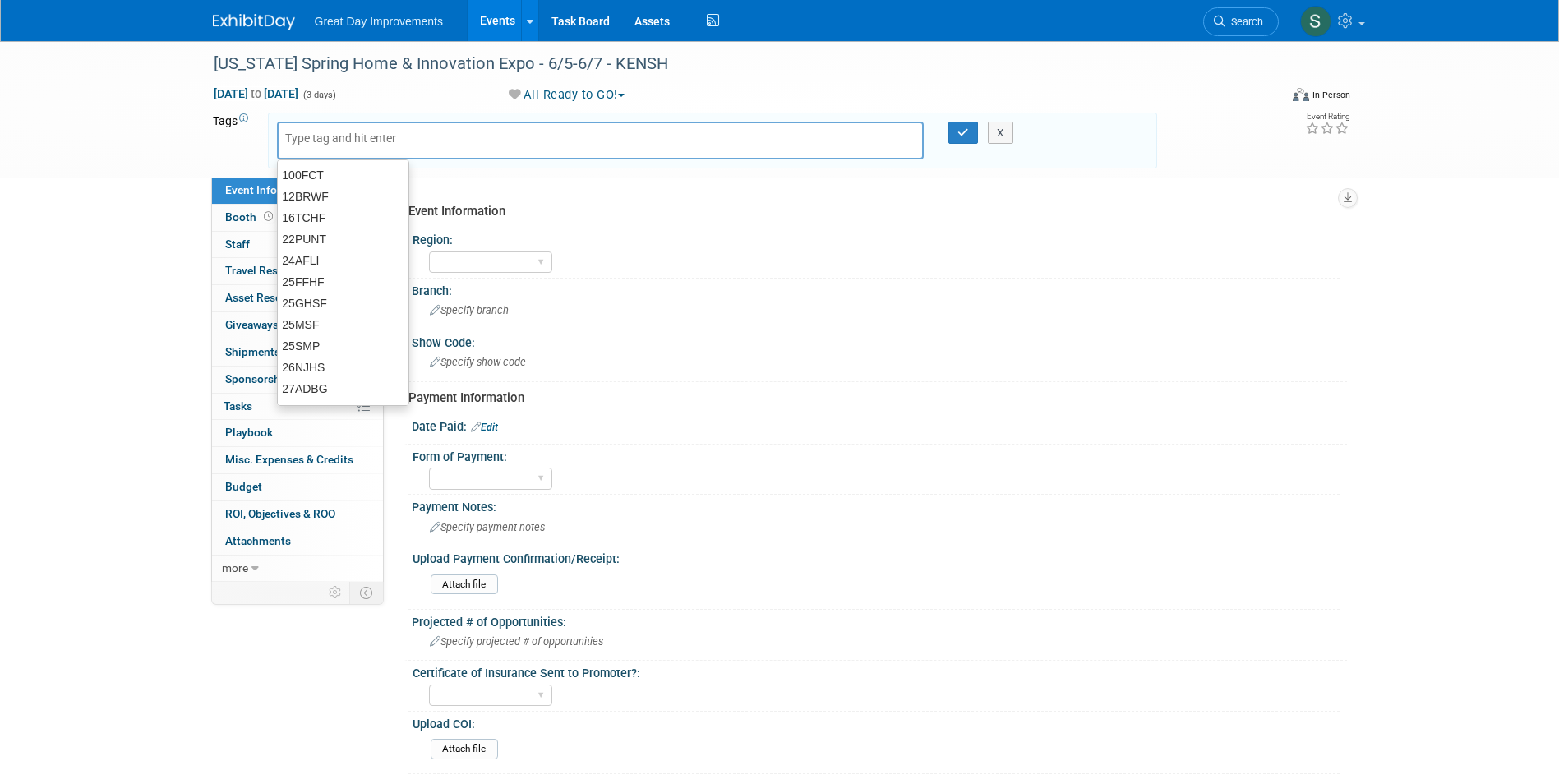
click at [301, 140] on input "text" at bounding box center [351, 138] width 132 height 16
type input "MW"
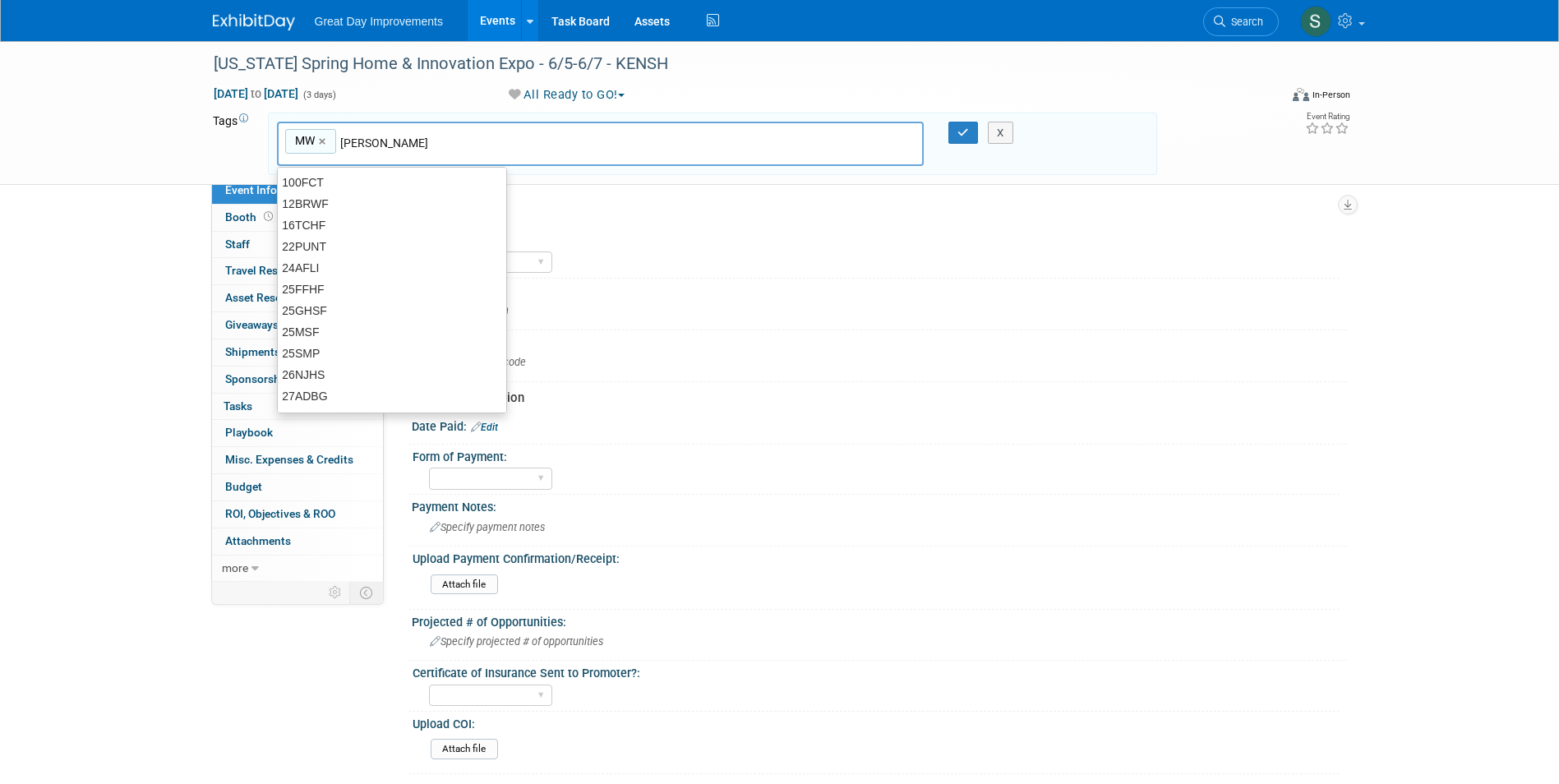
type input "LOU"
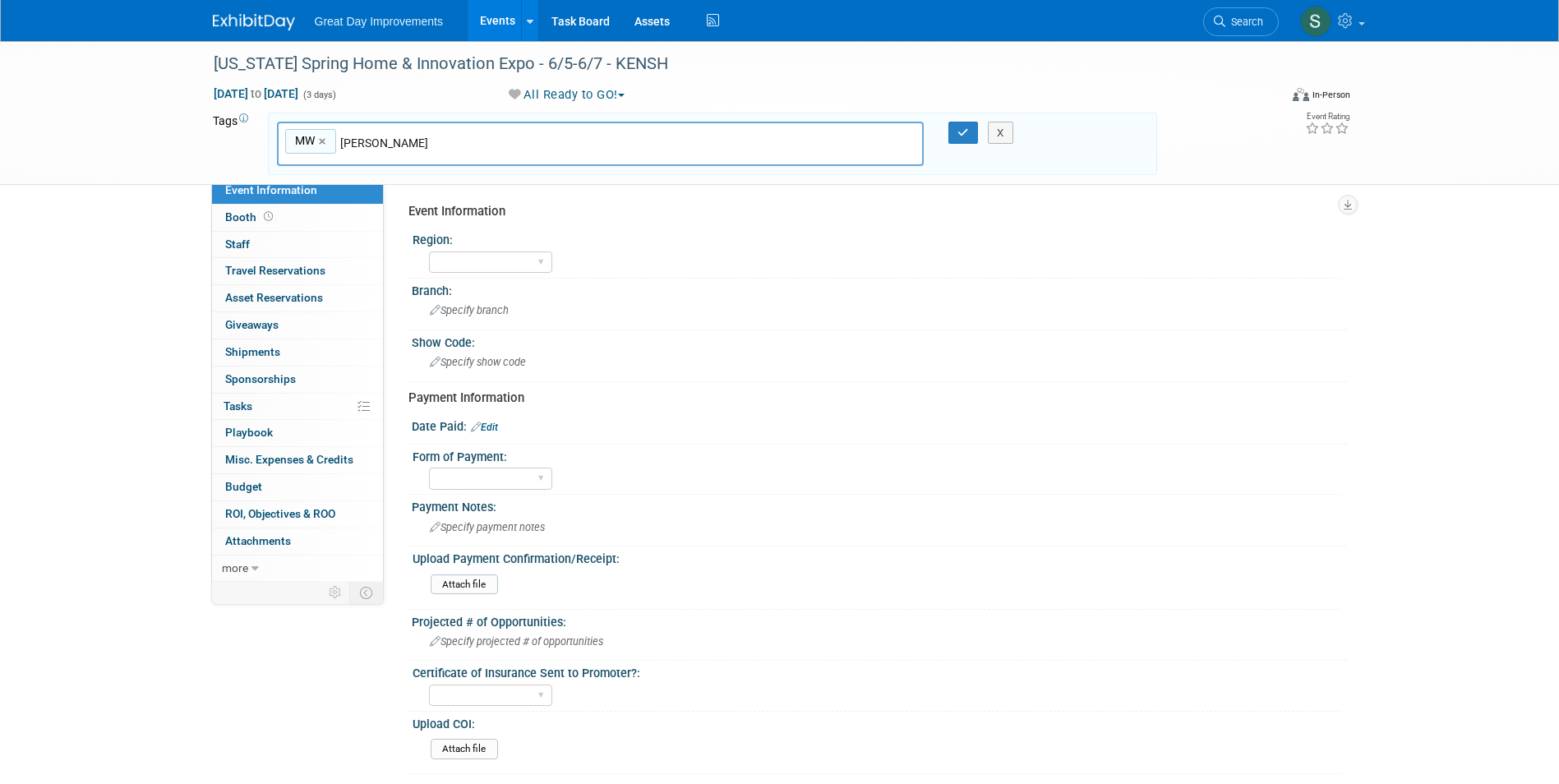
type input "MW, LOU"
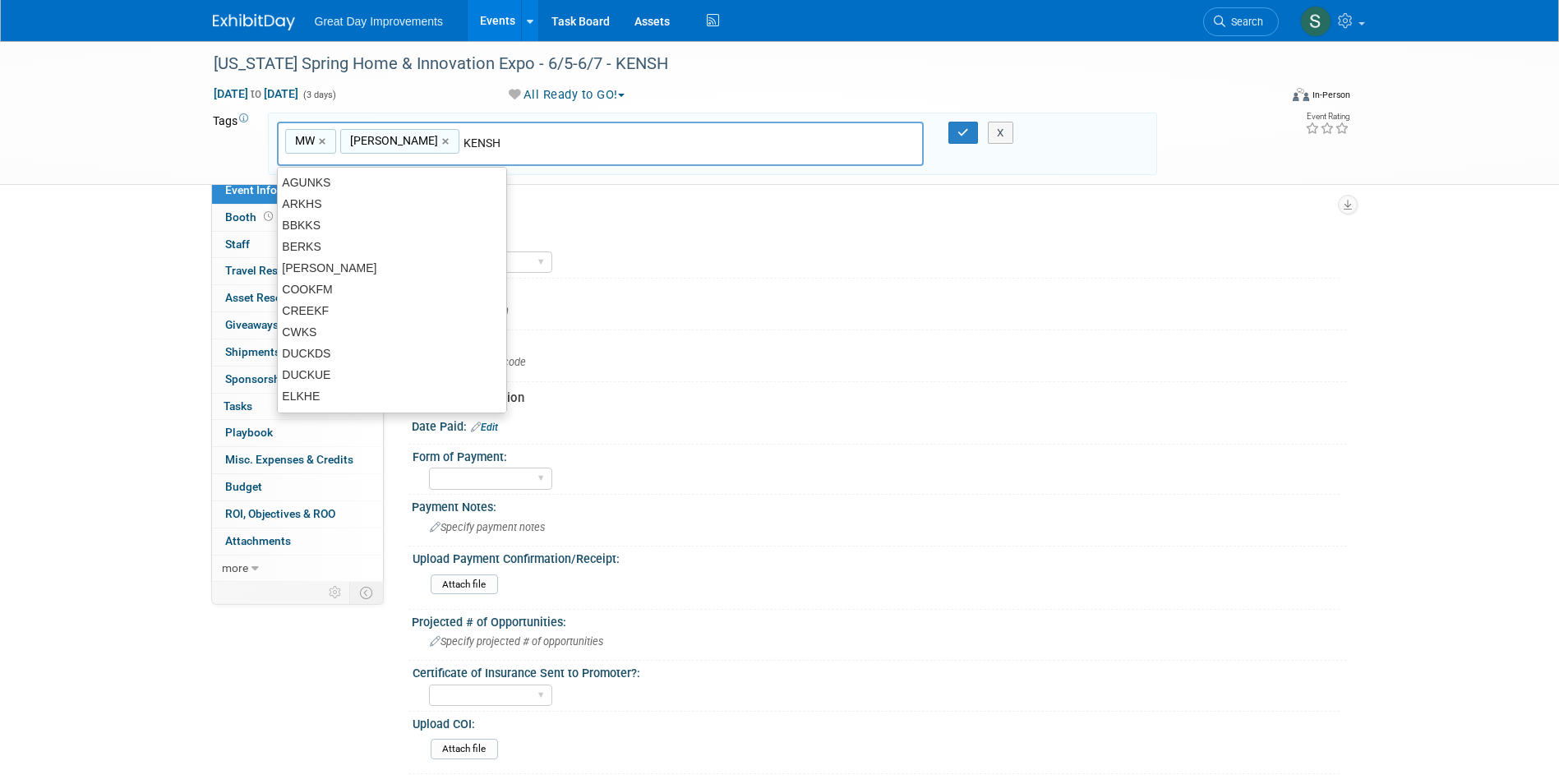
type input "KENSH"
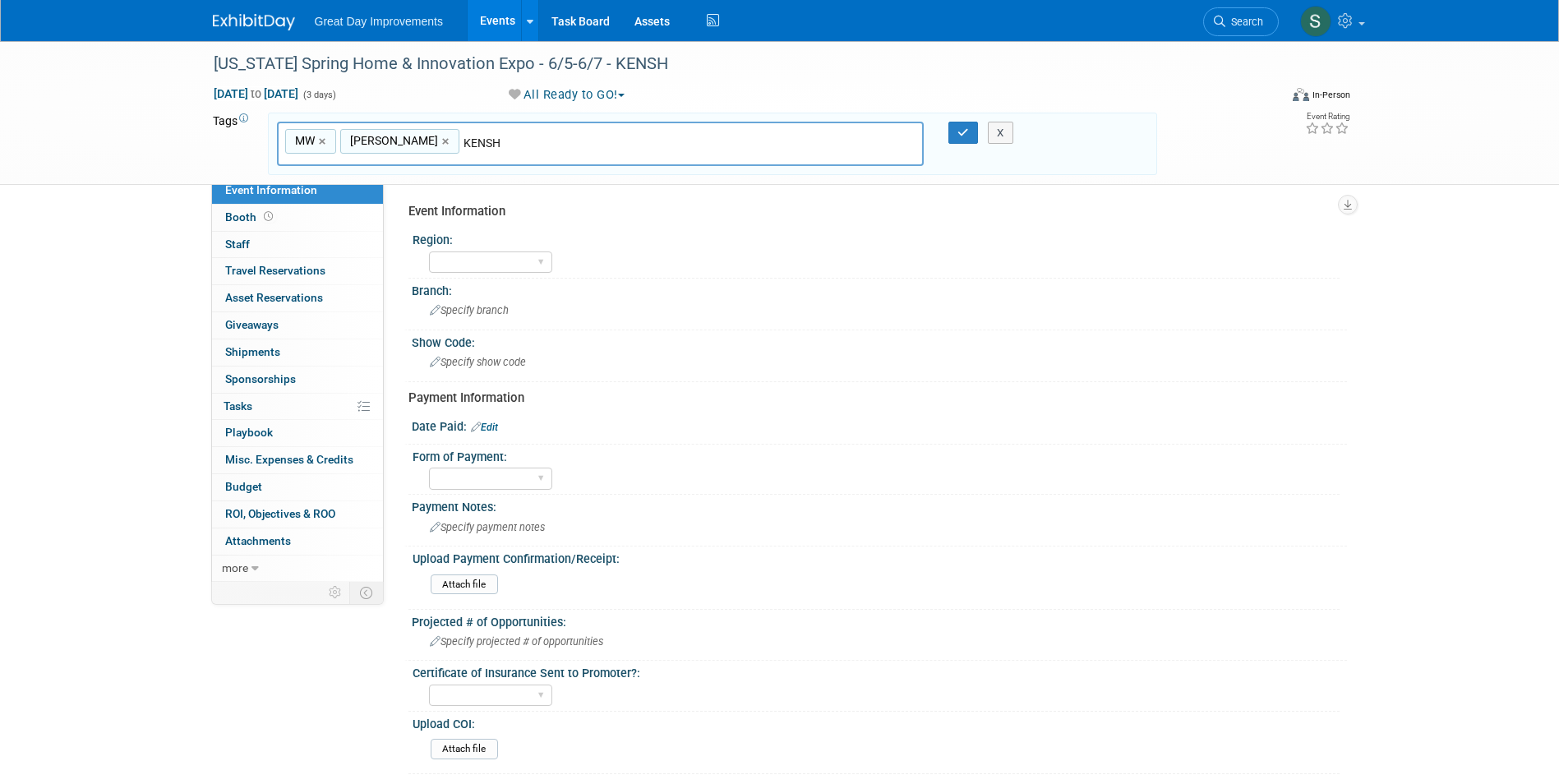
type input "MW, LOU, KENSH"
type input "JUNe26"
type input "MW, LOU, KENSH, JUNe26"
click at [583, 137] on link "×" at bounding box center [589, 141] width 11 height 19
type input "MW, LOU, KENSH"
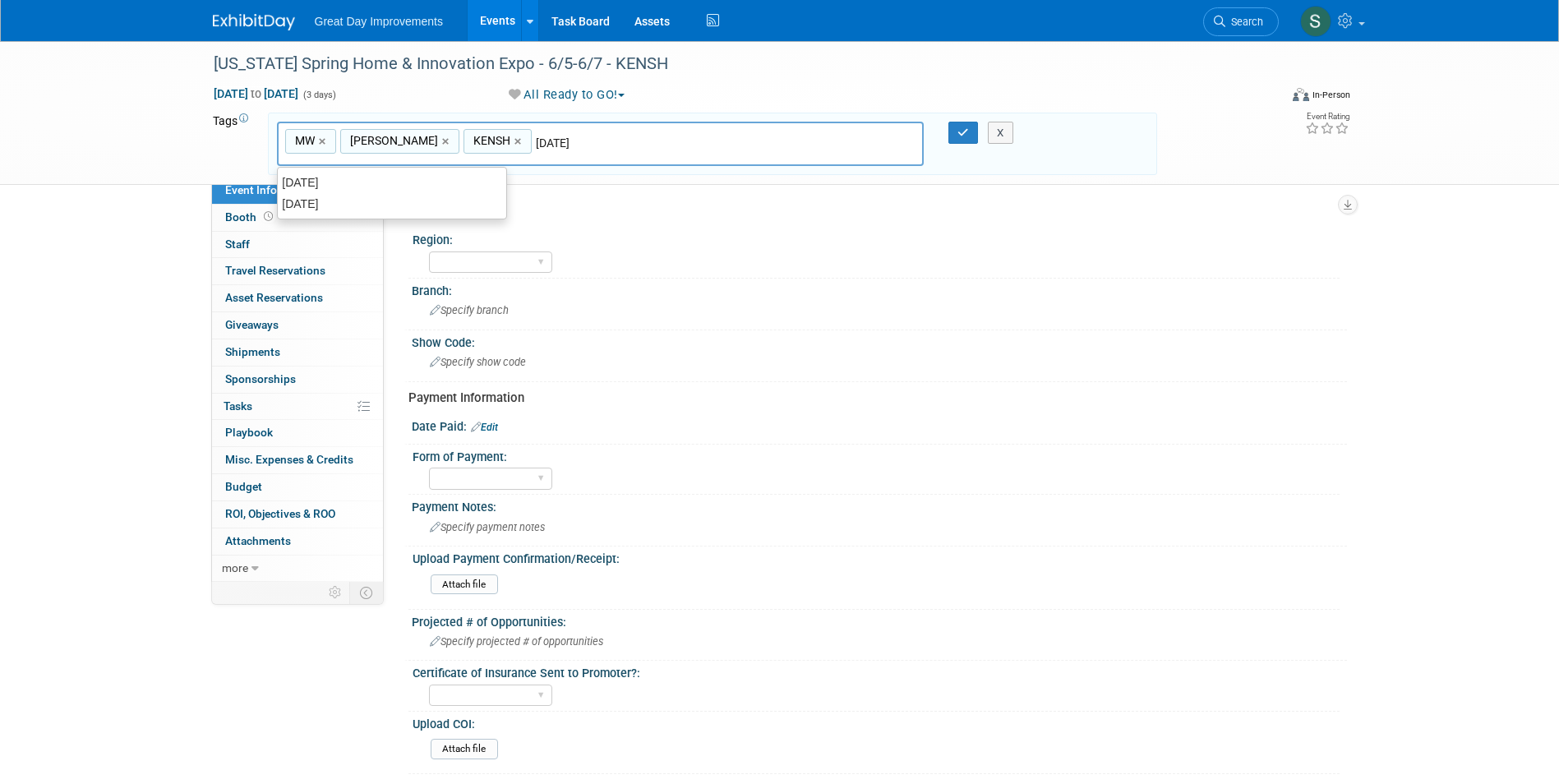
type input "JUNE26"
type input "MW, LOU, KENSH, JUNE26"
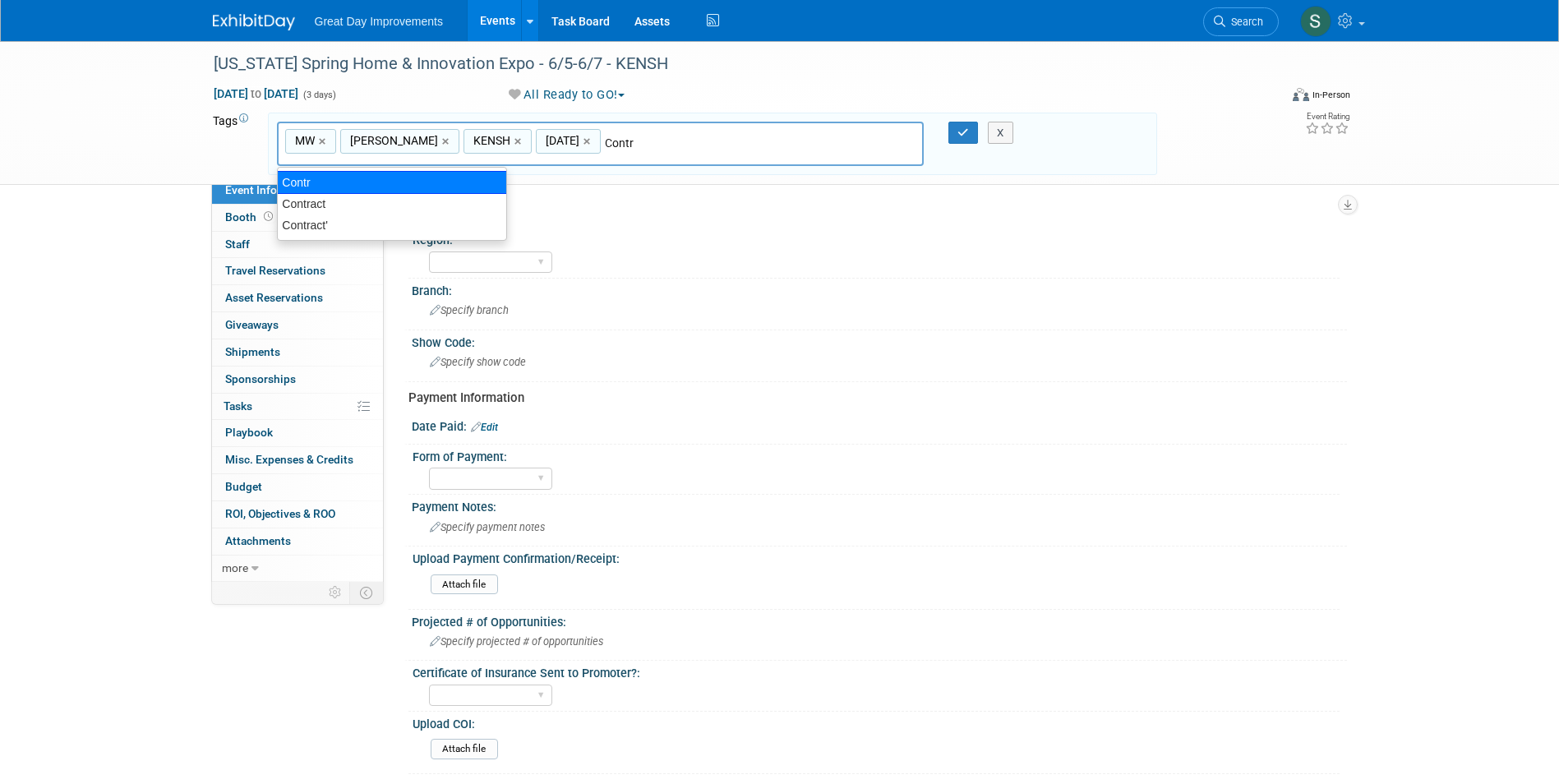
type input "Contract"
type input "MW, LOU, KENSH, JUNE26, Contract"
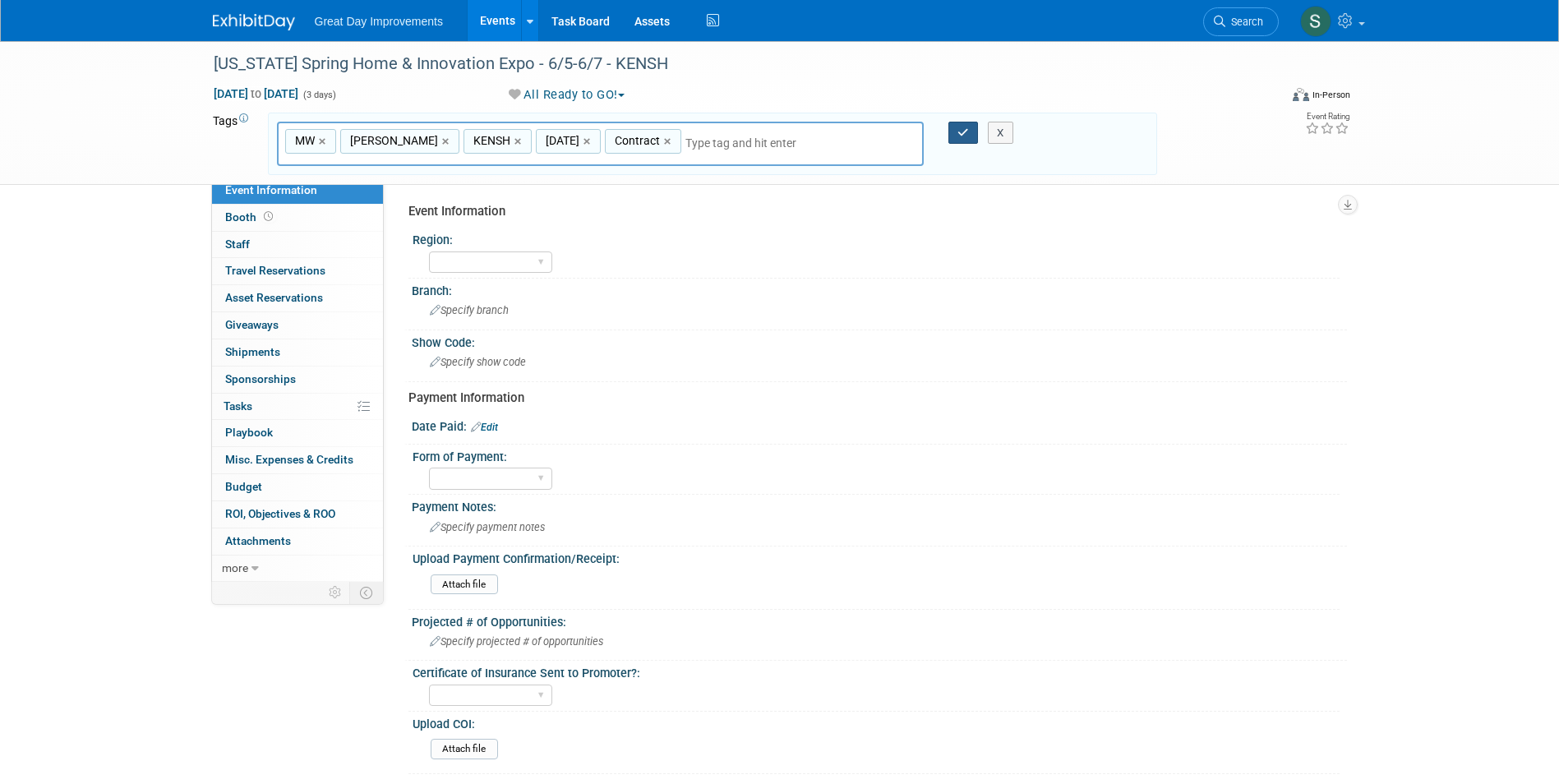
click at [958, 130] on button "button" at bounding box center [964, 133] width 29 height 23
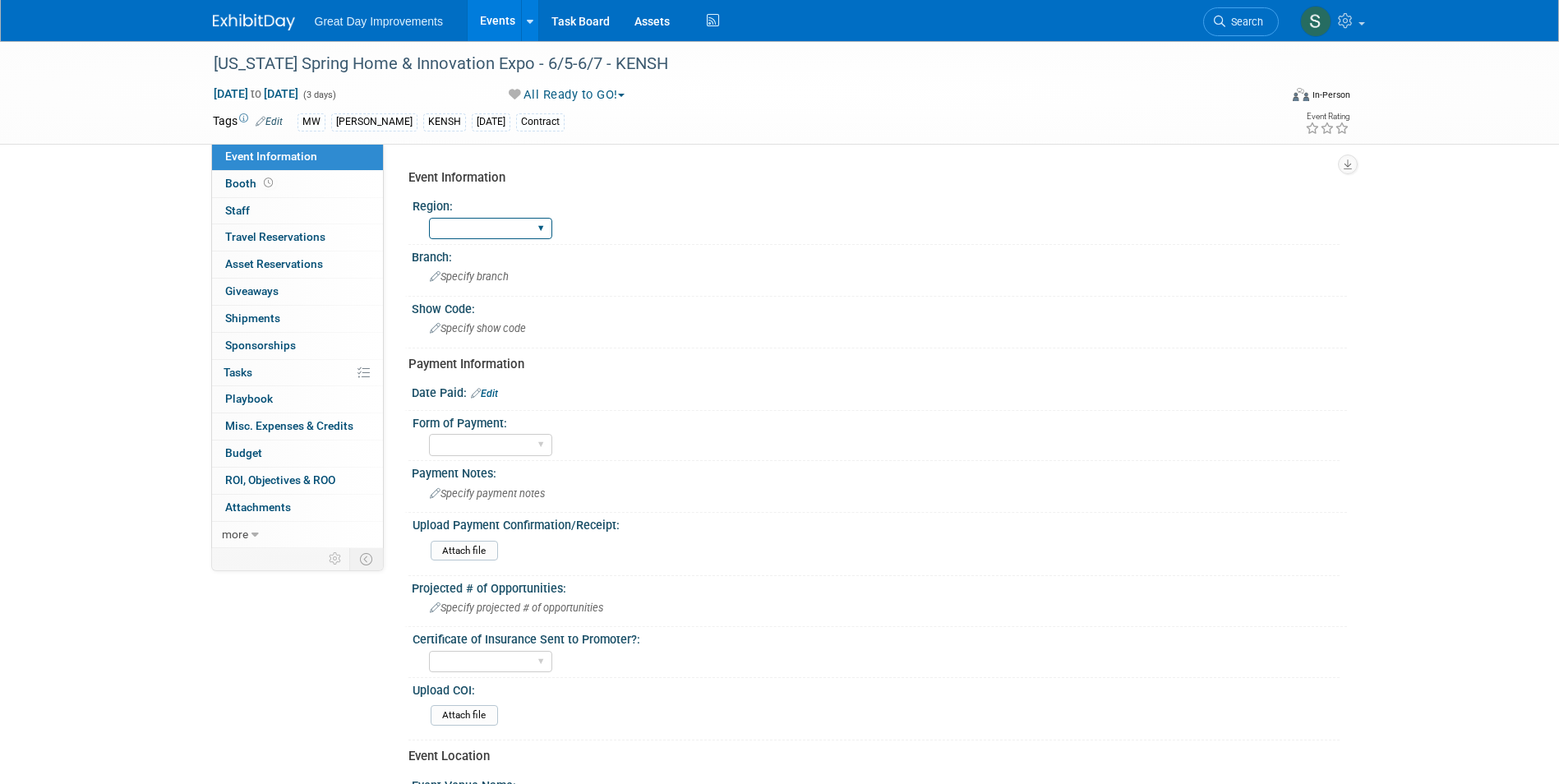
click at [517, 230] on select "GC MA MW MTW NE NEW OV PL PNW SA SE SC UMW FL" at bounding box center [490, 229] width 124 height 22
select select "MW"
click at [429, 218] on select "GC MA MW MTW NE NEW OV PL PNW SA SE SC UMW FL" at bounding box center [490, 229] width 124 height 22
click at [463, 269] on div "Specify branch" at bounding box center [879, 277] width 910 height 26
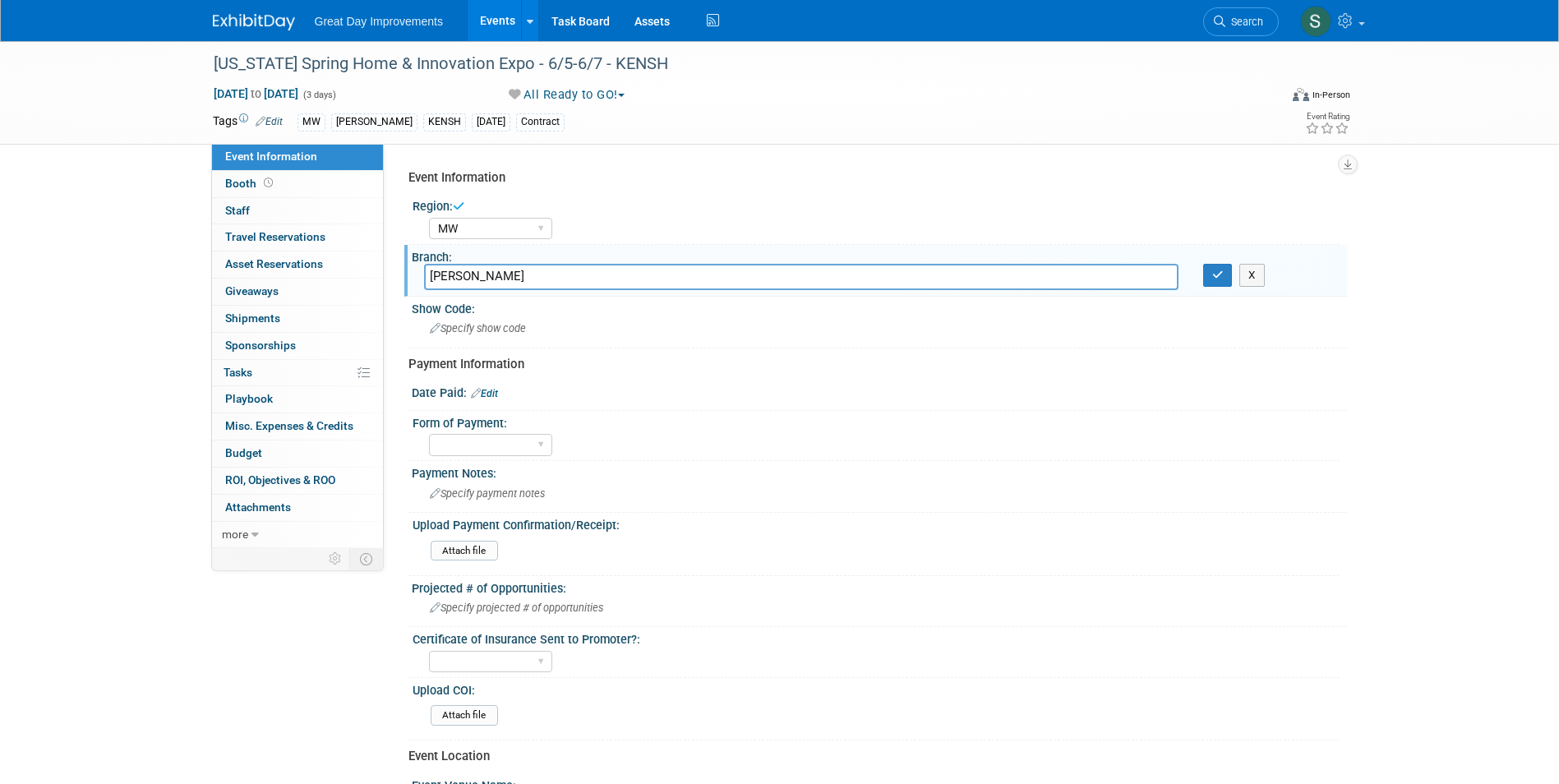
type input "LOU"
click at [1218, 274] on icon "button" at bounding box center [1218, 275] width 12 height 11
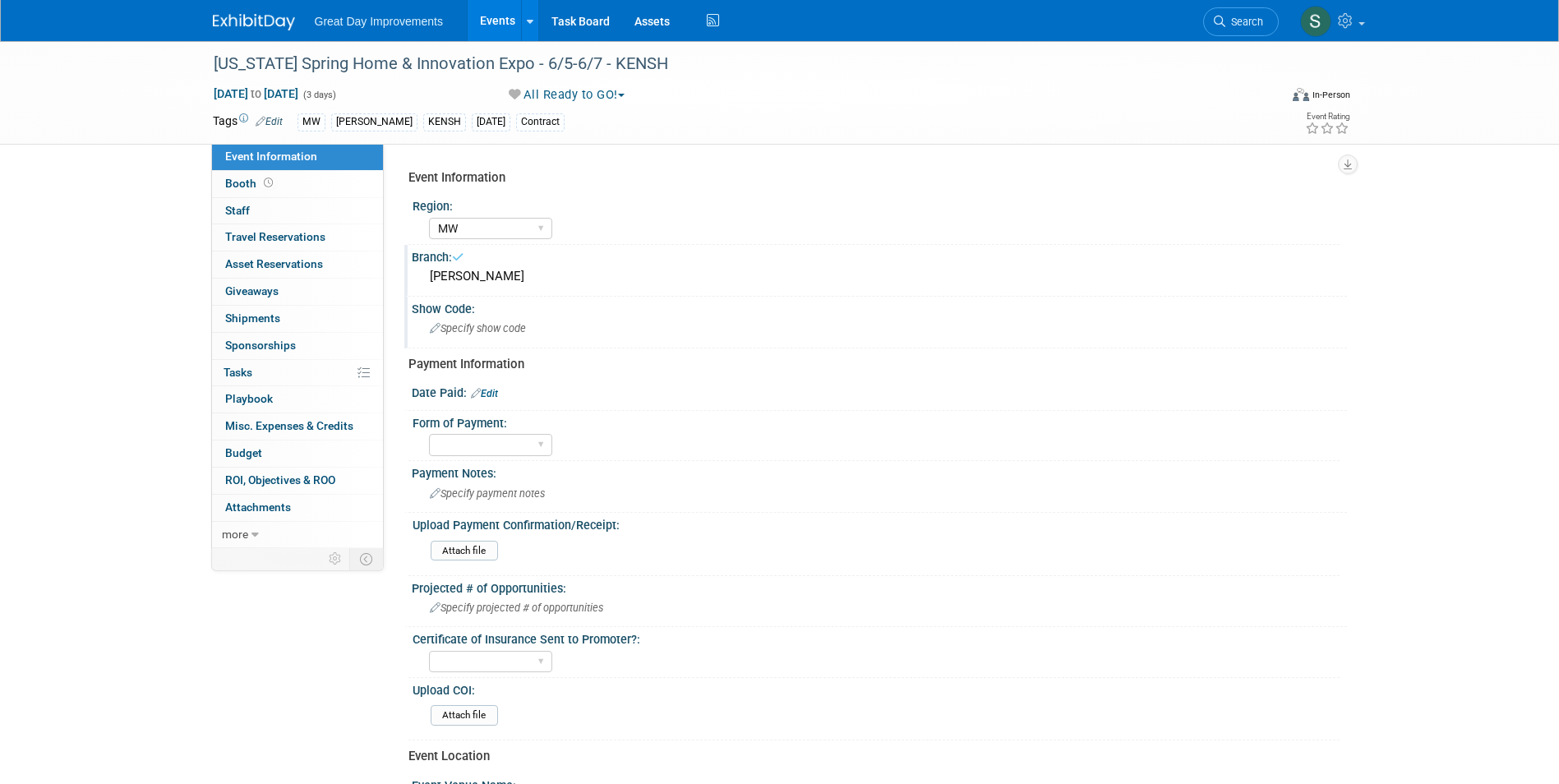
click at [697, 334] on div "Specify show code" at bounding box center [879, 329] width 910 height 26
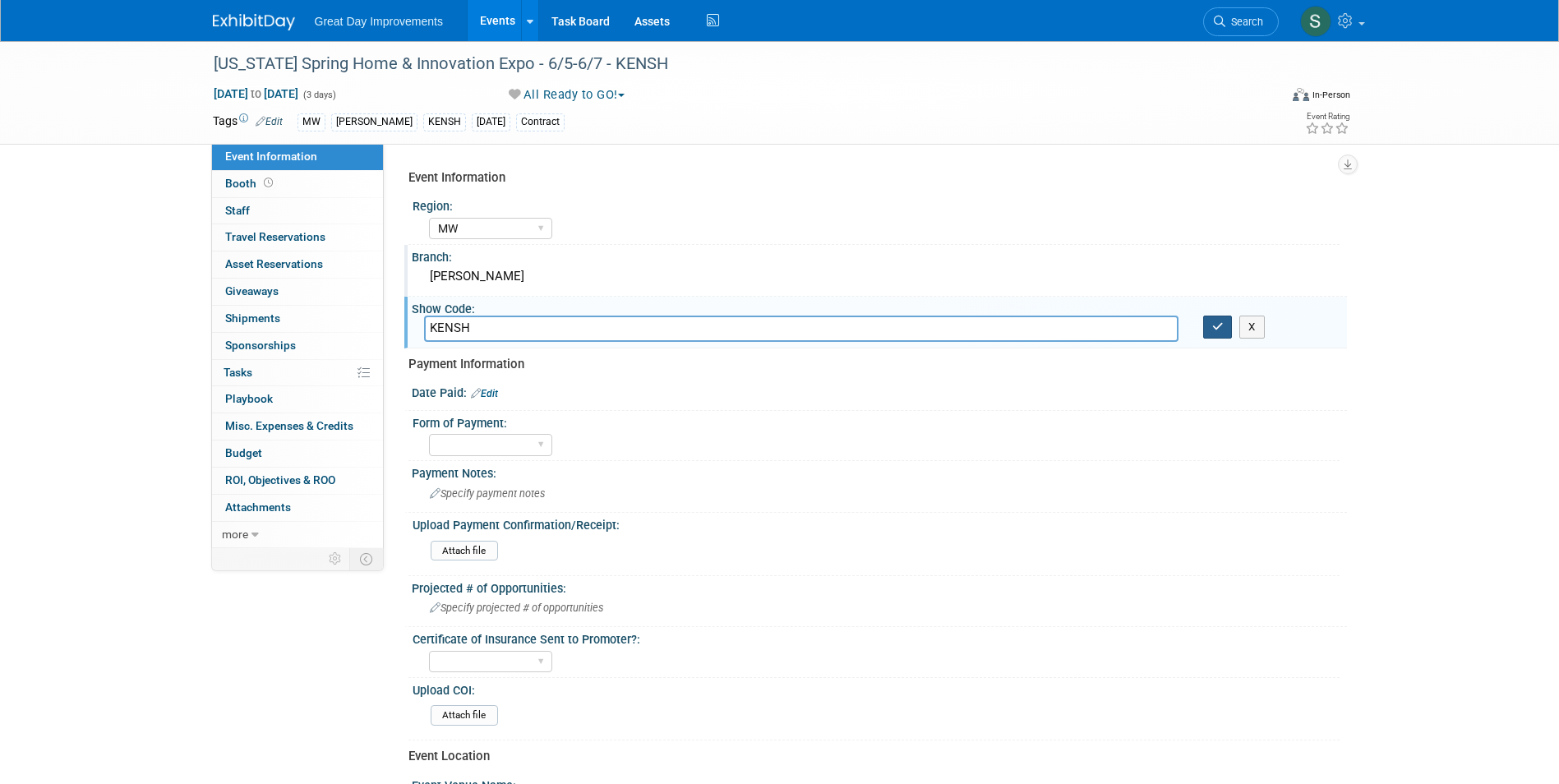
type input "KENSH"
click at [1213, 331] on icon "button" at bounding box center [1218, 327] width 12 height 11
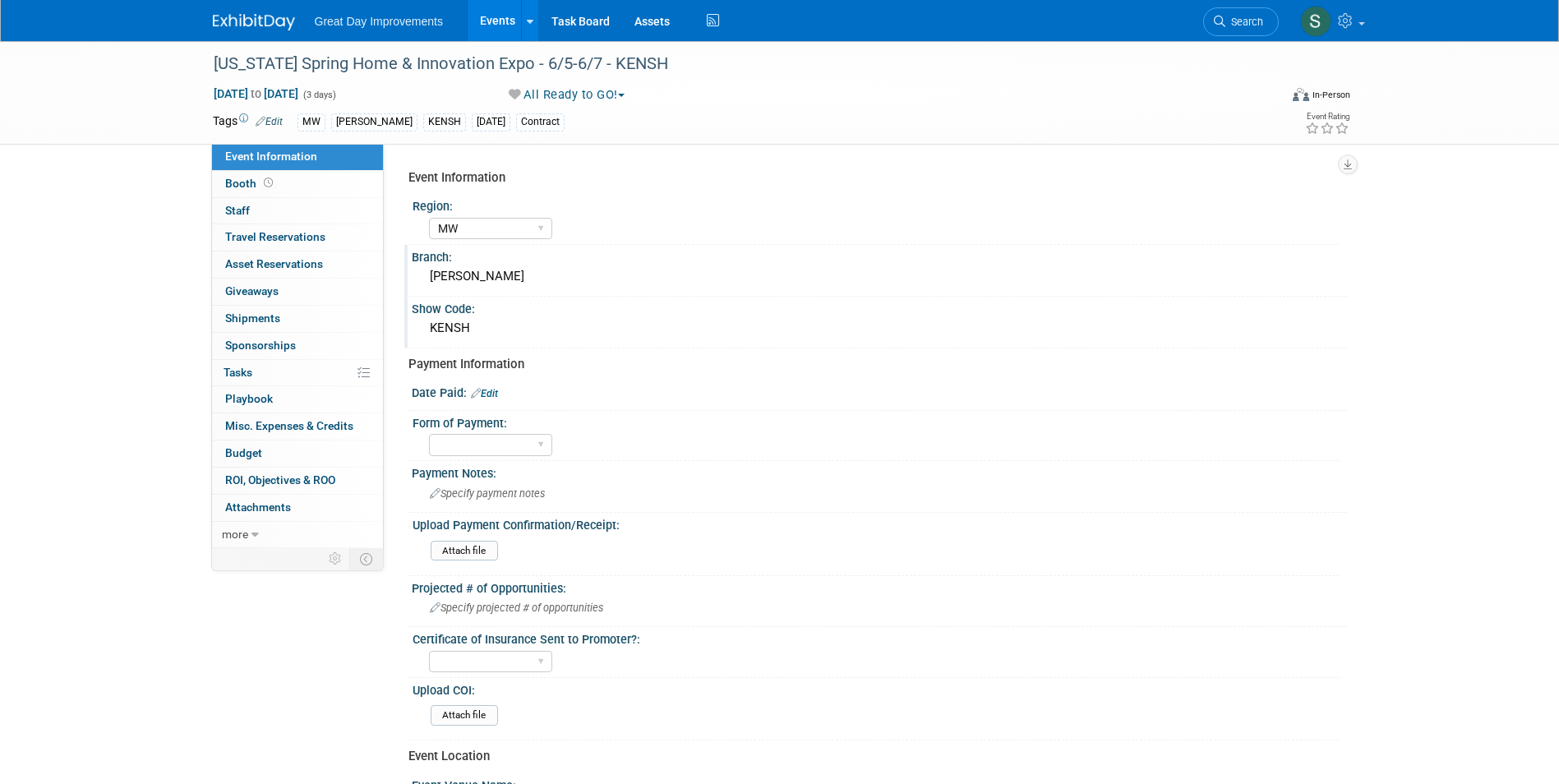
click at [1257, 17] on span "Search" at bounding box center [1244, 21] width 38 height 12
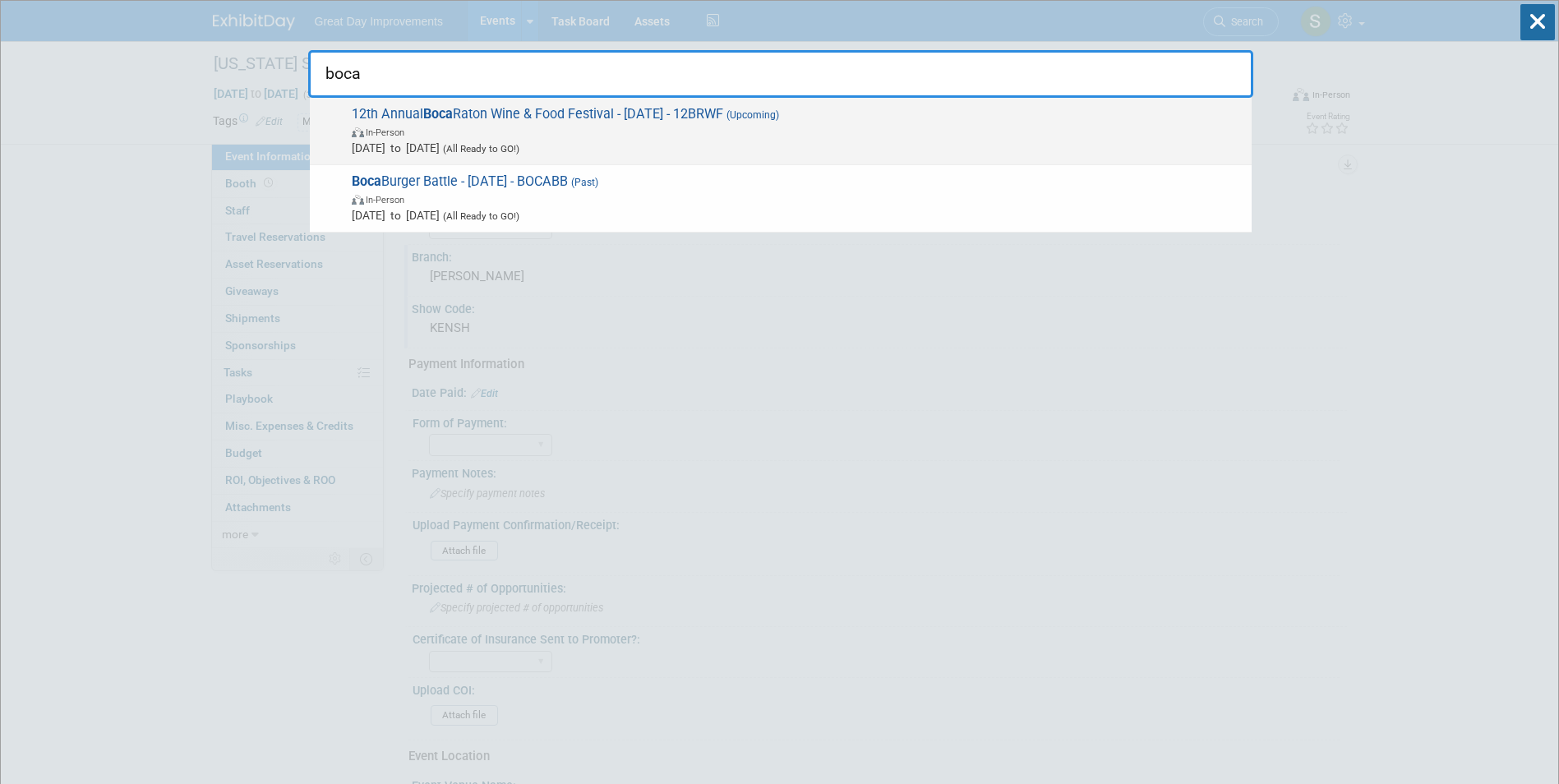
type input "boca"
click at [594, 142] on span "Nov 8, 2025 to Nov 8, 2025 (All Ready to GO!)" at bounding box center [798, 148] width 892 height 16
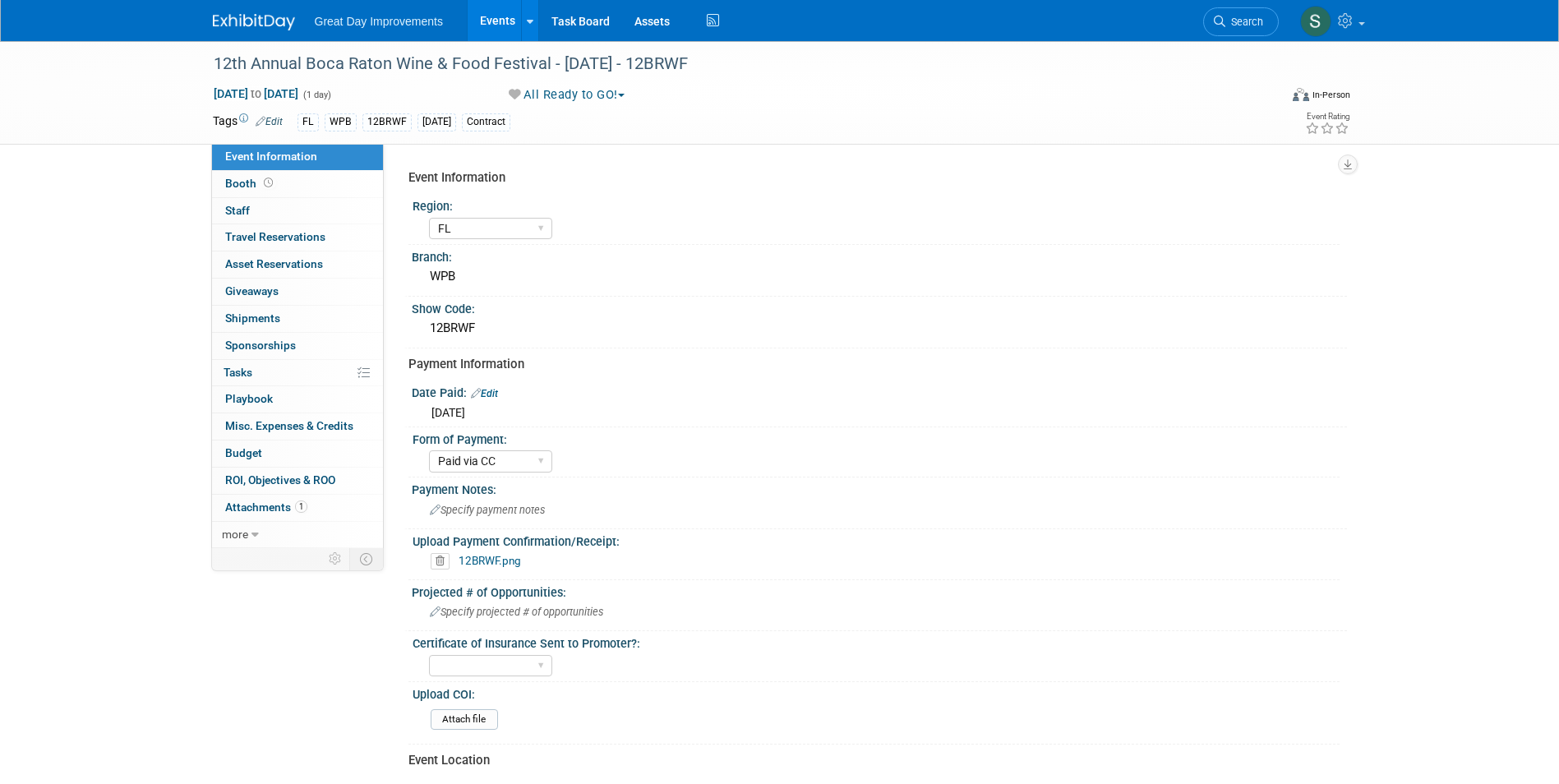
select select "FL"
select select "Paid via CC"
click at [260, 28] on img at bounding box center [254, 22] width 82 height 16
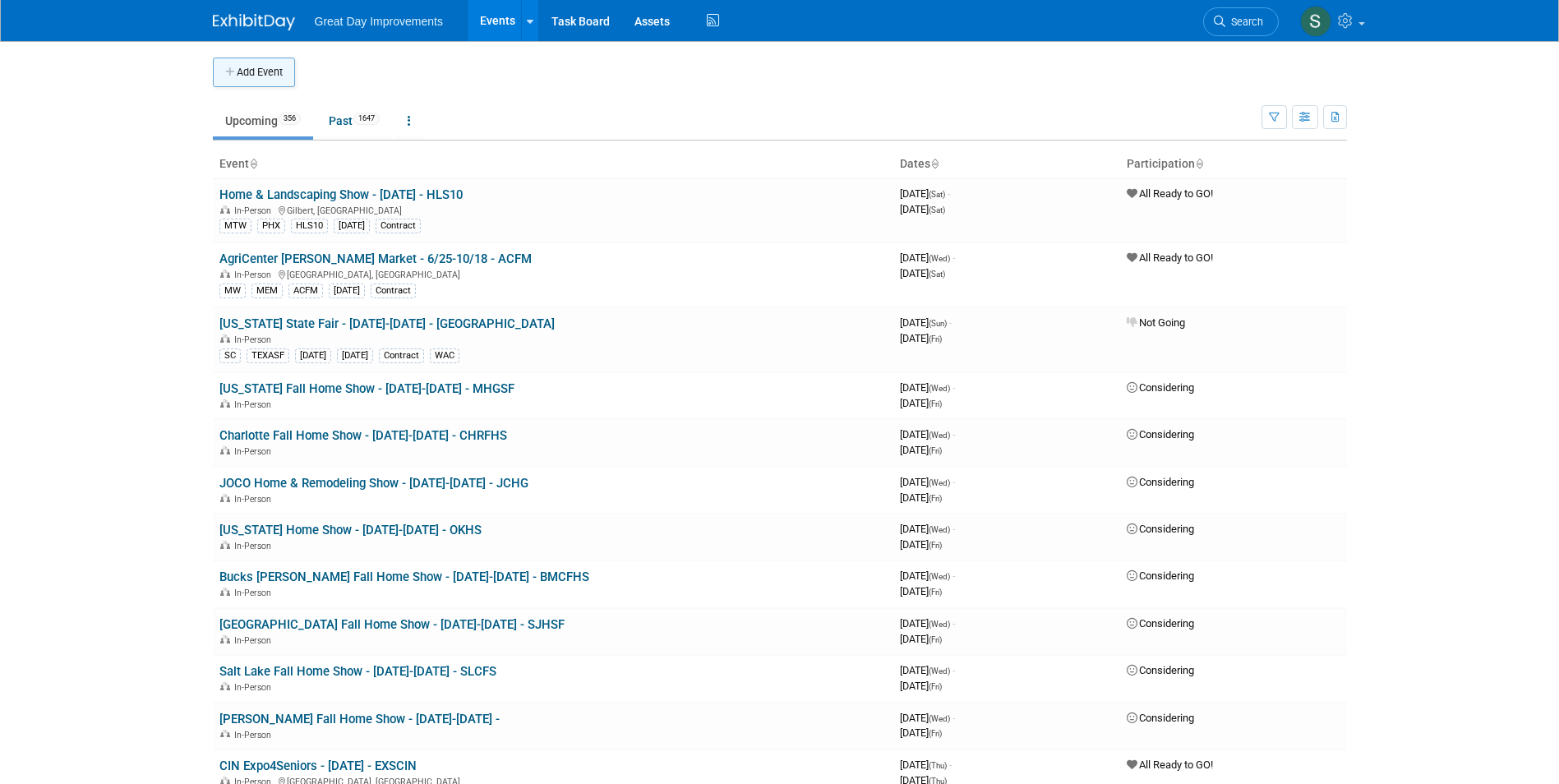
click at [285, 85] on button "Add Event" at bounding box center [254, 72] width 82 height 29
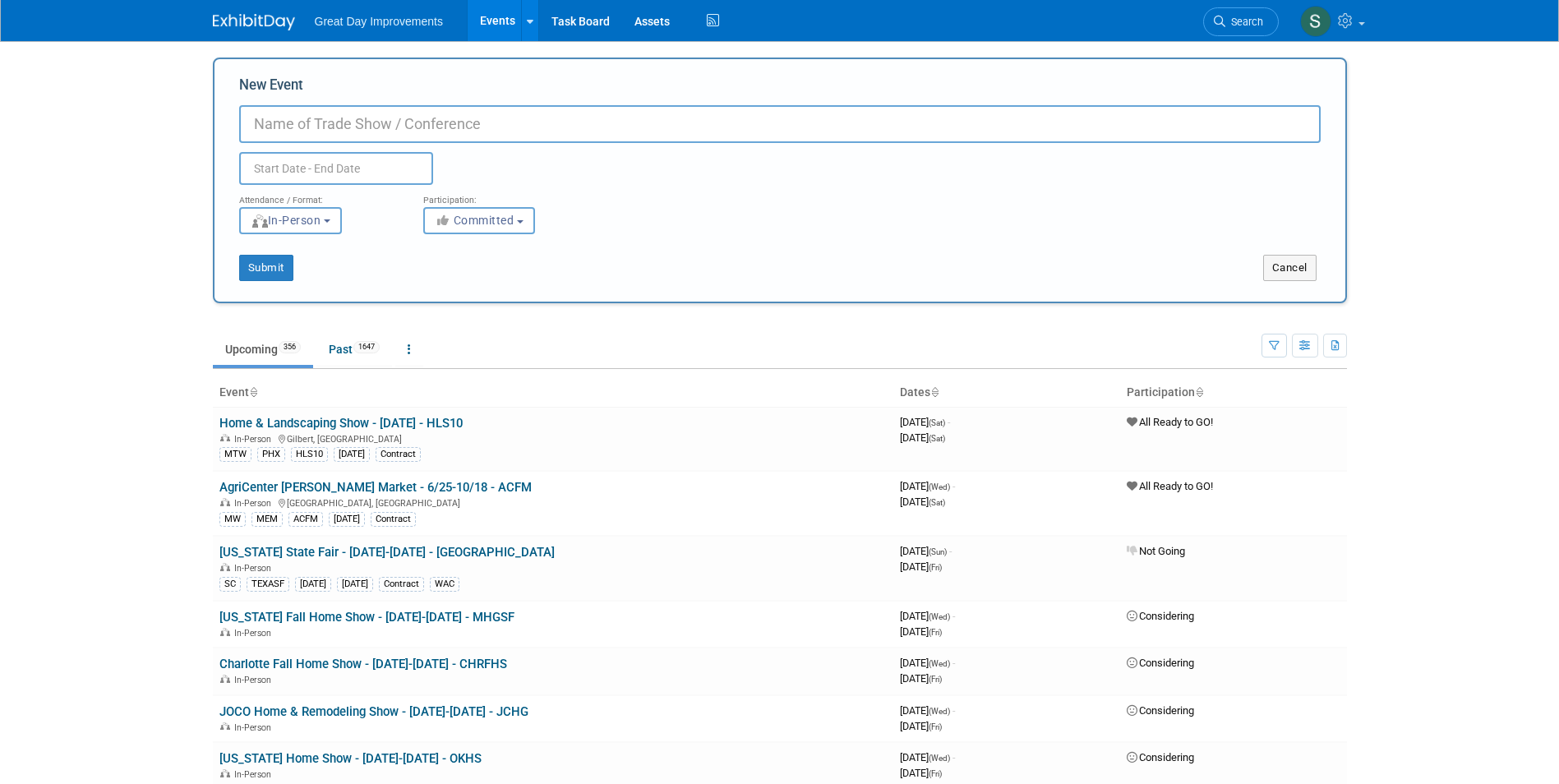
drag, startPoint x: 419, startPoint y: 140, endPoint x: 409, endPoint y: 116, distance: 26.0
paste input "44th Annual Boca Raton Greek Festival"
type input "44th Annual Boca Raton Greek Festival - 1/23-2/1 - 44BOCA"
click at [449, 222] on icon "button" at bounding box center [444, 220] width 19 height 12
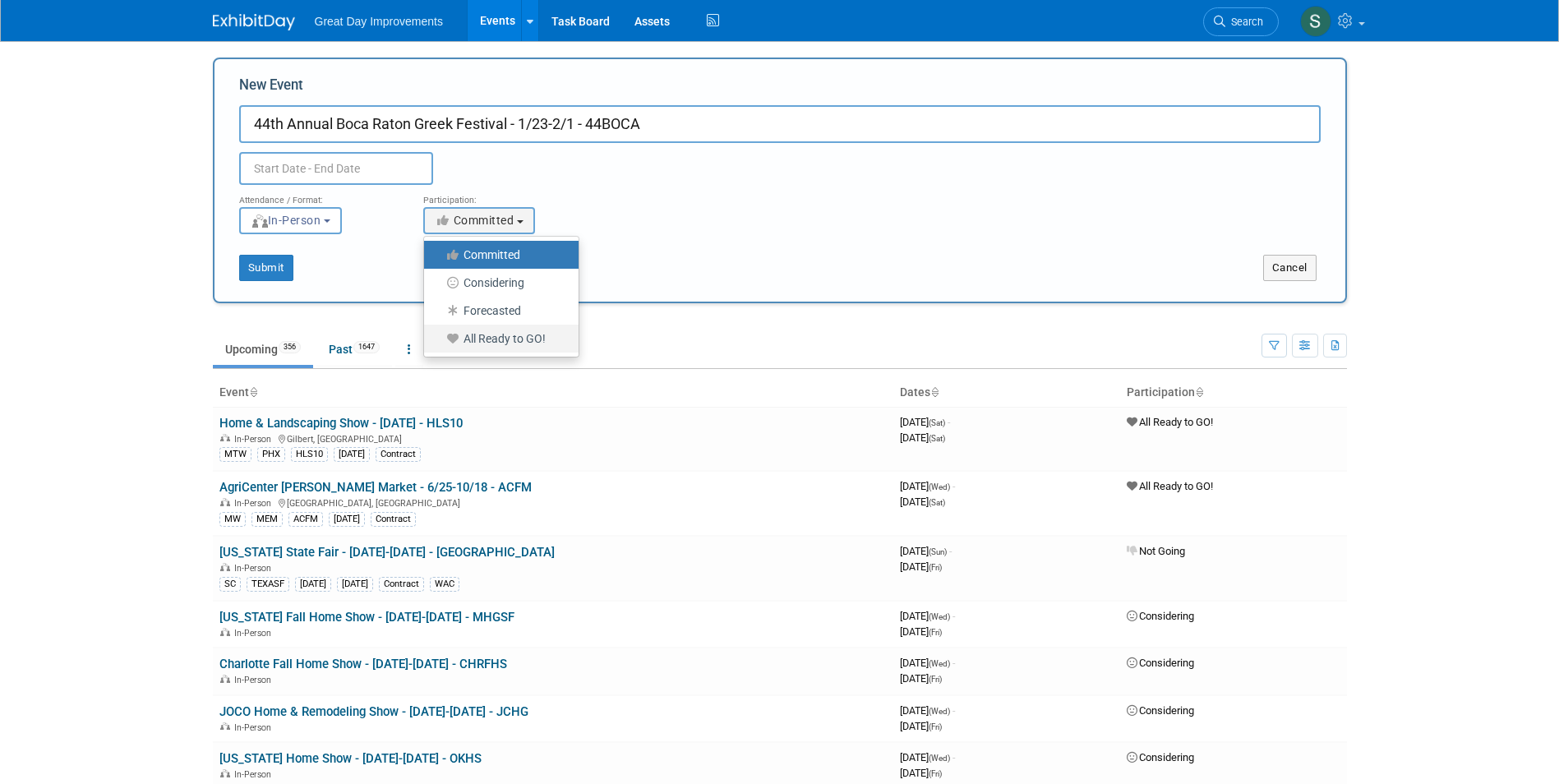
click at [510, 343] on label "All Ready to GO!" at bounding box center [497, 338] width 130 height 21
click at [439, 343] on input "All Ready to GO!" at bounding box center [434, 339] width 11 height 11
select select "102"
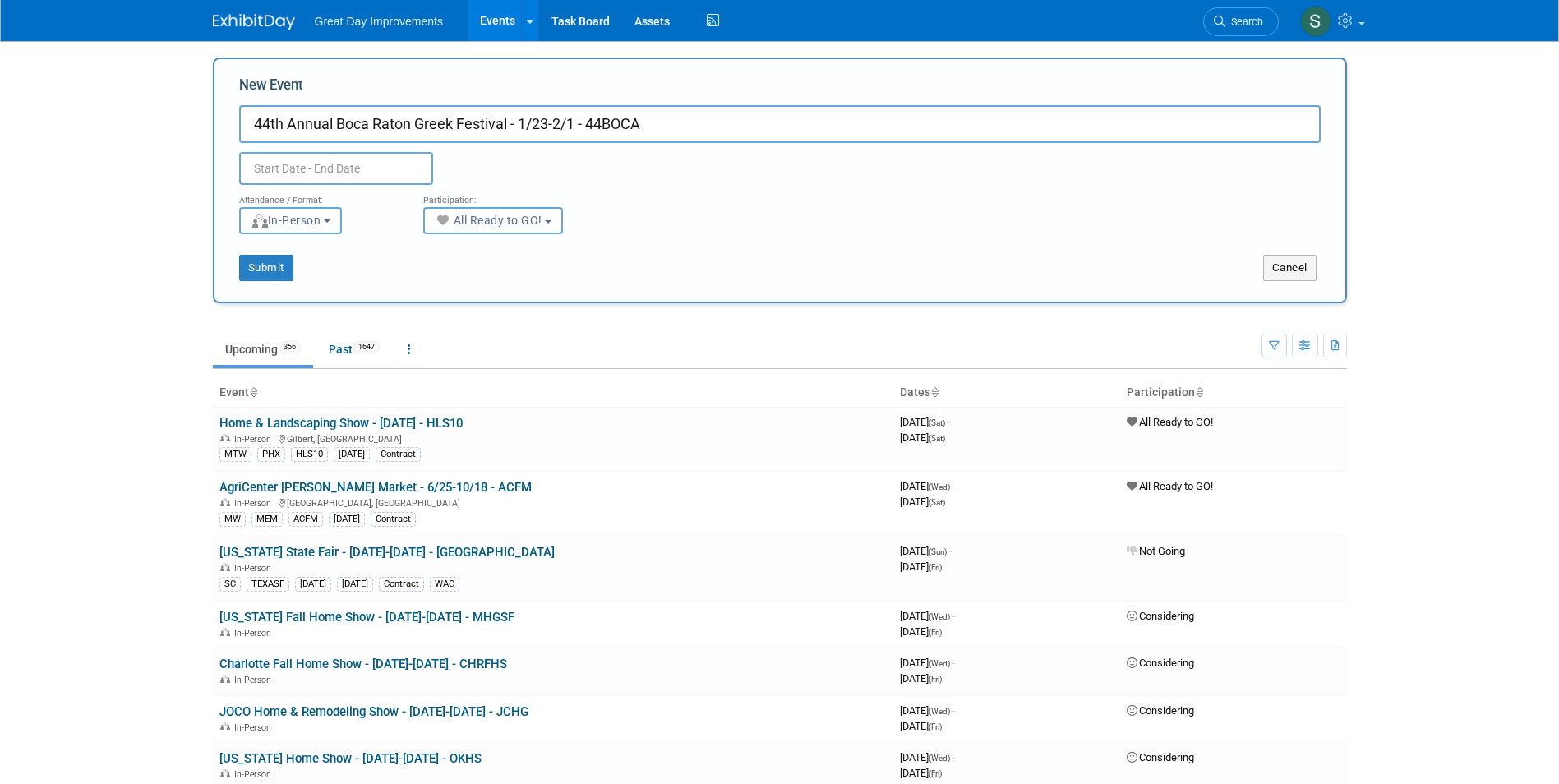
click at [356, 161] on input "text" at bounding box center [336, 169] width 194 height 33
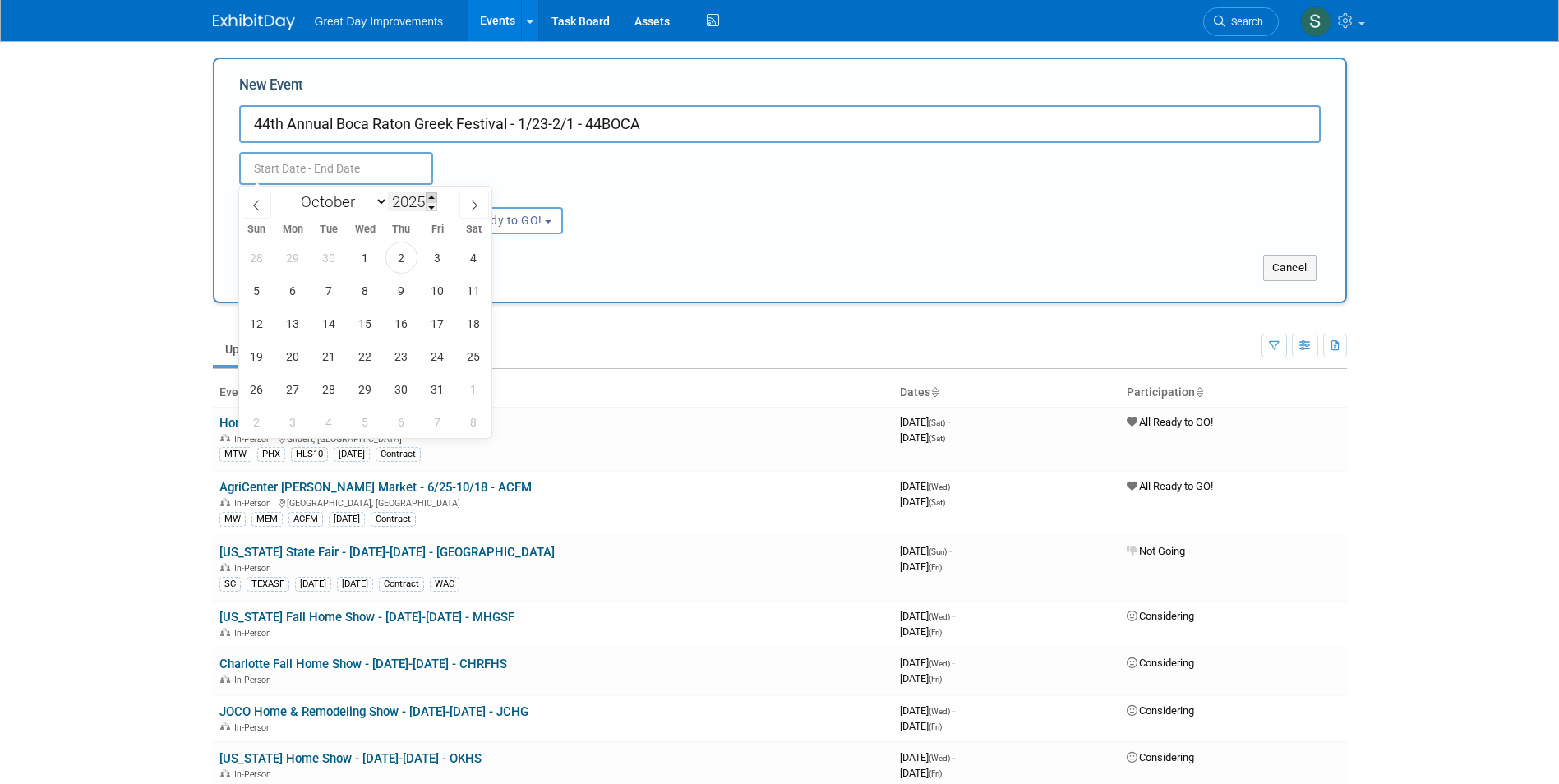
click at [431, 196] on span at bounding box center [431, 197] width 12 height 10
type input "2026"
click at [351, 203] on select "January February March April May June July August September October November De…" at bounding box center [340, 201] width 94 height 20
select select "0"
click at [293, 191] on select "January February March April May June July August September October November De…" at bounding box center [340, 201] width 94 height 20
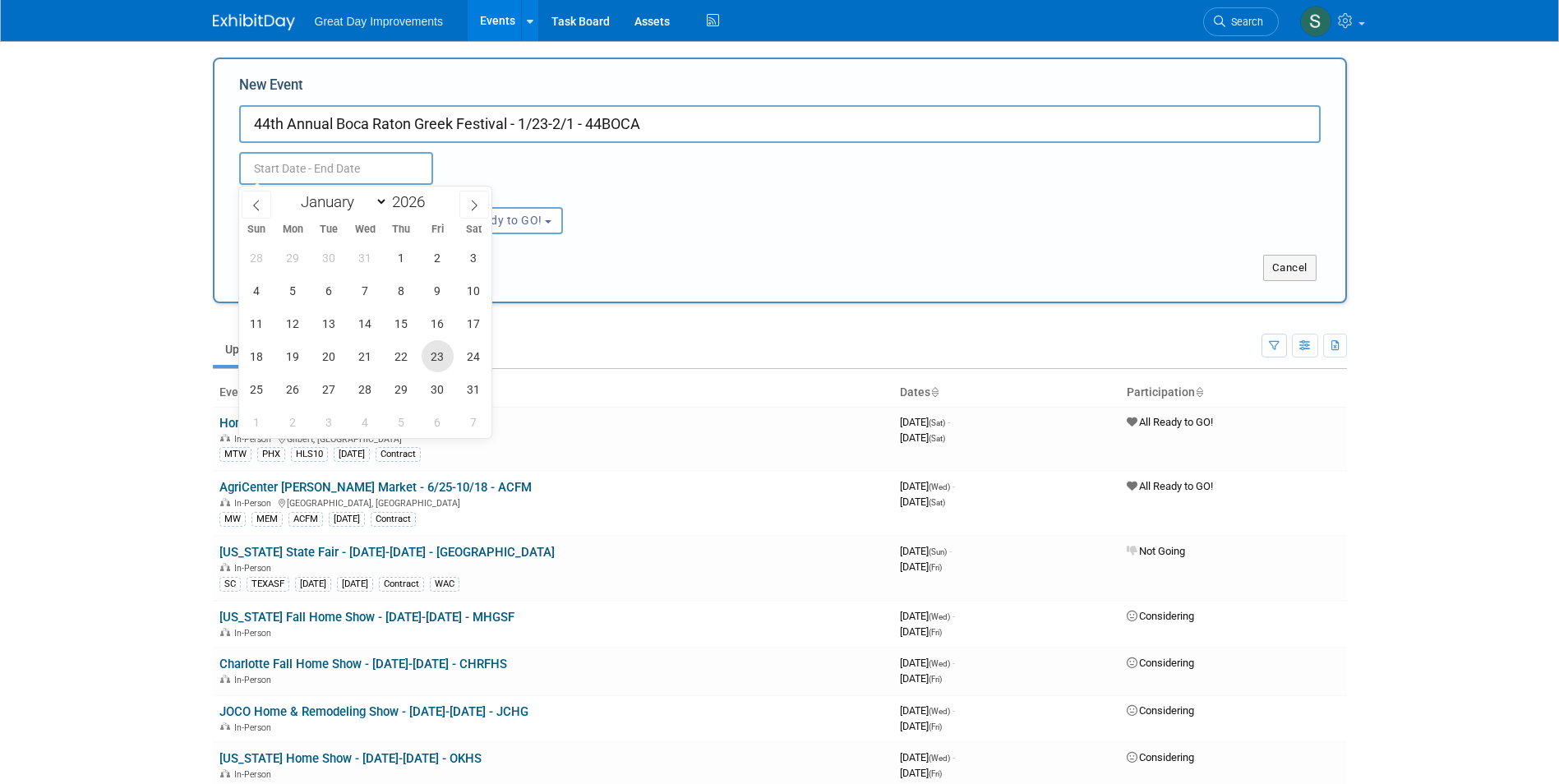
click at [437, 356] on span "23" at bounding box center [437, 356] width 32 height 32
click at [266, 422] on span "1" at bounding box center [256, 421] width 32 height 32
type input "Jan 23, 2026 to Feb 1, 2026"
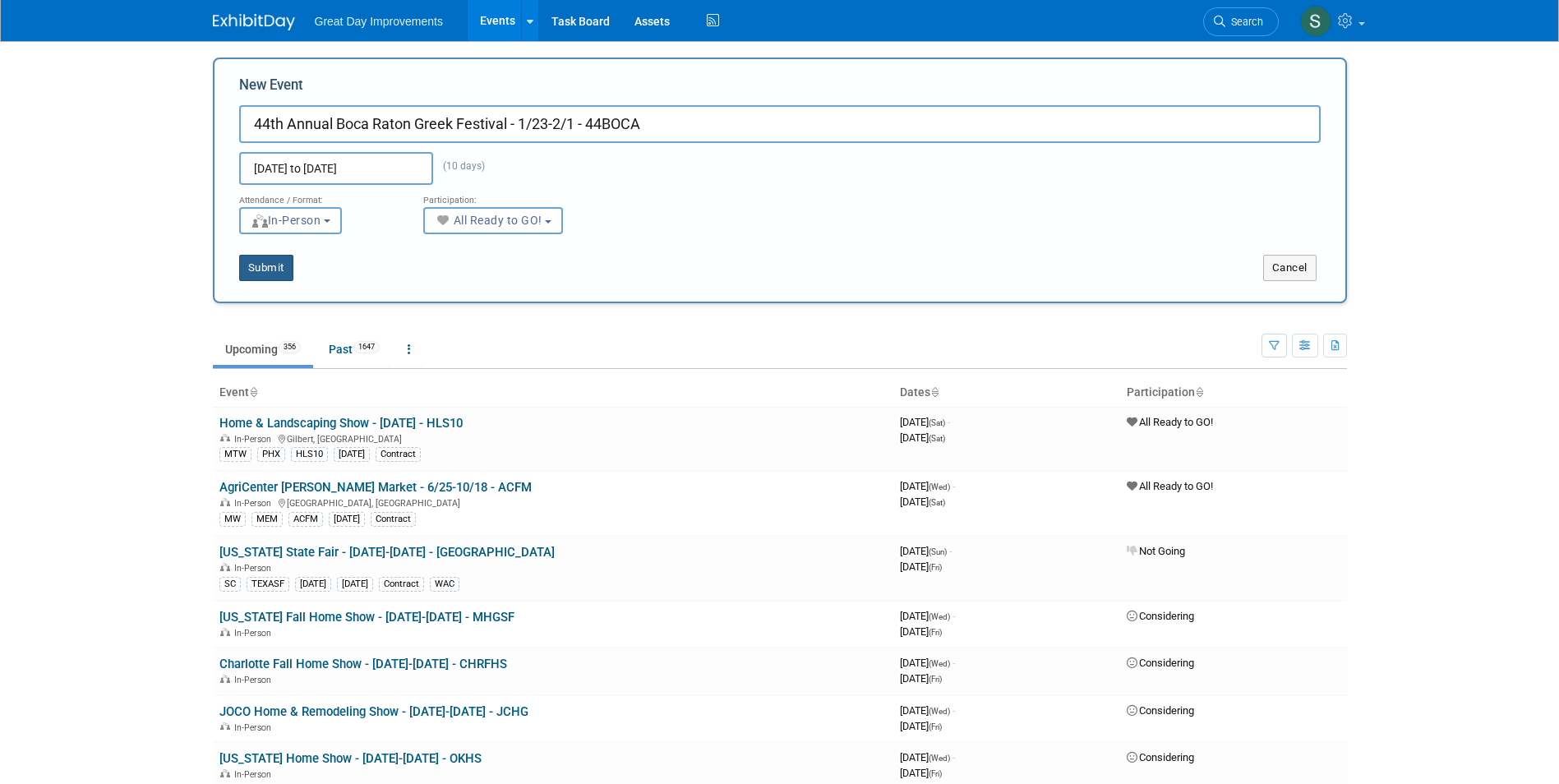
click at [267, 265] on button "Submit" at bounding box center [266, 267] width 54 height 27
type input "44th Annual Boca Raton Greek Festival - 1/23-2/1 - 44BOCA"
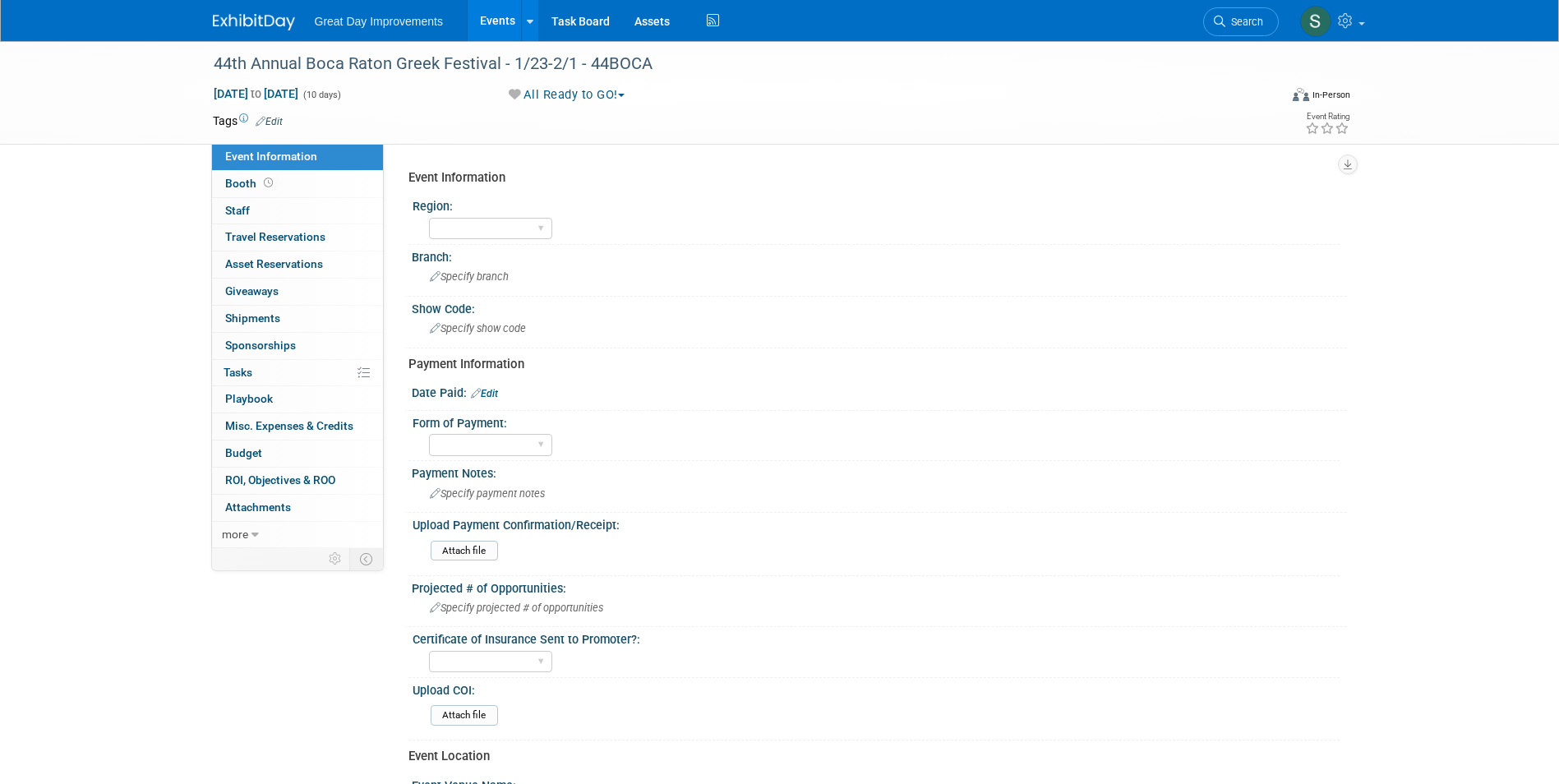
click at [272, 117] on link "Edit" at bounding box center [269, 122] width 27 height 12
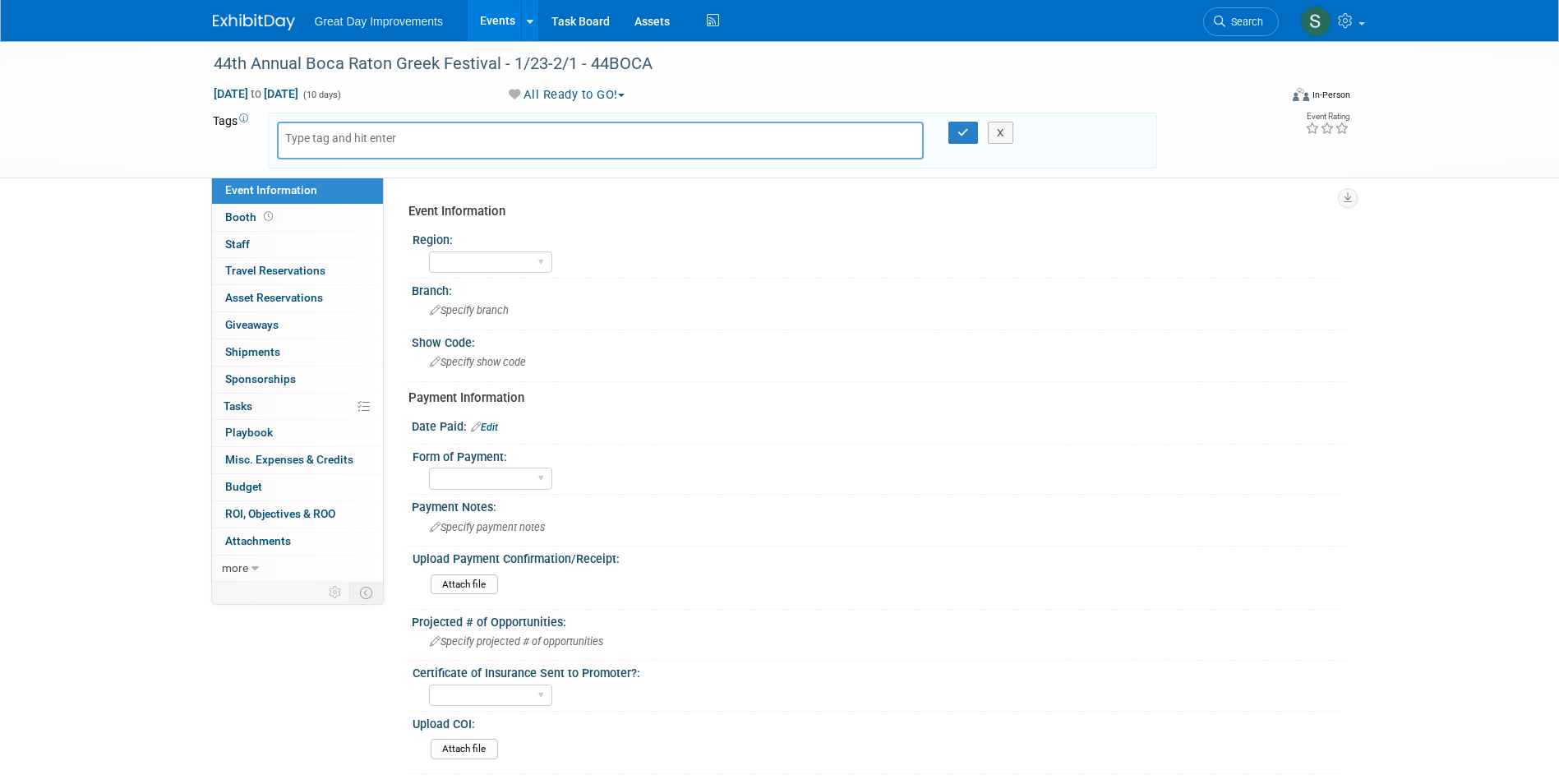
click at [343, 141] on body "Great Day Improvements Events Add Event Bulk Upload Events Shareable Event Boar…" at bounding box center [780, 392] width 1559 height 784
click at [343, 141] on input "text" at bounding box center [351, 138] width 132 height 16
type input "FL"
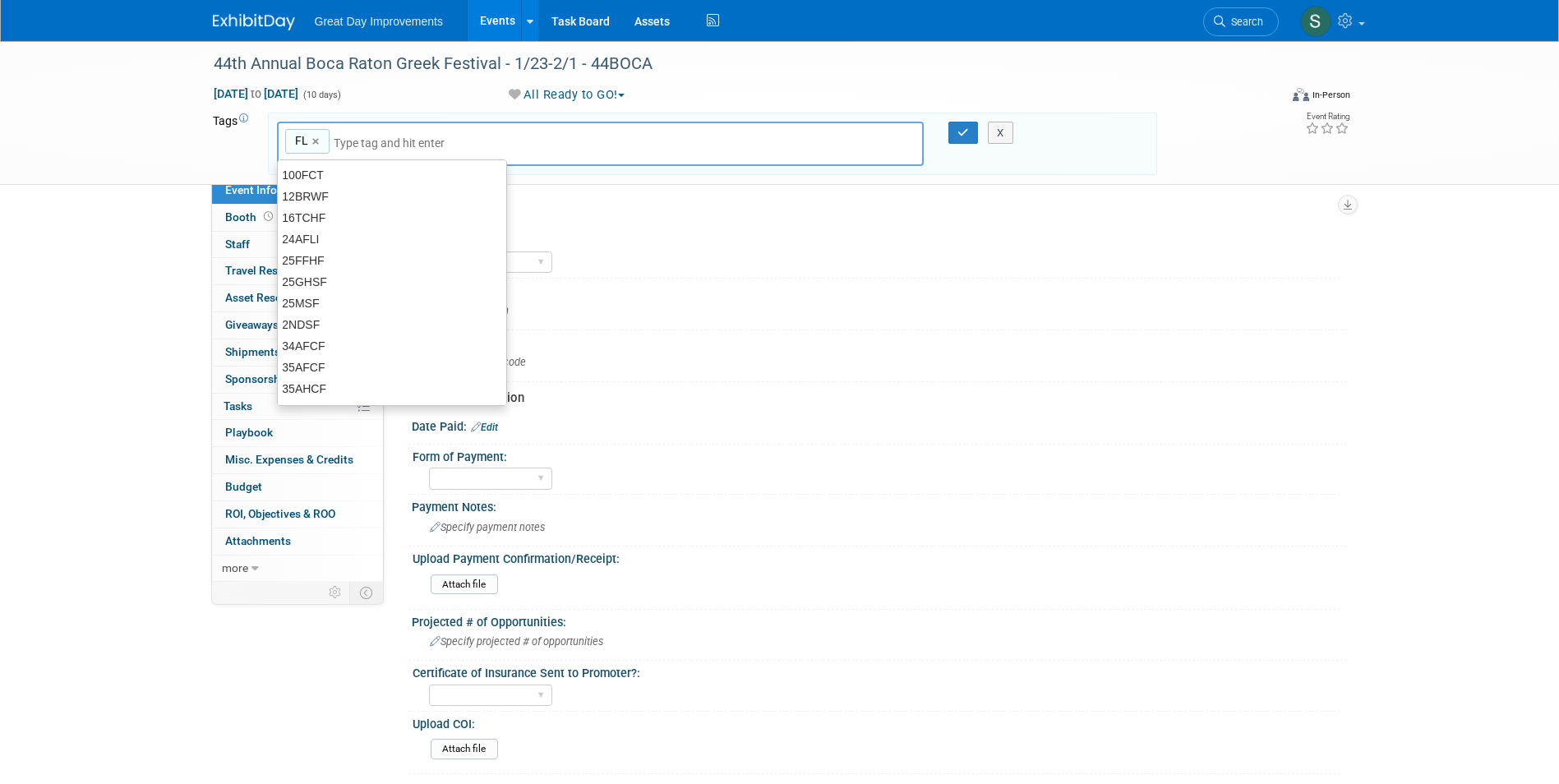
type input "FL"
type input "WPBN"
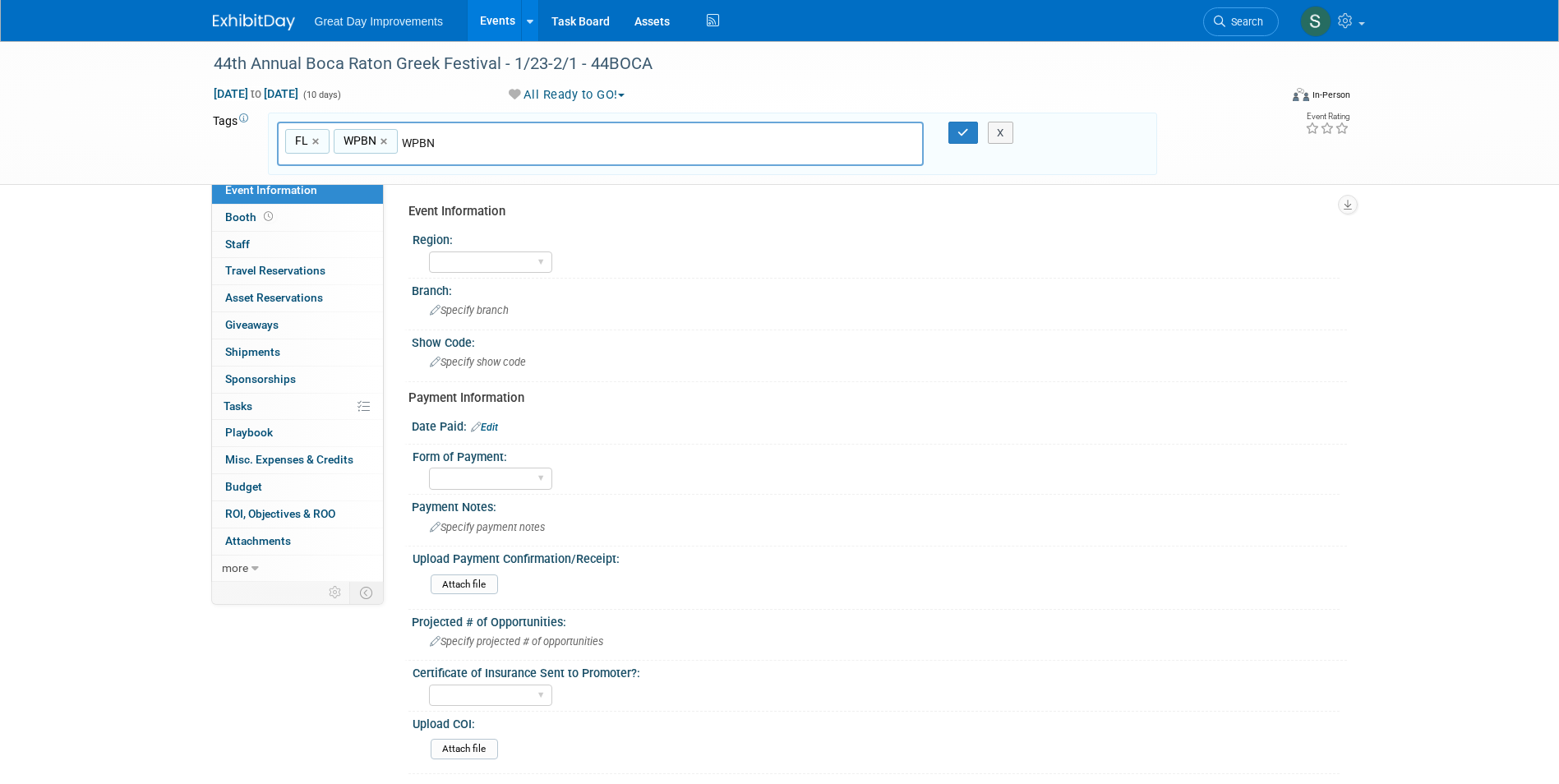
type input "FL, WPBN"
click at [382, 142] on link "×" at bounding box center [387, 141] width 11 height 19
type input "FL"
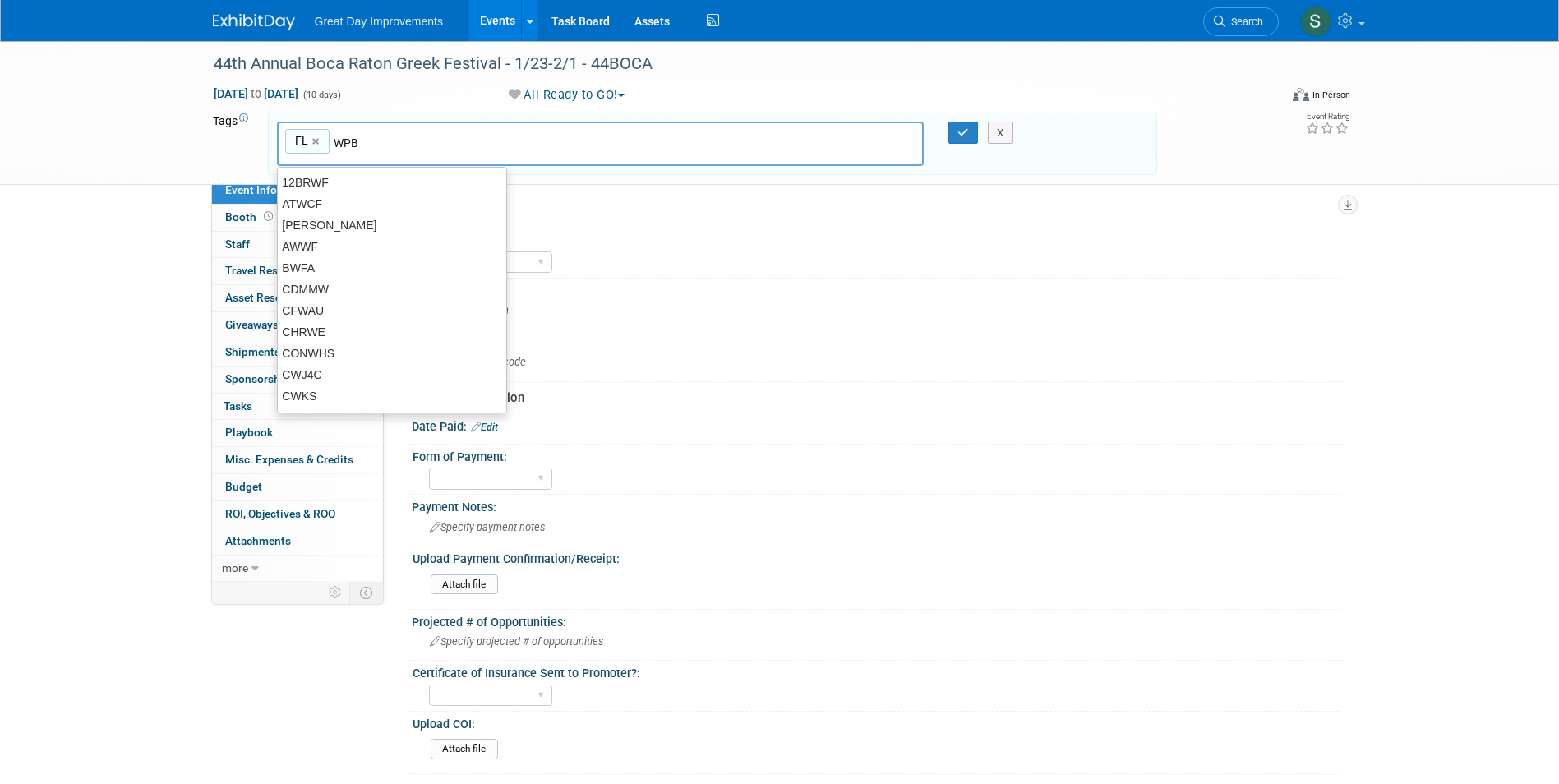
type input "WPB"
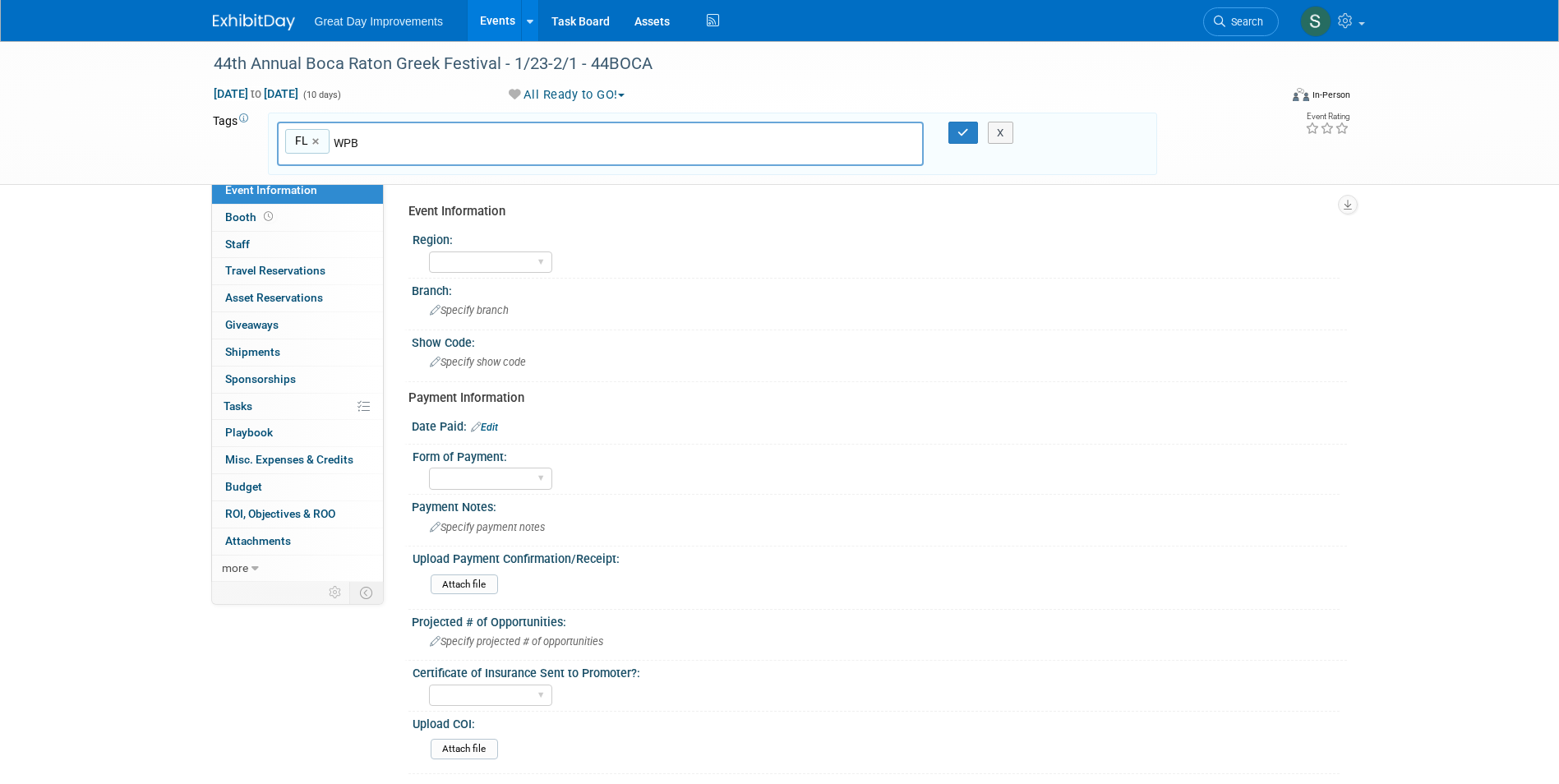
type input "FL, WPB"
type input "44BOCA"
type input "FL, WPB, 44BOCA"
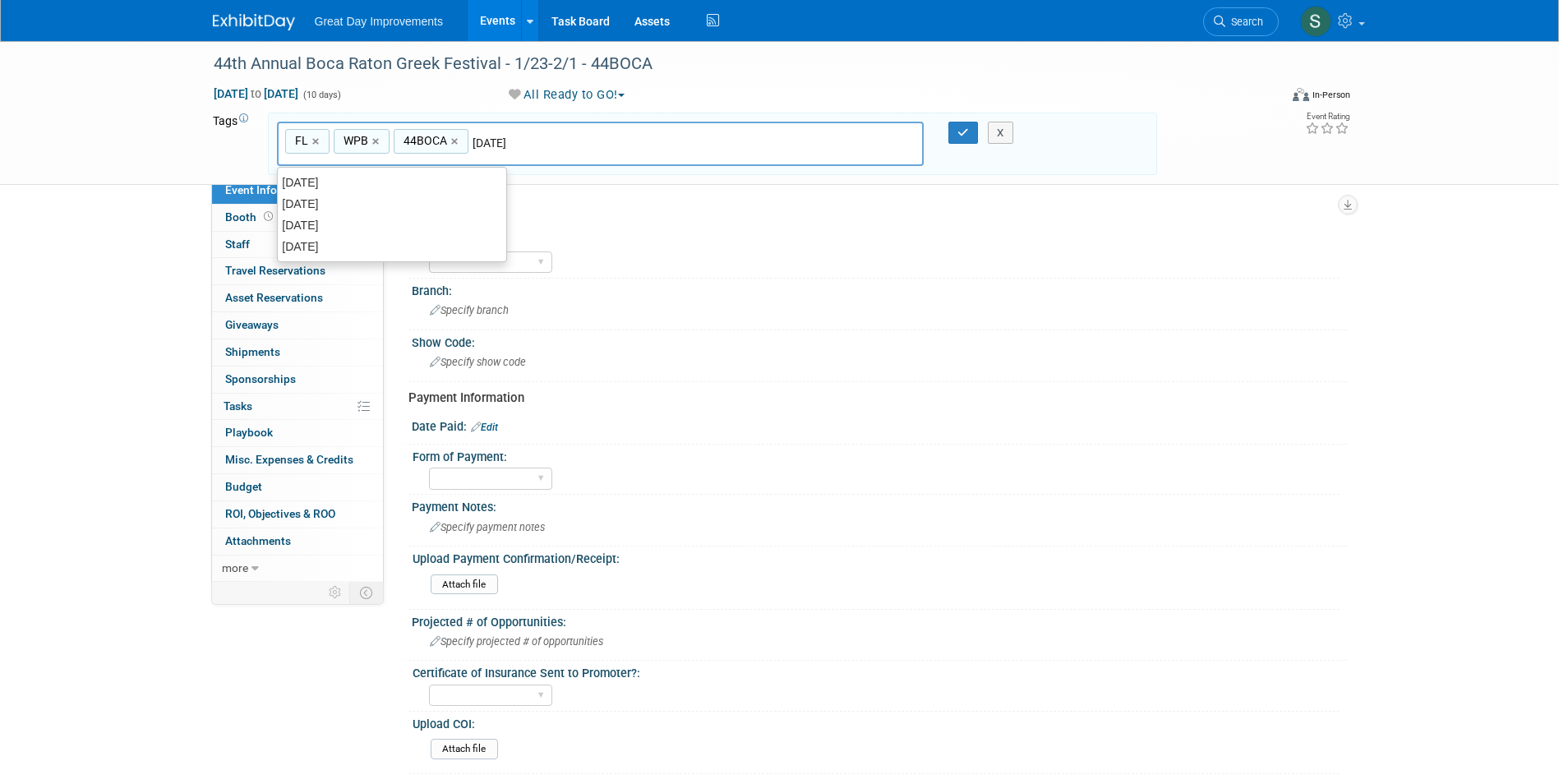
type input "JAN26"
type input "FL, WPB, 44BOCA, JAN26"
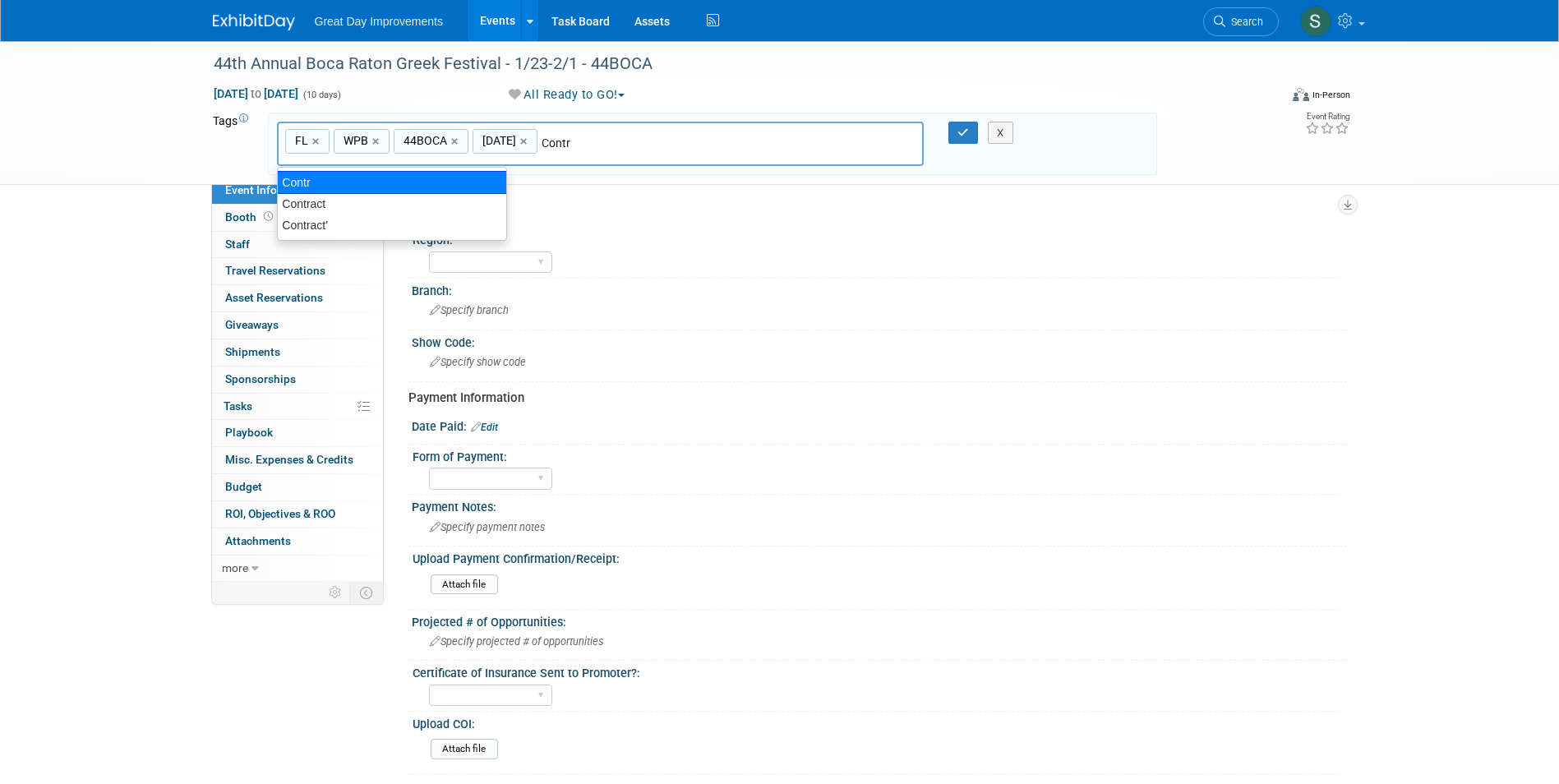
type input "Contract"
type input "FL, WPB, 44BOCA, JAN26, Contract"
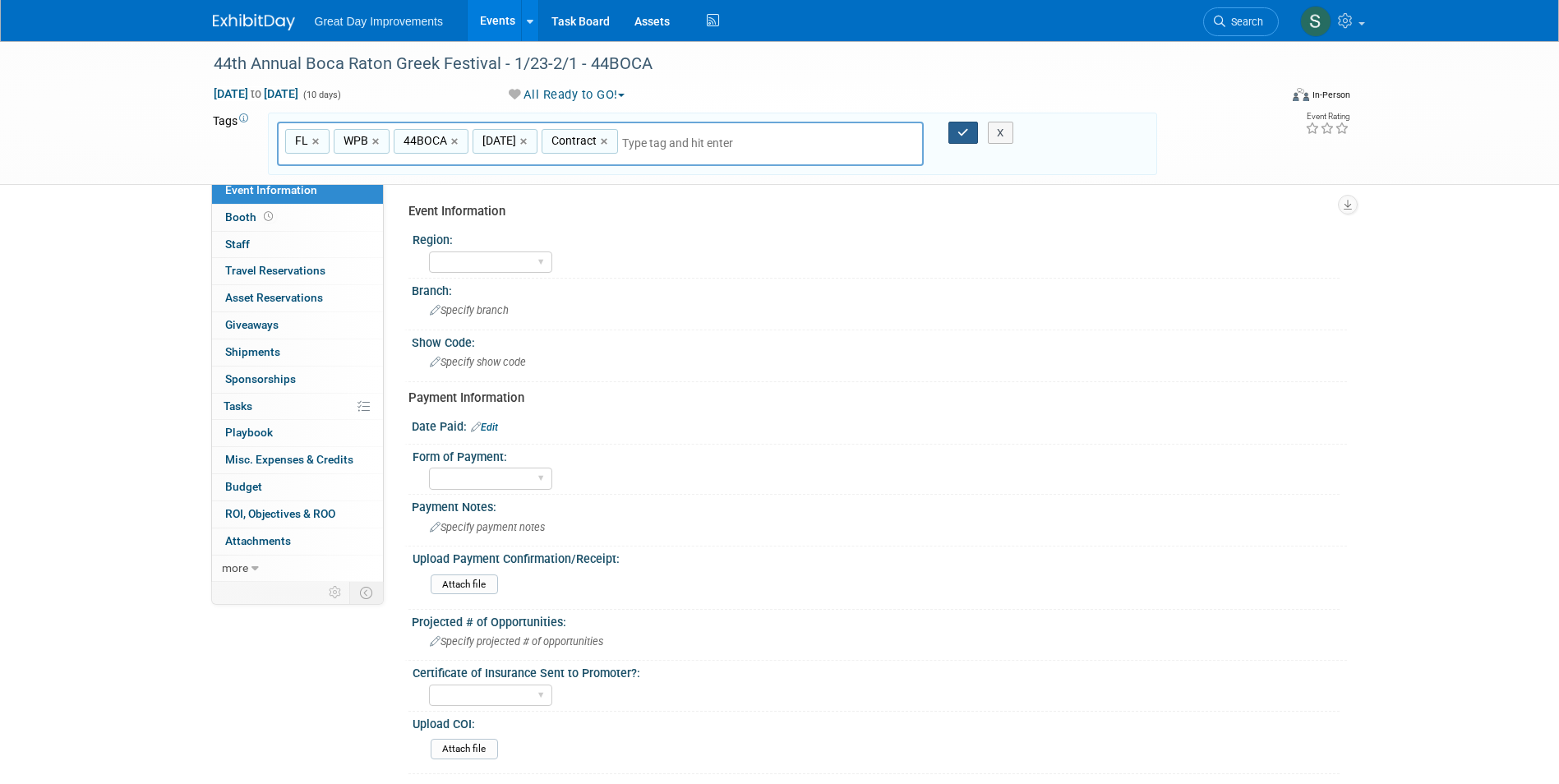
click at [953, 137] on button "button" at bounding box center [964, 133] width 29 height 23
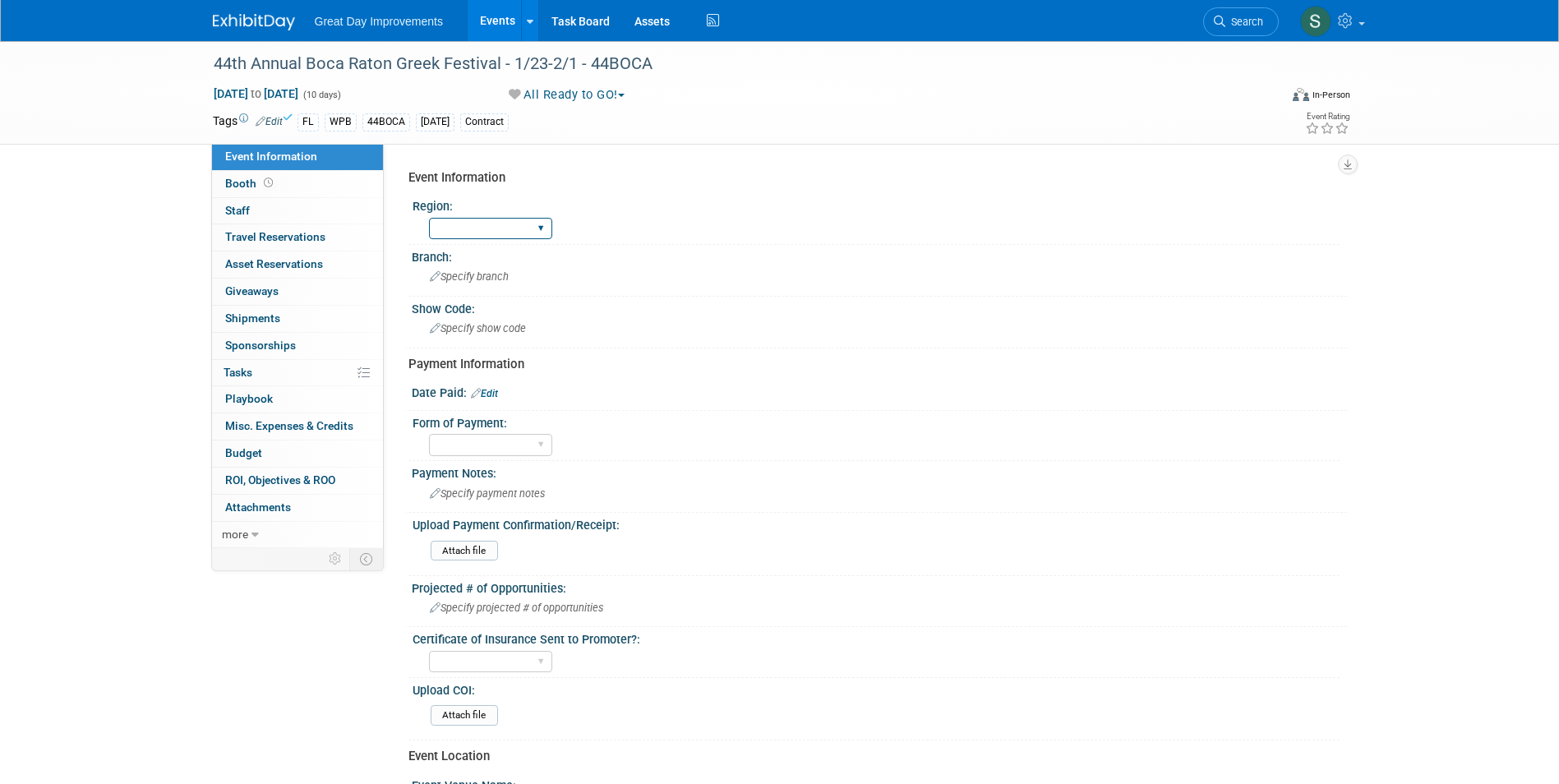
click at [485, 220] on select "GC MA MW MTW NE NEW OV PL PNW SA SE SC UMW FL" at bounding box center [490, 229] width 124 height 22
select select "FL"
click at [429, 218] on select "GC MA MW MTW NE NEW OV PL PNW SA SE SC UMW FL" at bounding box center [490, 229] width 124 height 22
click at [538, 266] on div "Specify branch" at bounding box center [879, 277] width 910 height 26
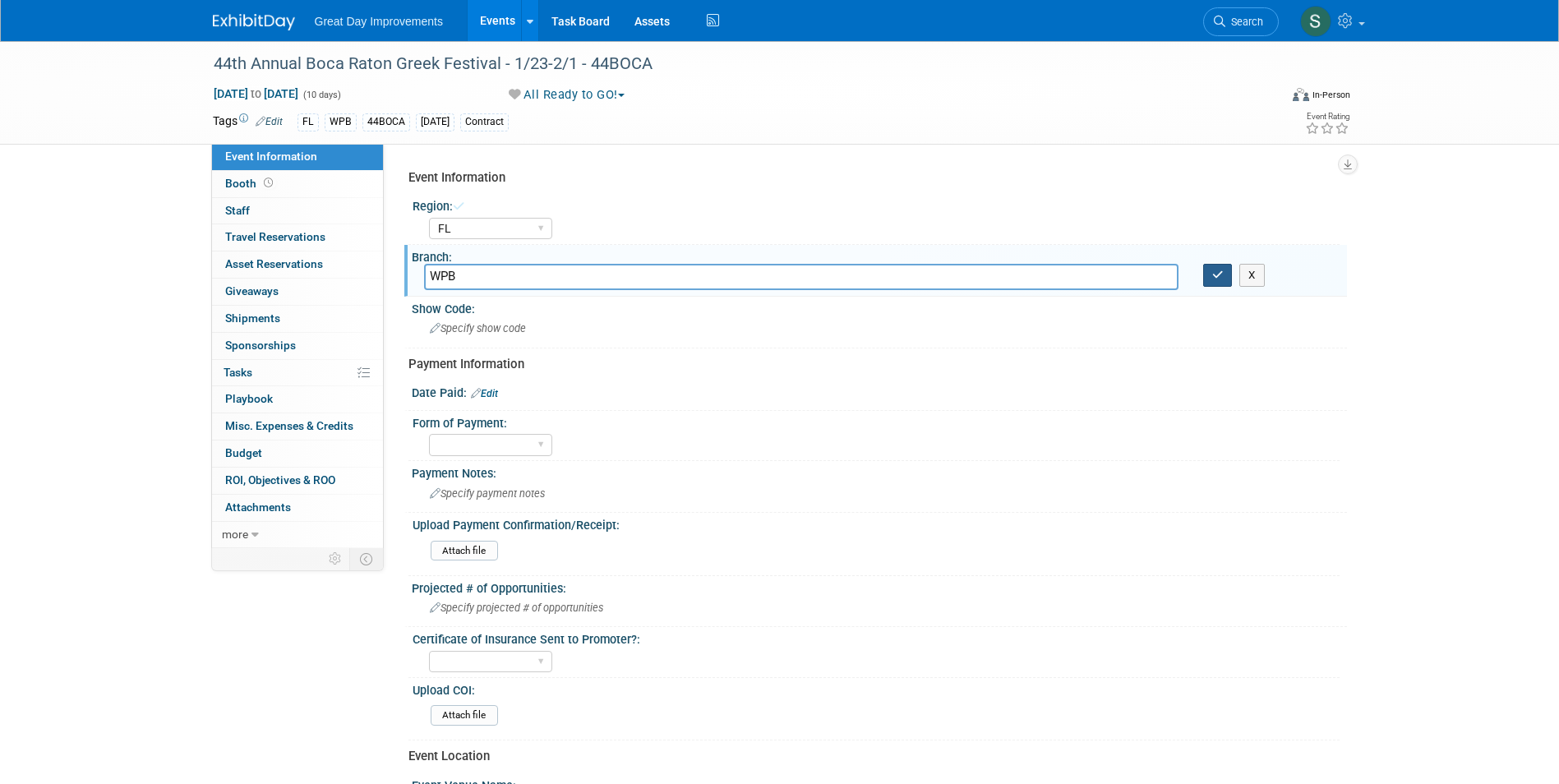
type input "WPB"
drag, startPoint x: 1218, startPoint y: 274, endPoint x: 832, endPoint y: 346, distance: 392.7
click at [1217, 274] on icon "button" at bounding box center [1218, 275] width 12 height 11
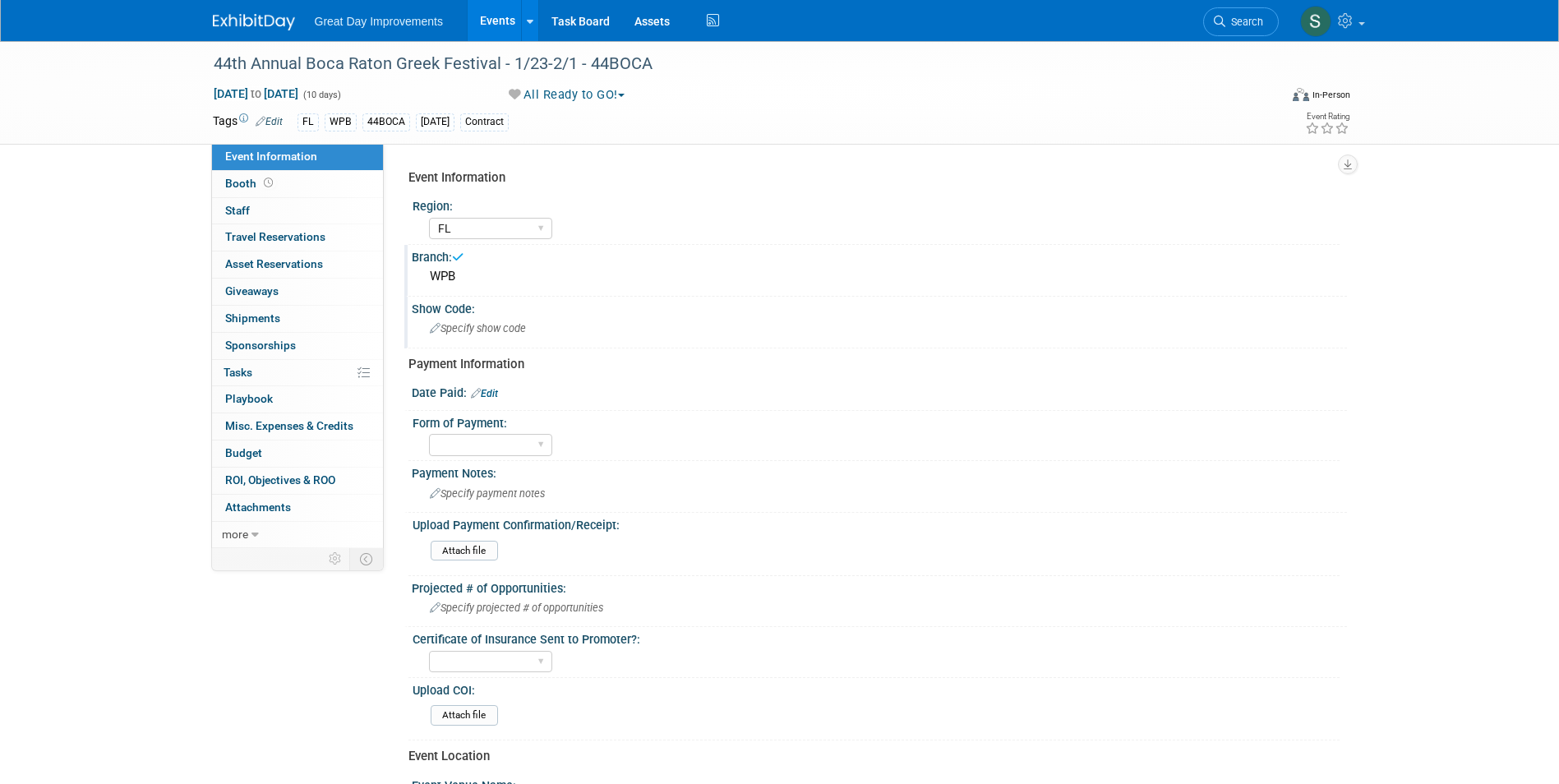
click at [603, 312] on div "Show Code:" at bounding box center [879, 307] width 935 height 20
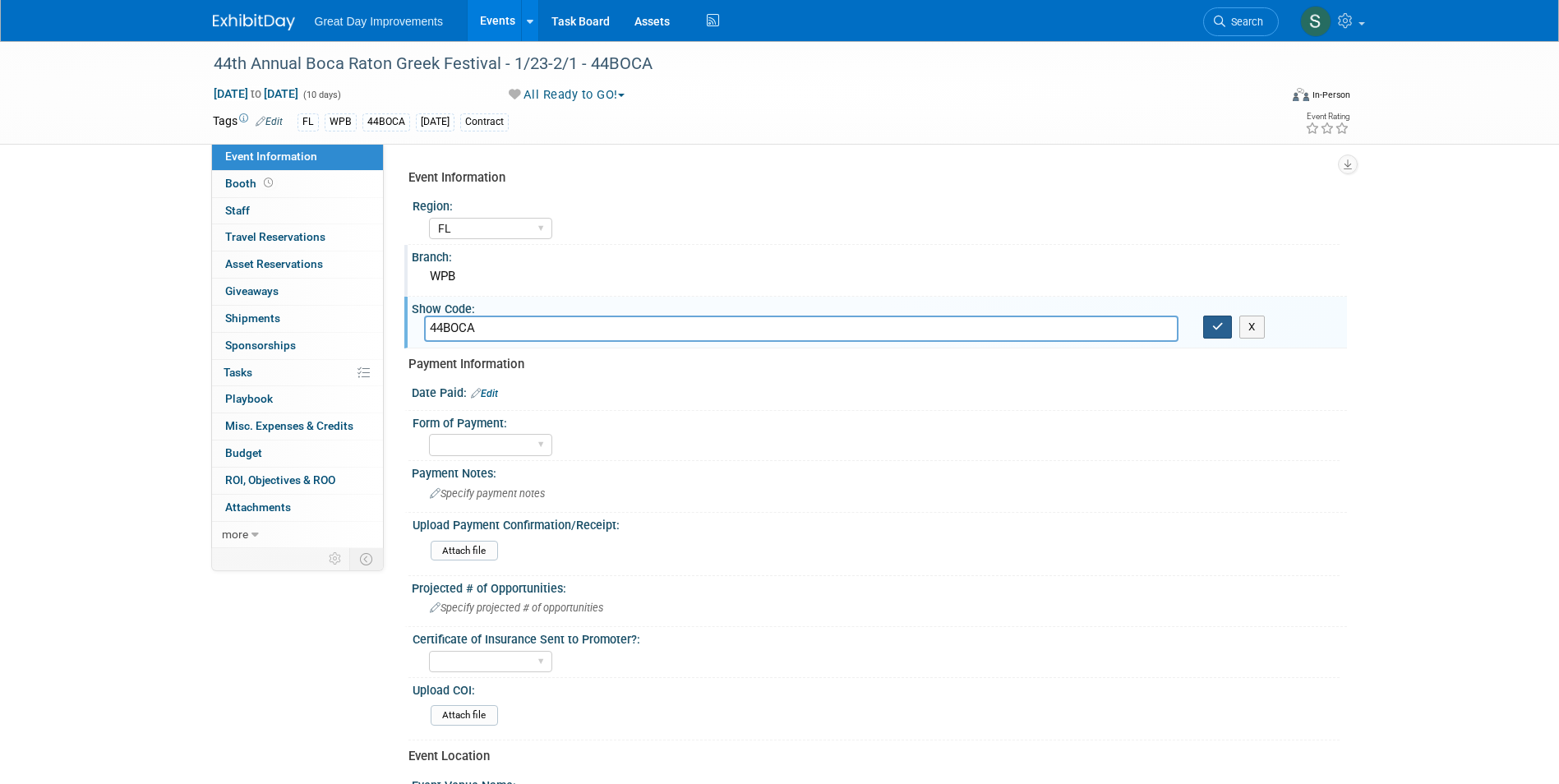
type input "44BOCA"
click at [1224, 325] on button "button" at bounding box center [1218, 327] width 29 height 23
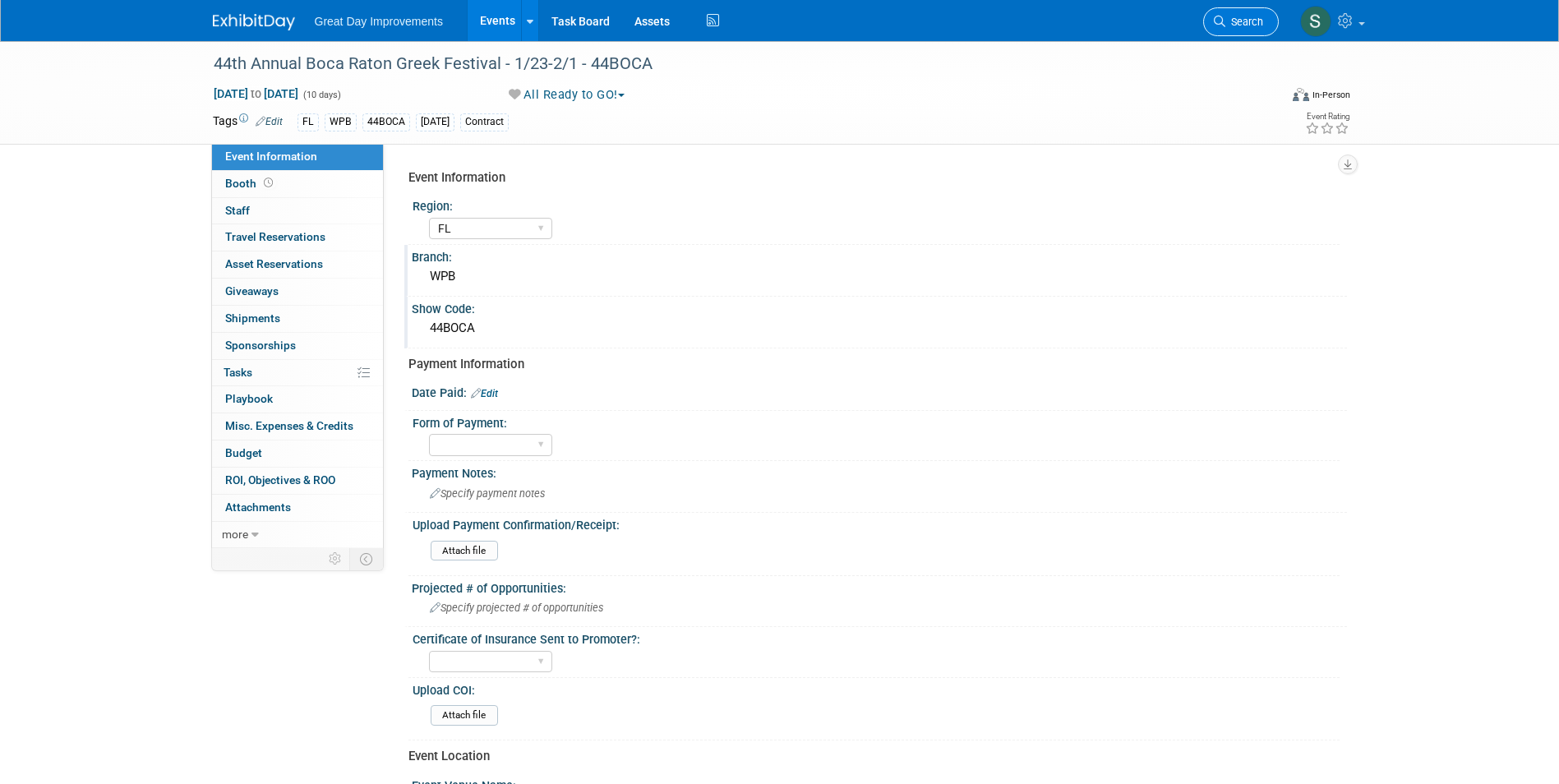
click at [1259, 13] on link "Search" at bounding box center [1241, 21] width 76 height 28
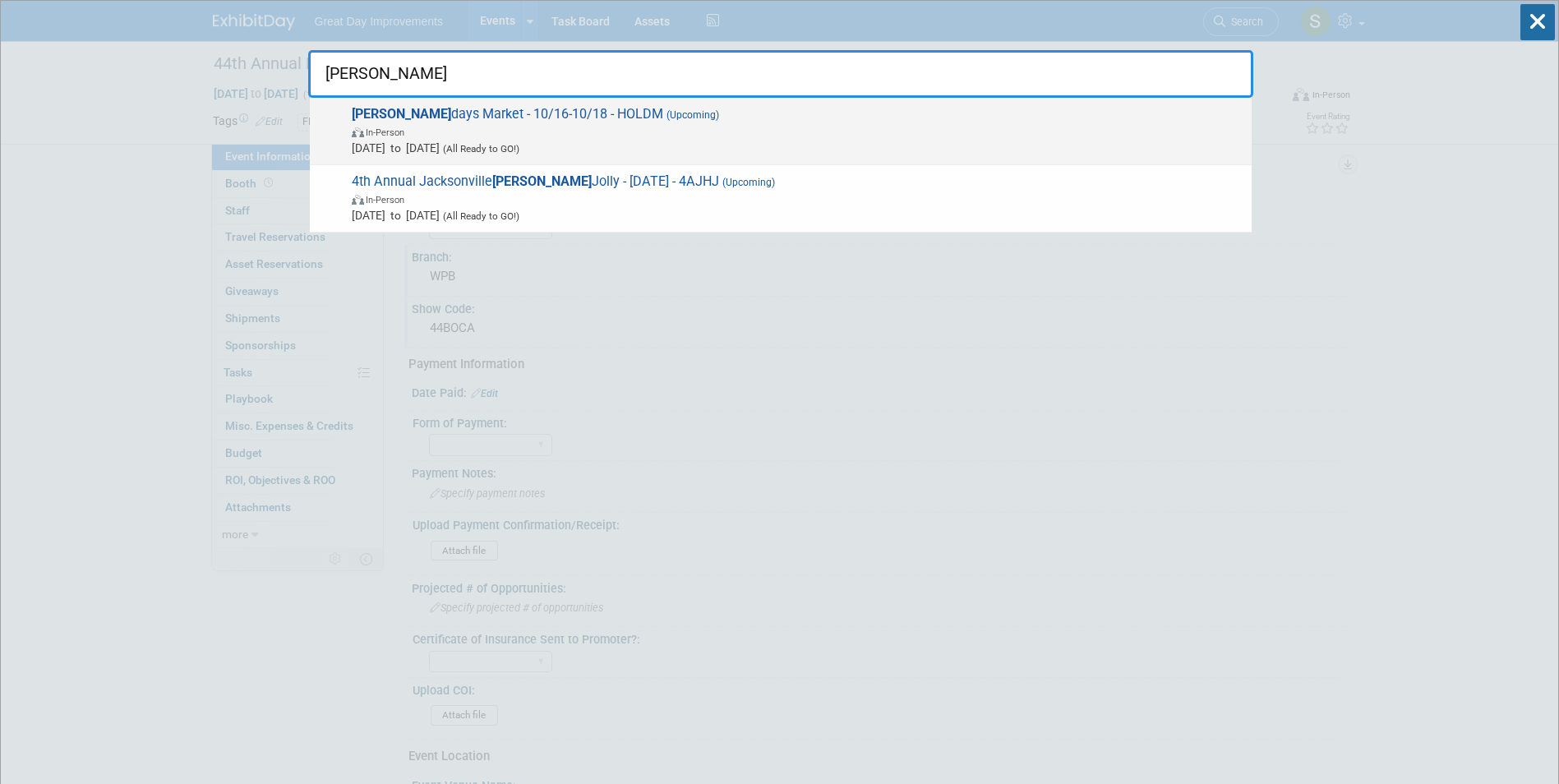
type input "holly"
click at [393, 124] on span "In-Person" at bounding box center [798, 132] width 892 height 16
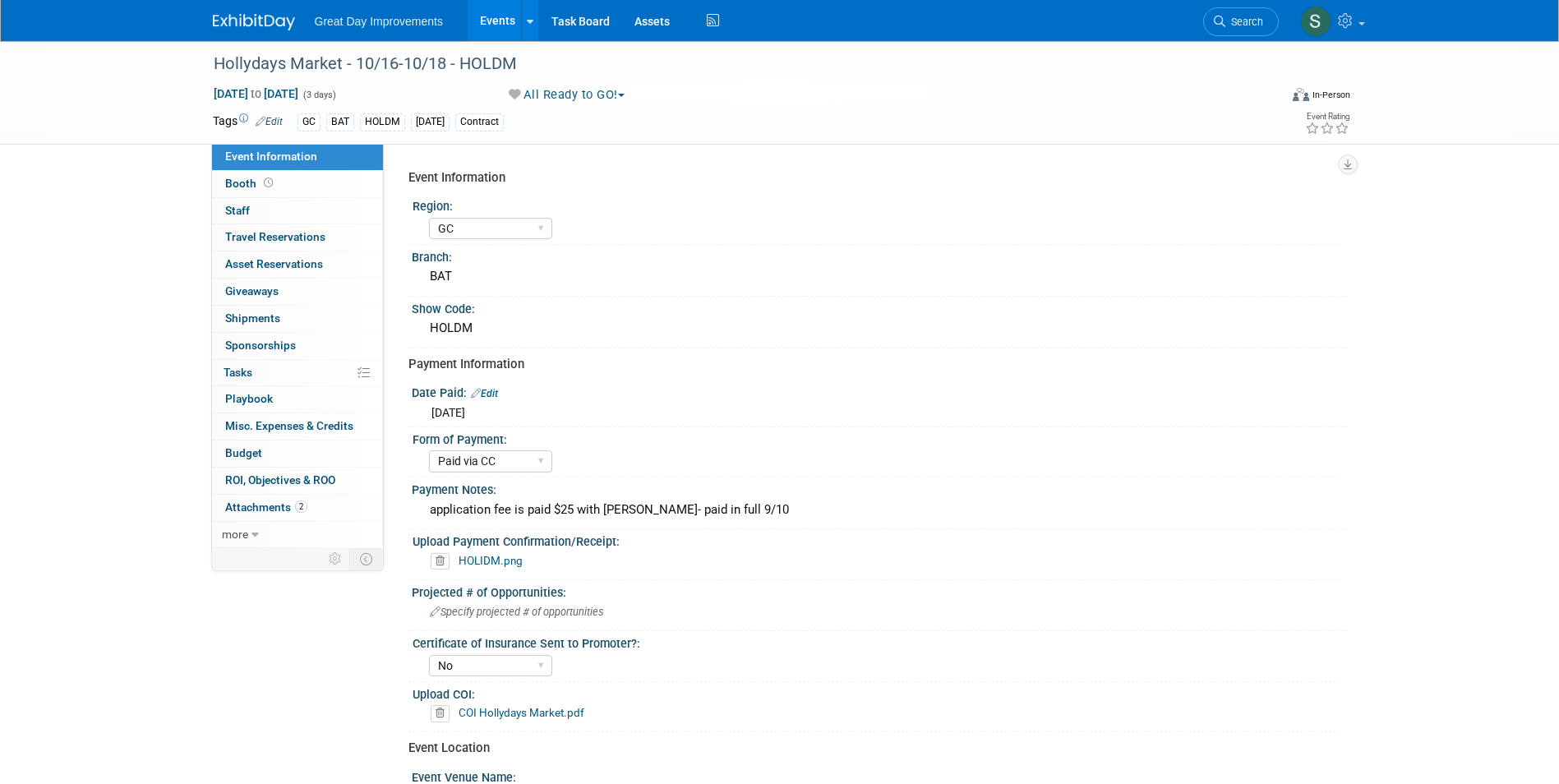
select select "GC"
select select "Paid via CC"
select select "No"
click at [1237, 35] on link "Search" at bounding box center [1241, 21] width 76 height 28
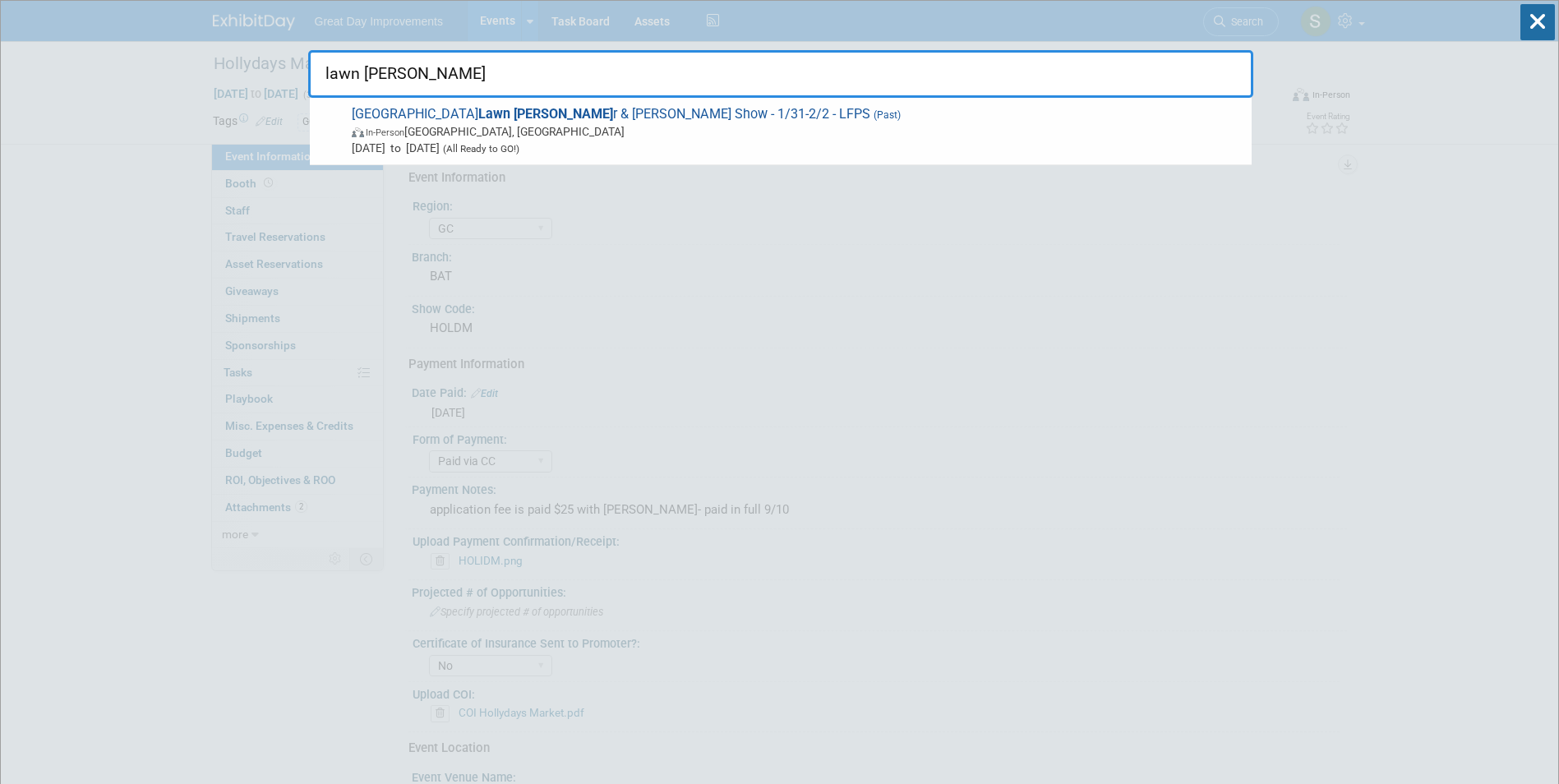
type input "lawn flowe"
click at [650, 125] on span "In-Person Omaha, NE" at bounding box center [798, 132] width 892 height 16
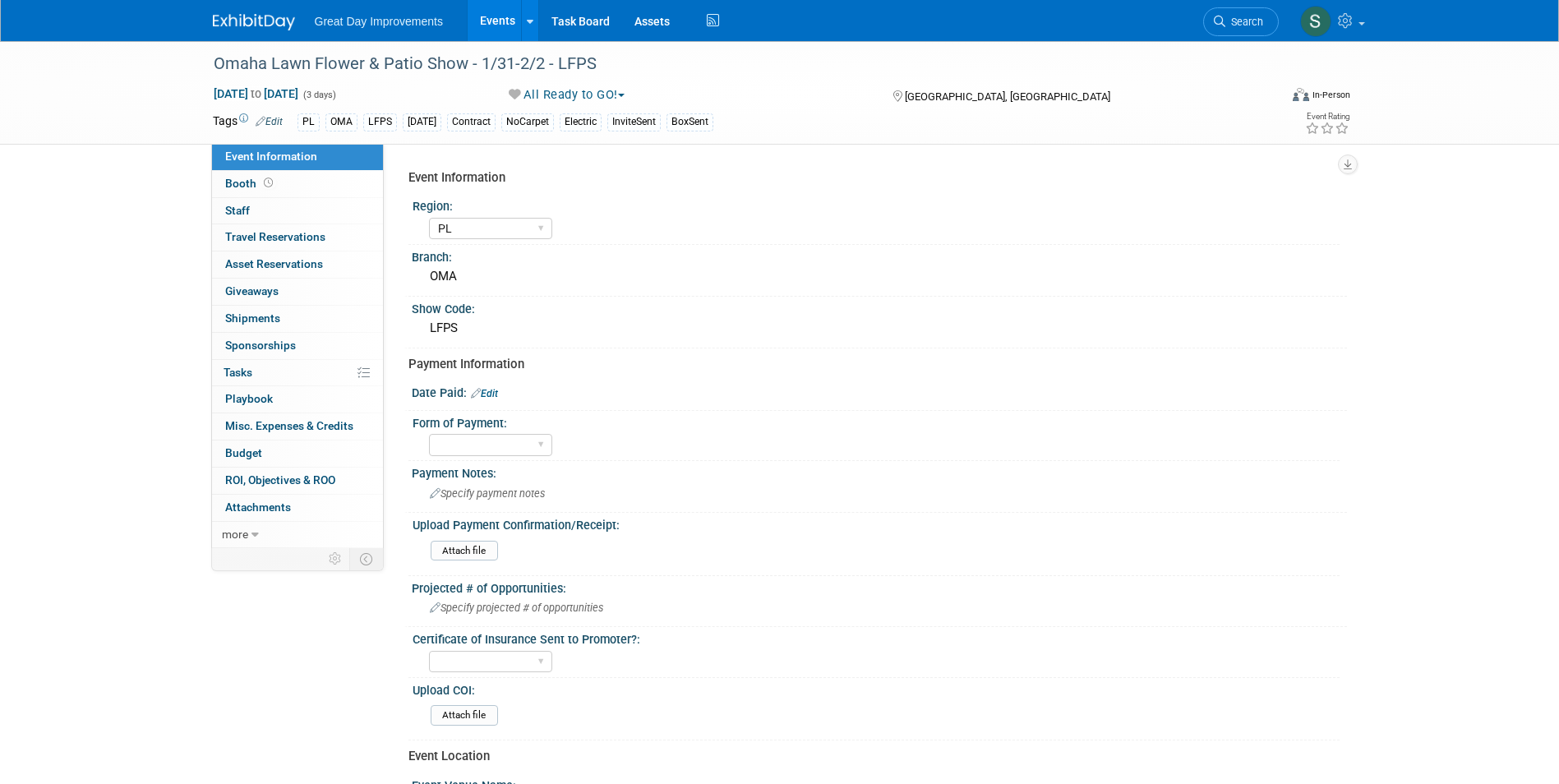
select select "PL"
click at [518, 440] on select "Paid via CC Check Requested Pay at the Gate Other" at bounding box center [490, 445] width 124 height 22
select select "Paid via CC"
click at [429, 434] on select "Paid via CC Check Requested Pay at the Gate Other" at bounding box center [490, 445] width 124 height 22
click at [494, 392] on link "Edit" at bounding box center [485, 394] width 27 height 12
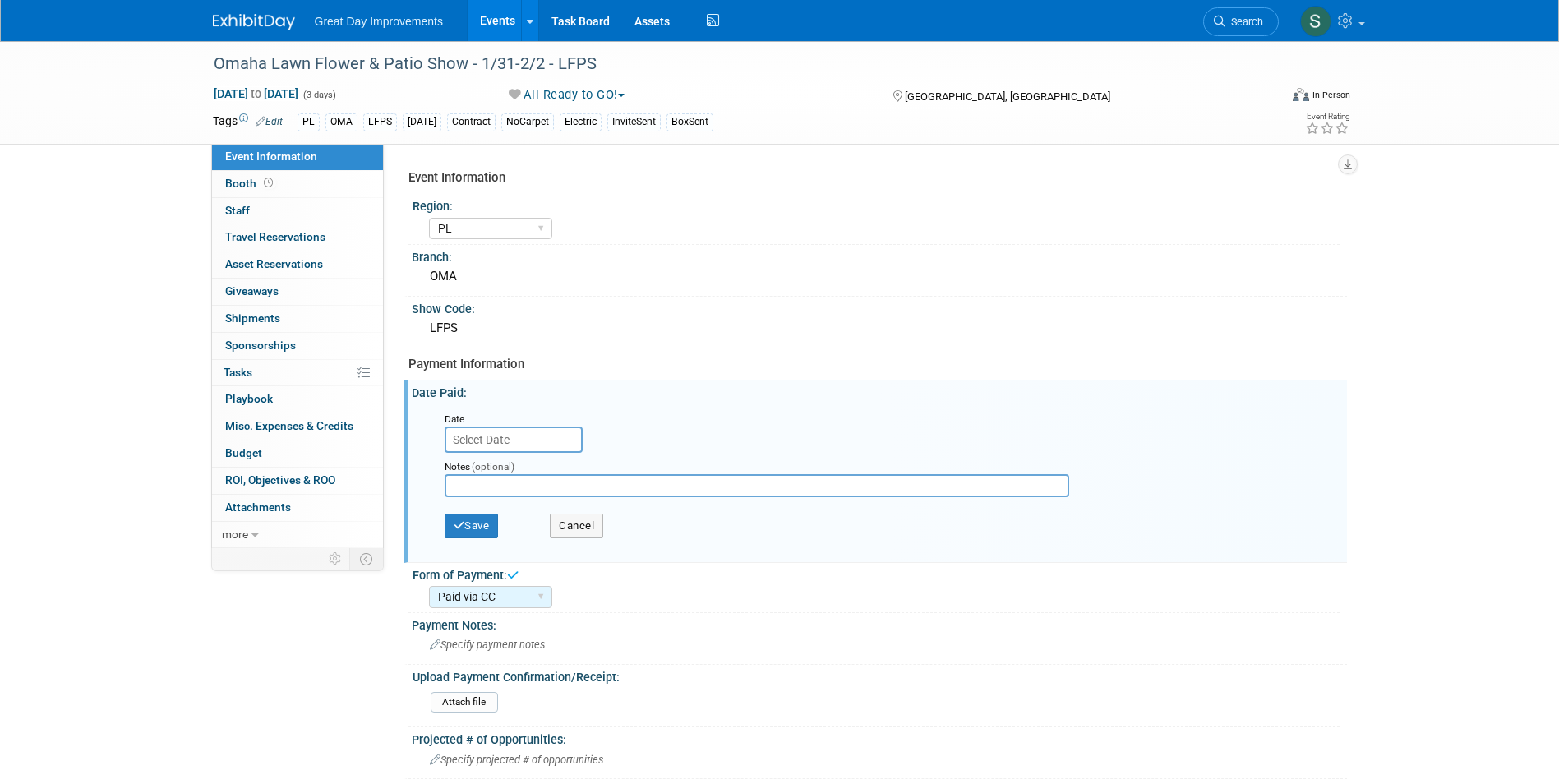
click at [495, 441] on input "text" at bounding box center [514, 440] width 138 height 27
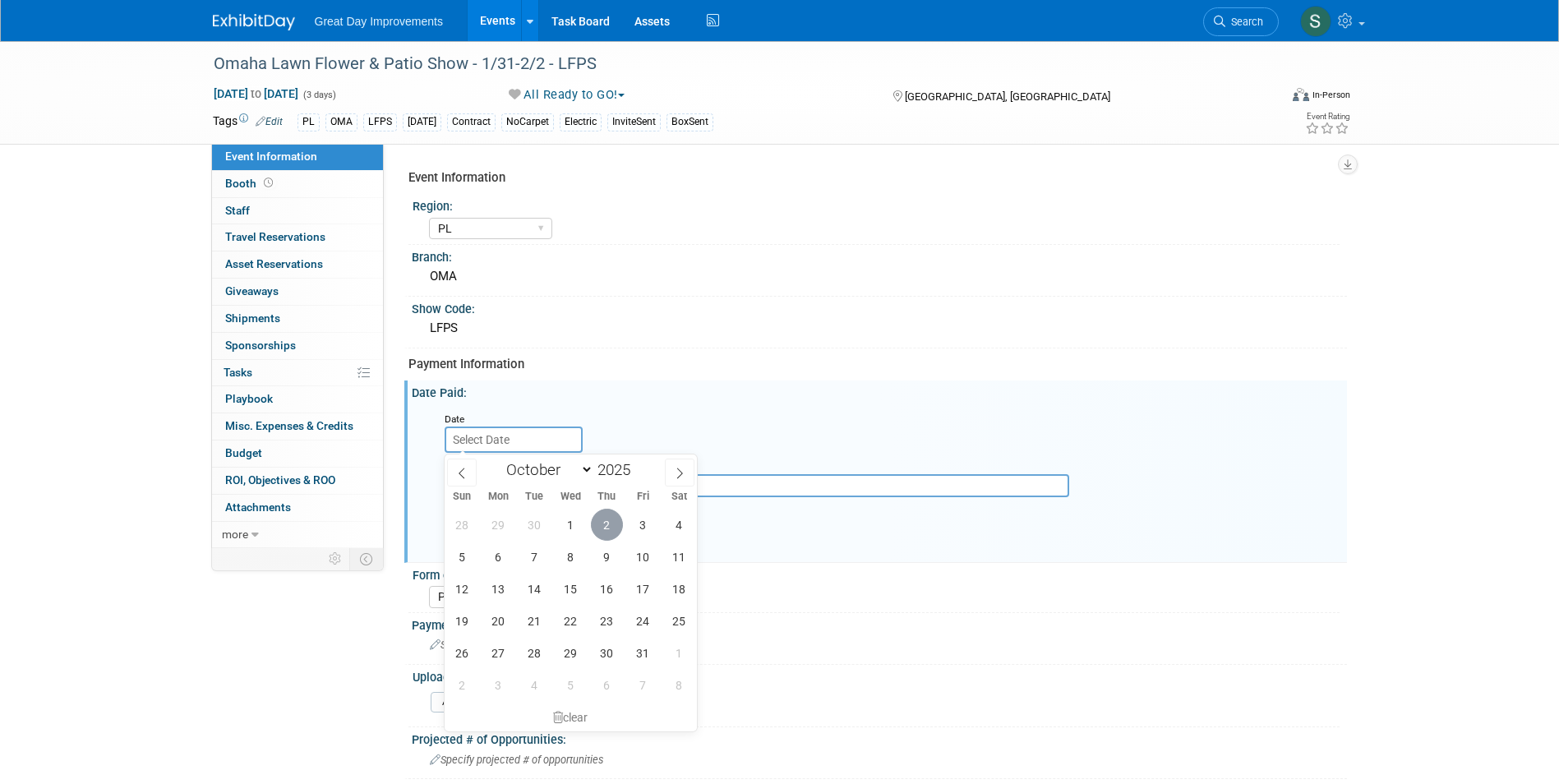
click at [606, 512] on span "2" at bounding box center [606, 525] width 32 height 32
type input "[DATE]"
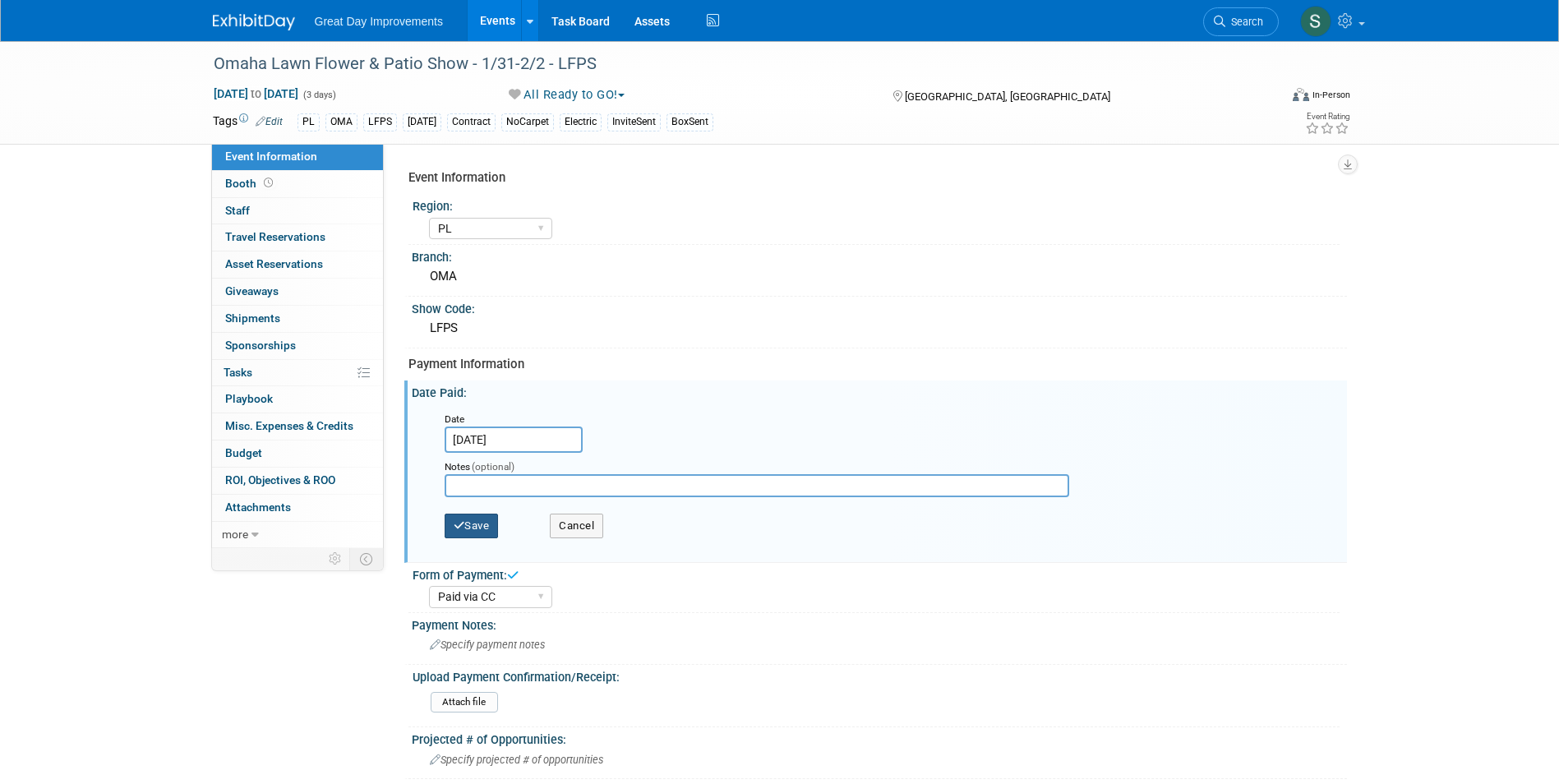
click at [449, 520] on button "Save" at bounding box center [472, 526] width 54 height 25
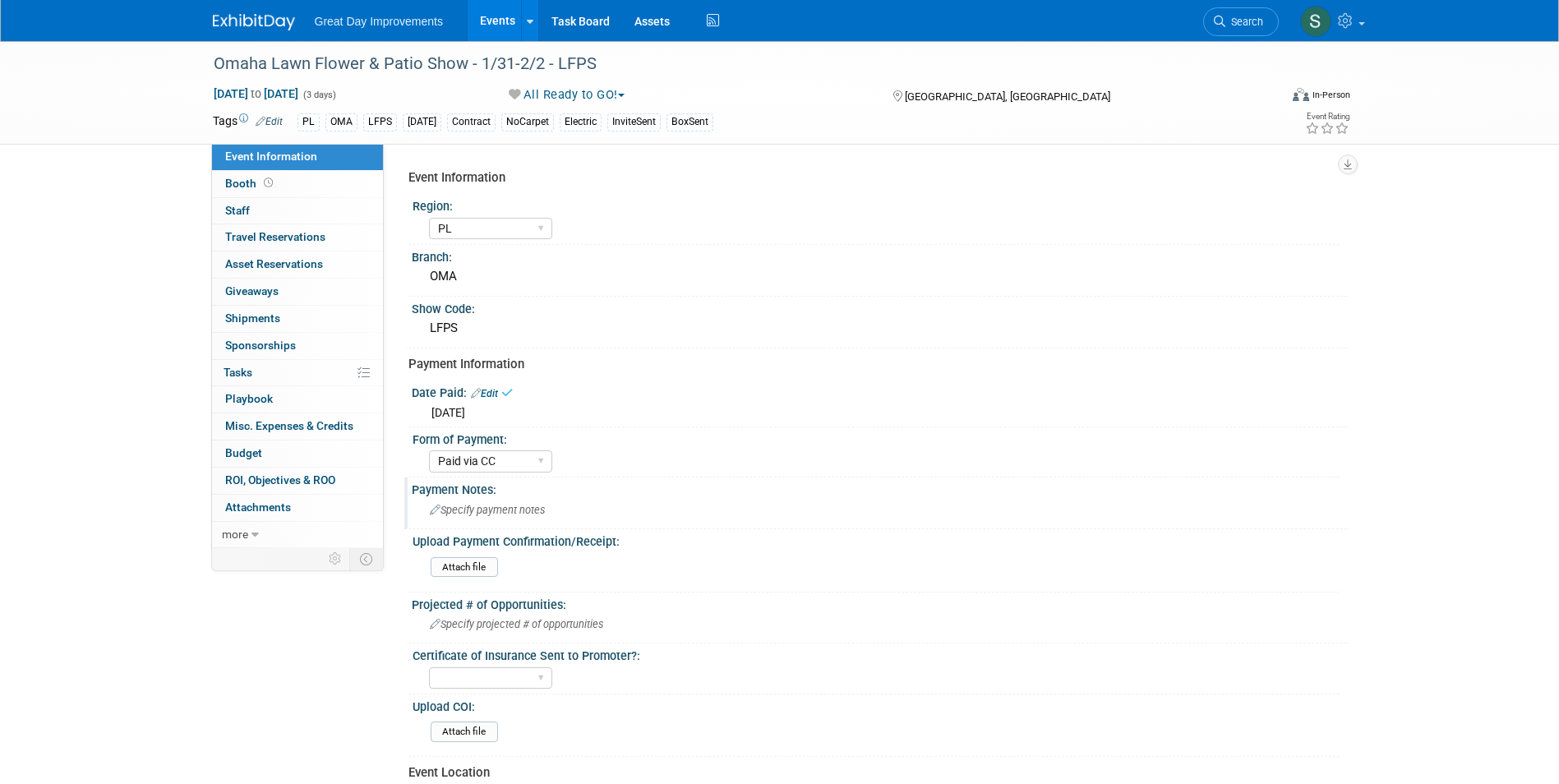
click at [501, 505] on span "Specify payment notes" at bounding box center [487, 509] width 115 height 12
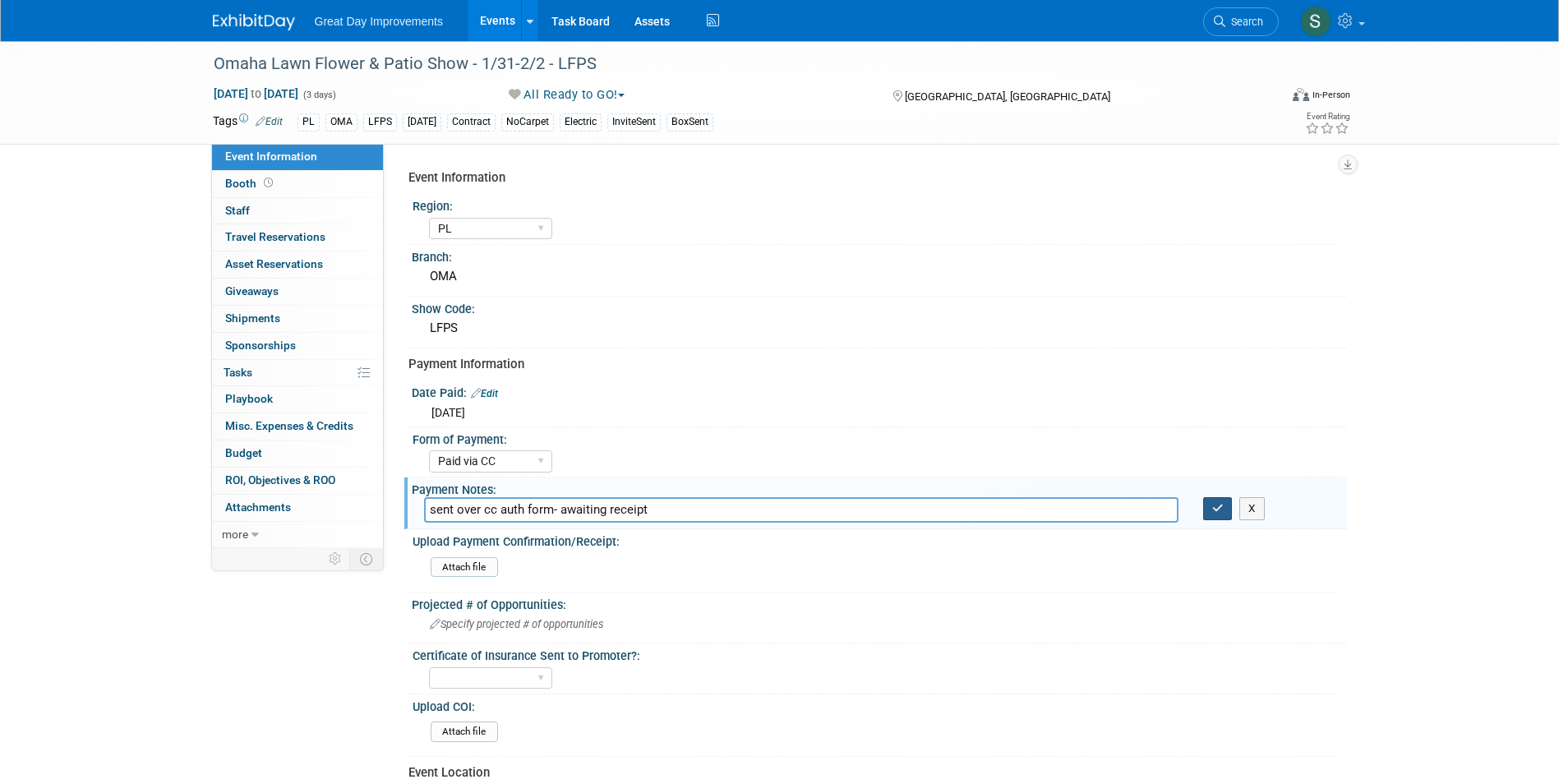
type input "sent over cc auth form- awaiting receipt"
click at [1210, 510] on button "button" at bounding box center [1218, 508] width 29 height 23
